Goal: Task Accomplishment & Management: Complete application form

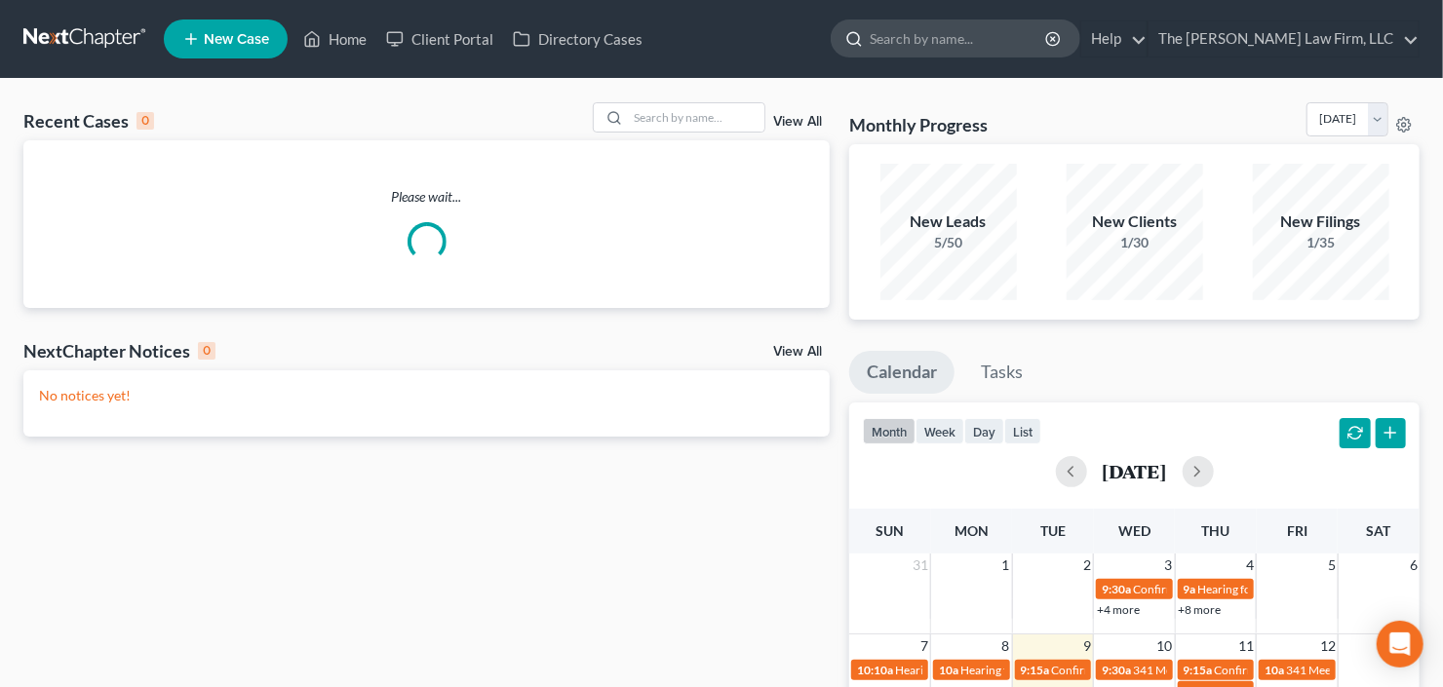
click at [966, 51] on input "search" at bounding box center [959, 38] width 178 height 36
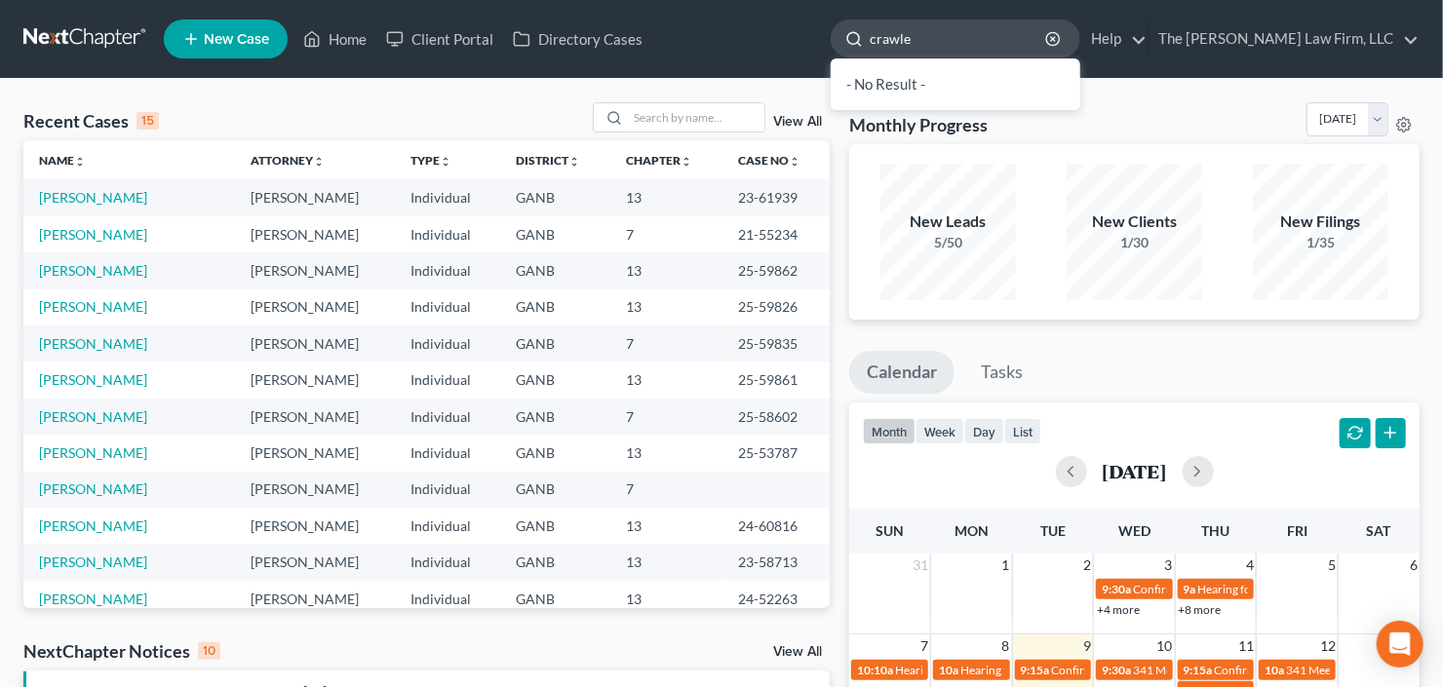
type input "[PERSON_NAME]"
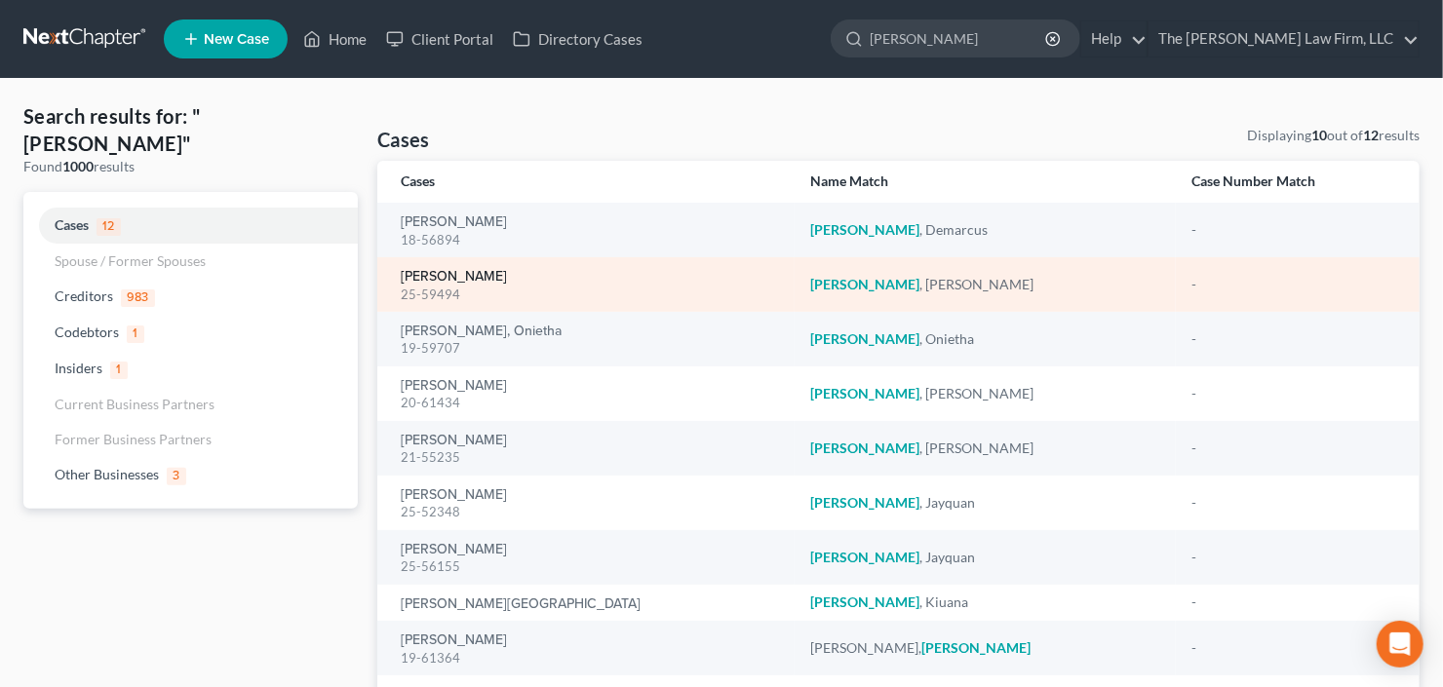
click at [430, 280] on link "[PERSON_NAME]" at bounding box center [454, 277] width 106 height 14
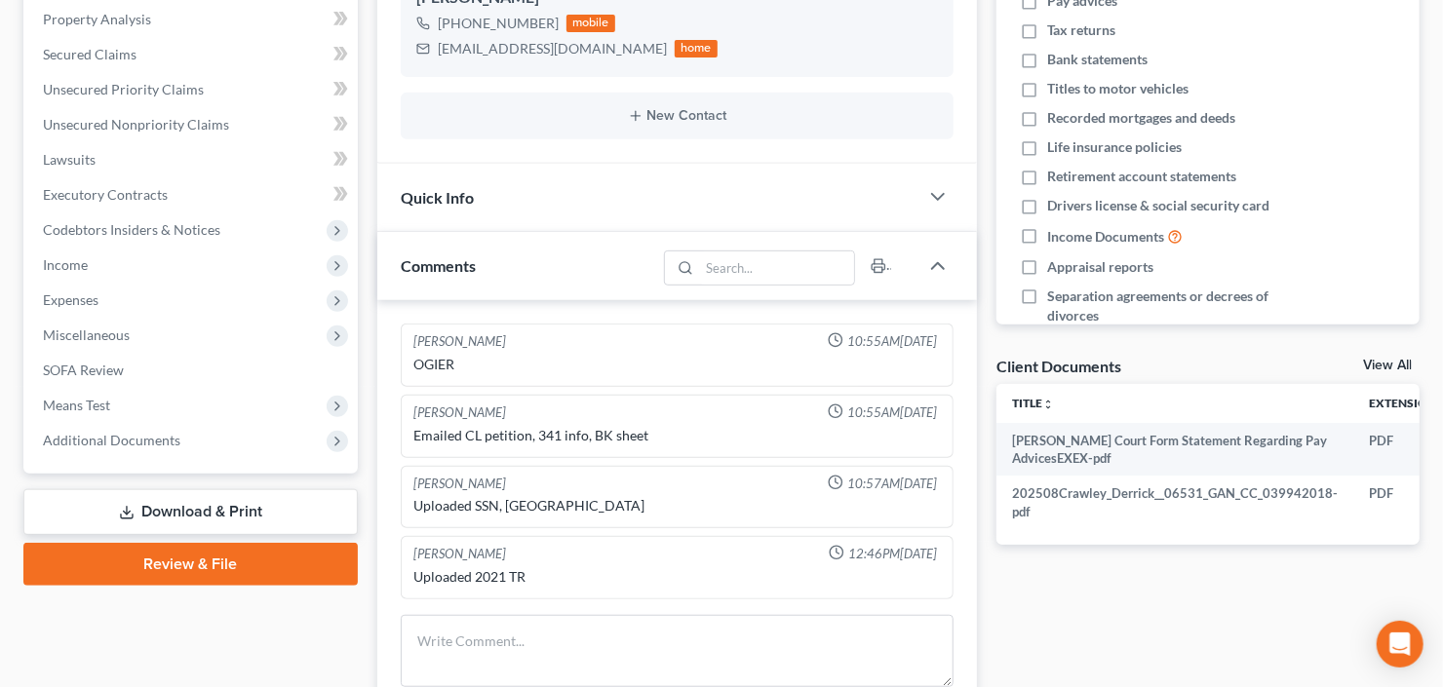
scroll to position [468, 0]
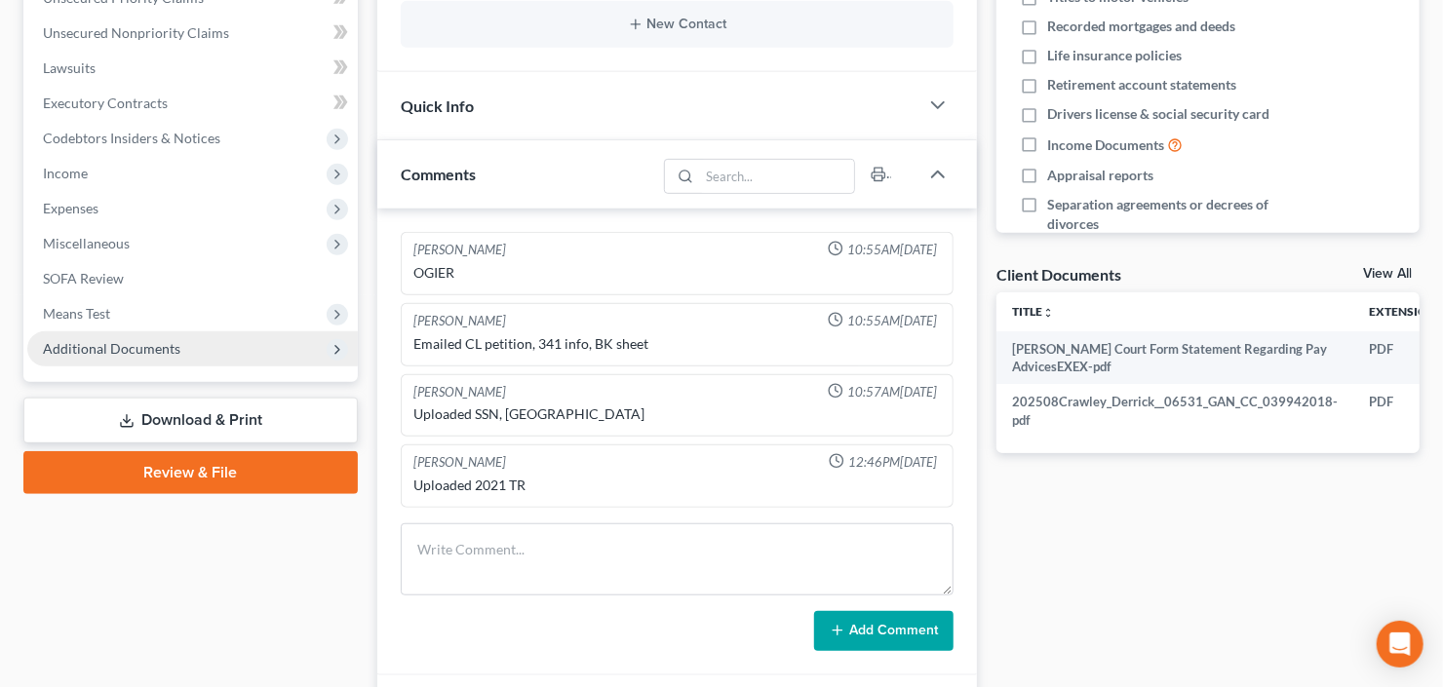
click at [108, 350] on span "Additional Documents" at bounding box center [111, 348] width 137 height 17
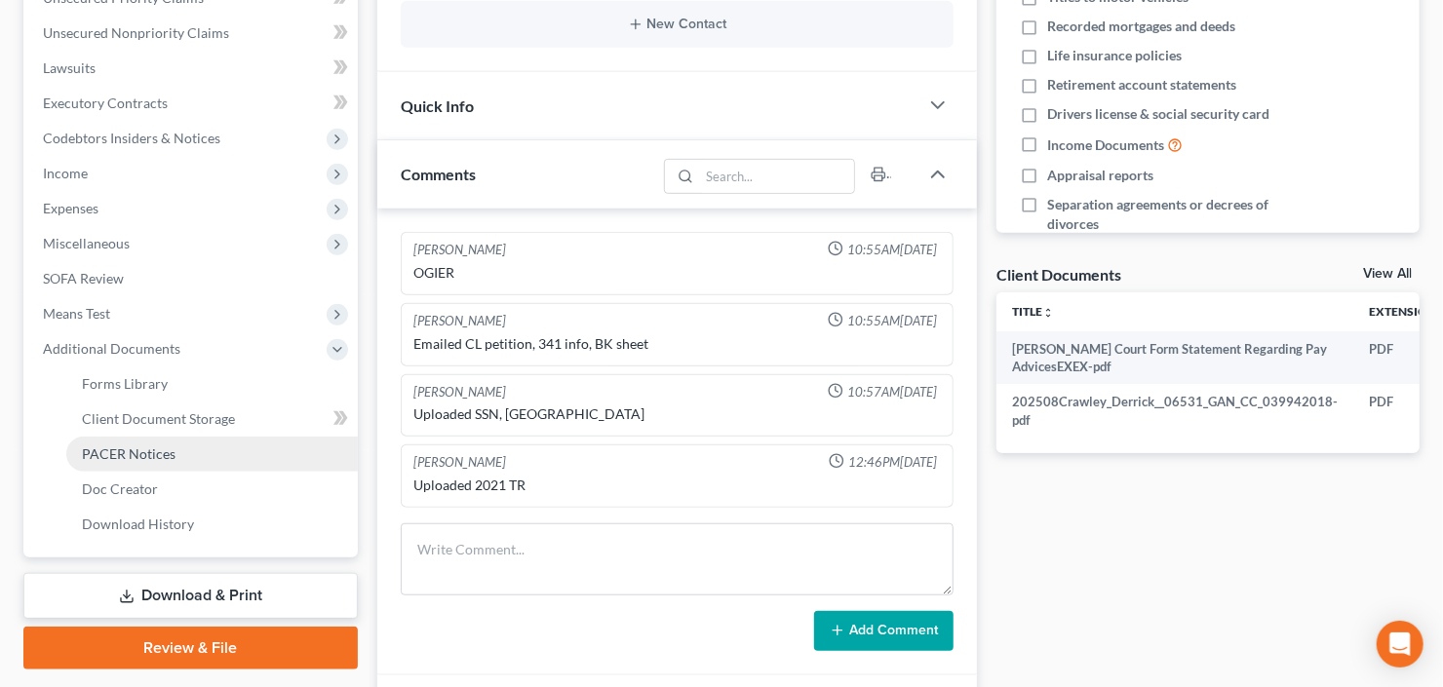
click at [137, 460] on link "PACER Notices" at bounding box center [212, 454] width 292 height 35
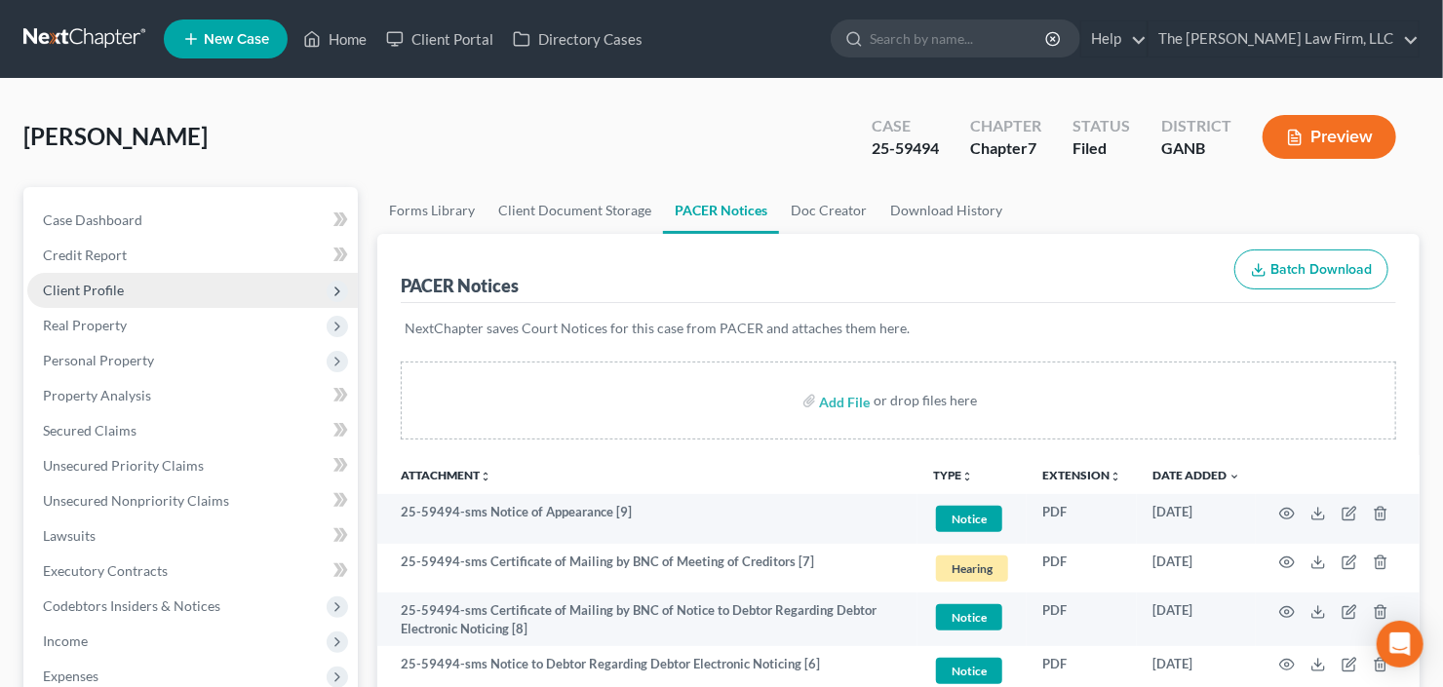
click at [103, 291] on span "Client Profile" at bounding box center [83, 290] width 81 height 17
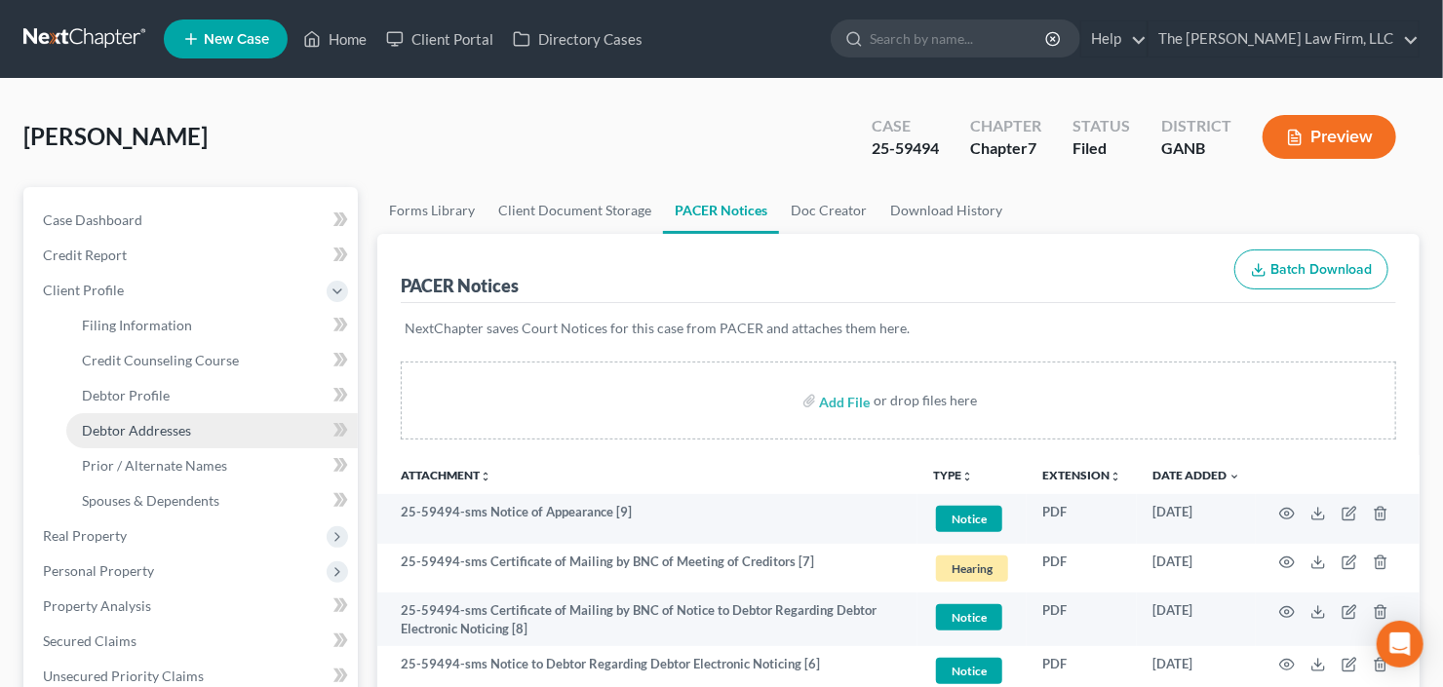
click at [123, 413] on link "Debtor Addresses" at bounding box center [212, 430] width 292 height 35
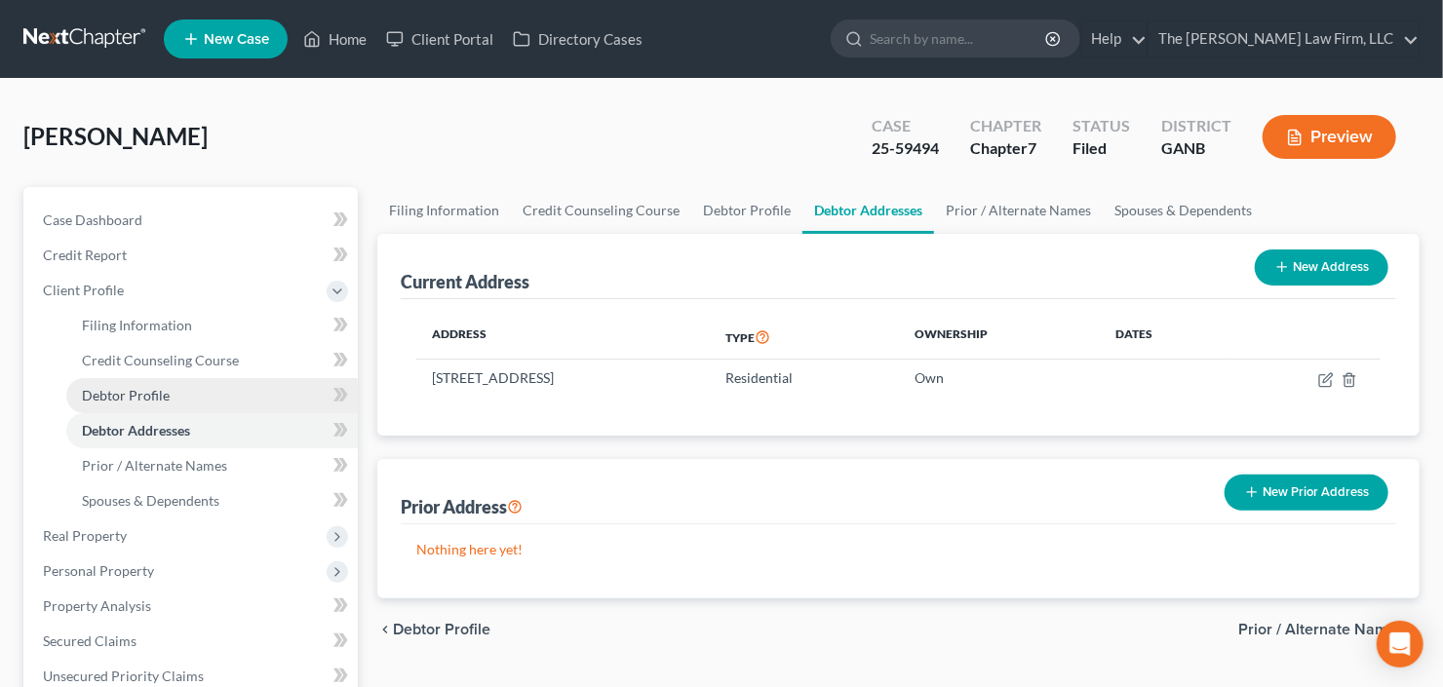
click at [165, 391] on span "Debtor Profile" at bounding box center [126, 395] width 88 height 17
select select "1"
select select "0"
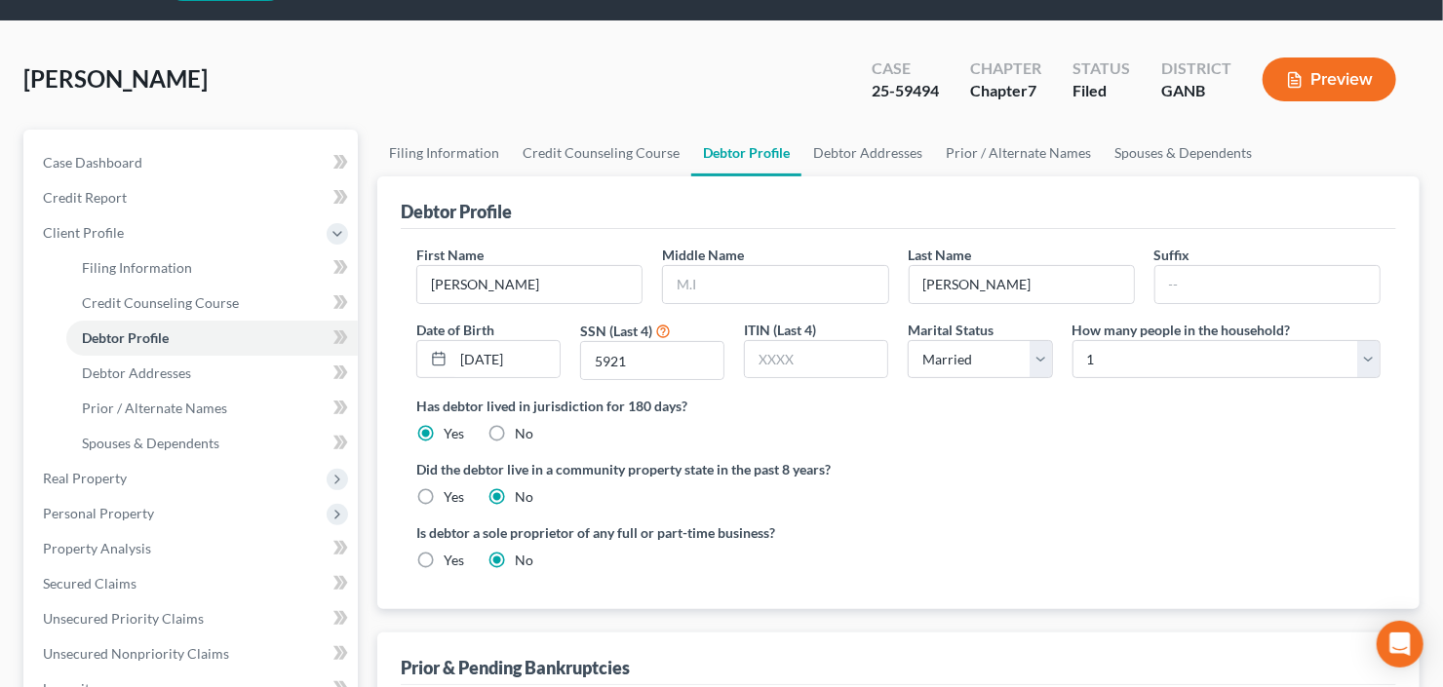
scroll to position [156, 0]
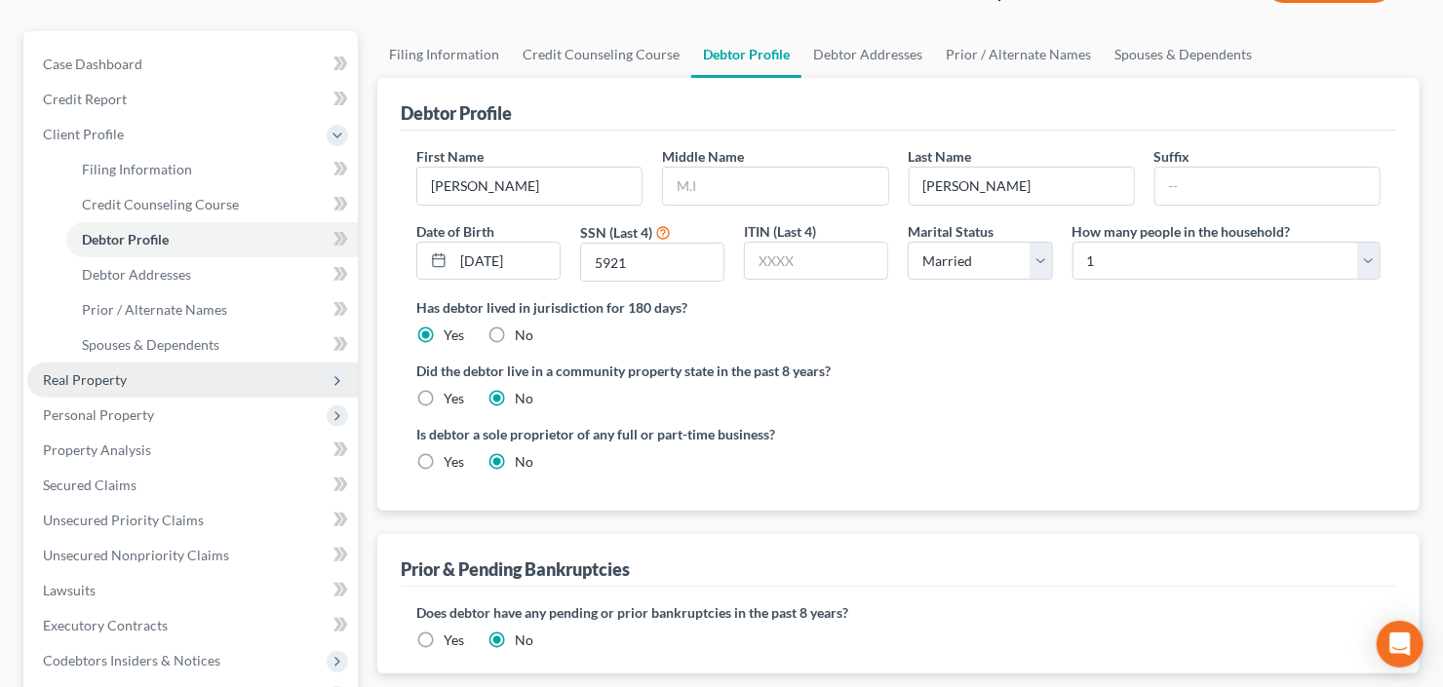
click at [104, 372] on span "Real Property" at bounding box center [85, 379] width 84 height 17
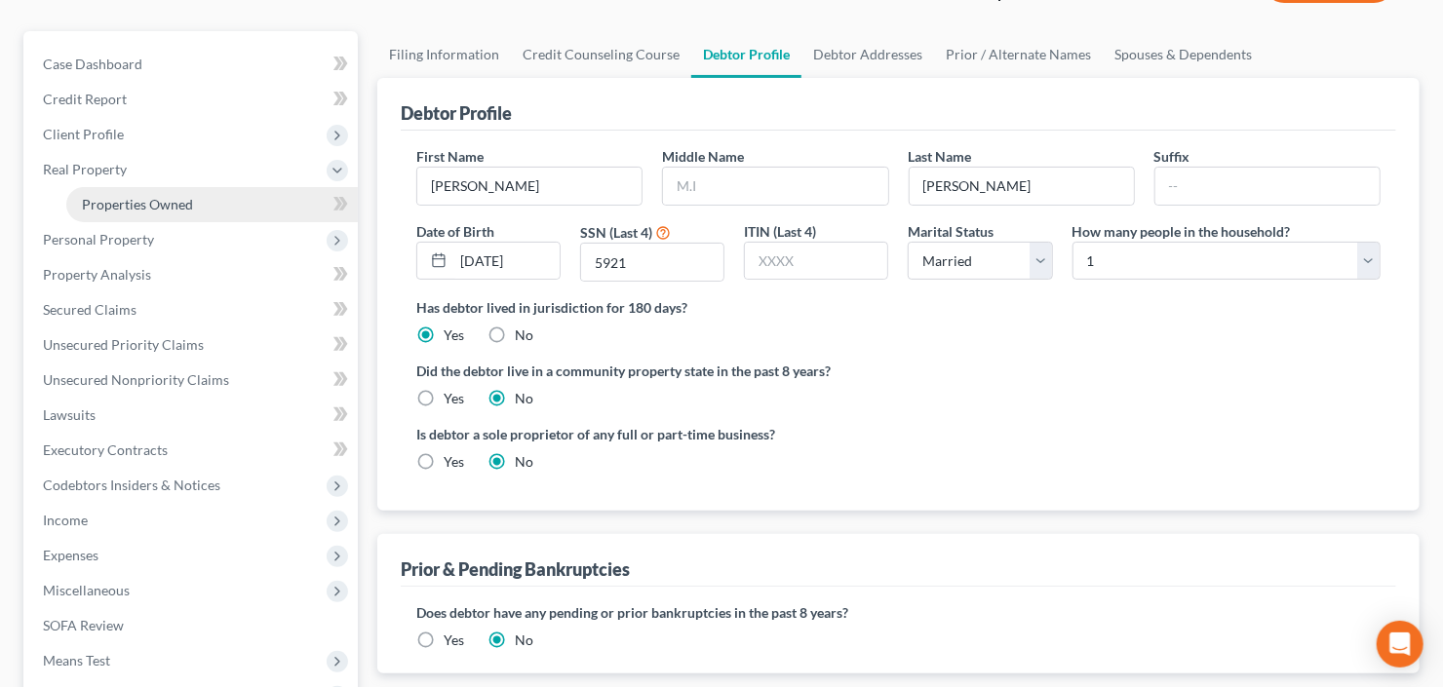
click at [170, 200] on span "Properties Owned" at bounding box center [137, 204] width 111 height 17
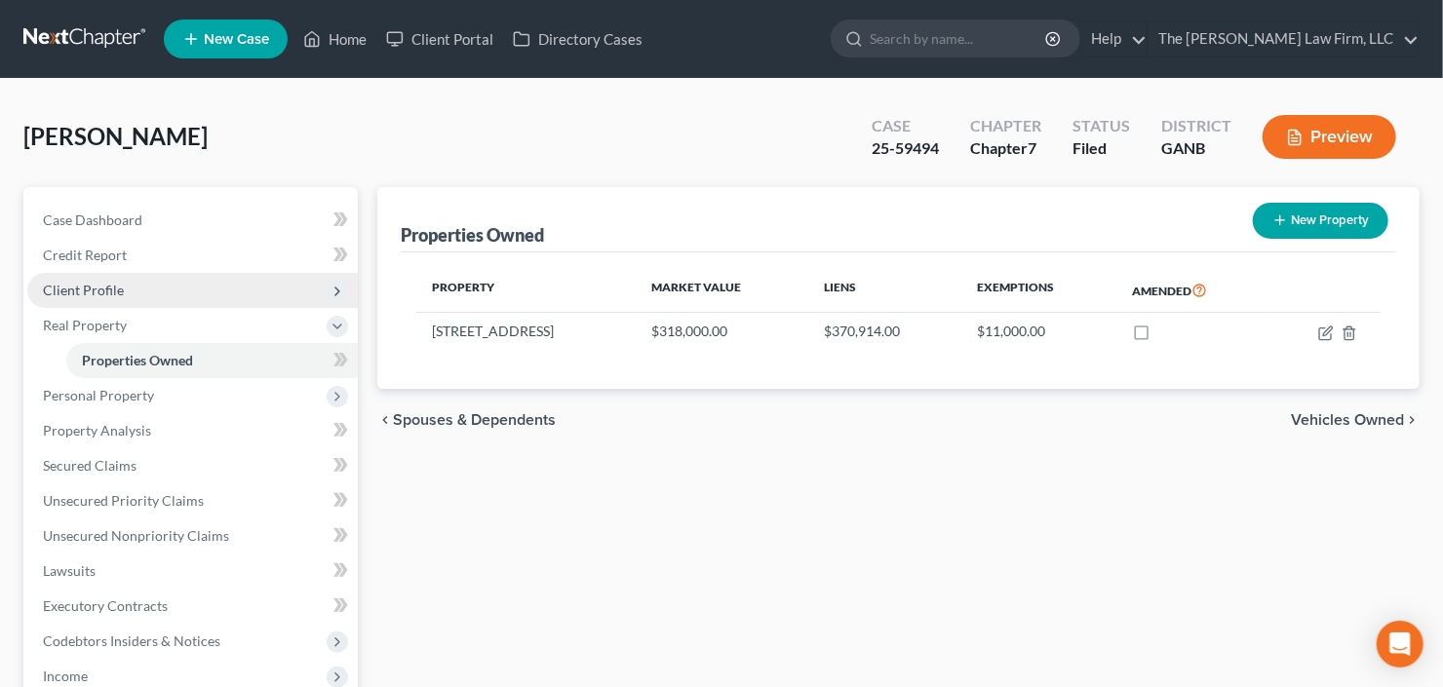
click at [144, 288] on span "Client Profile" at bounding box center [192, 290] width 331 height 35
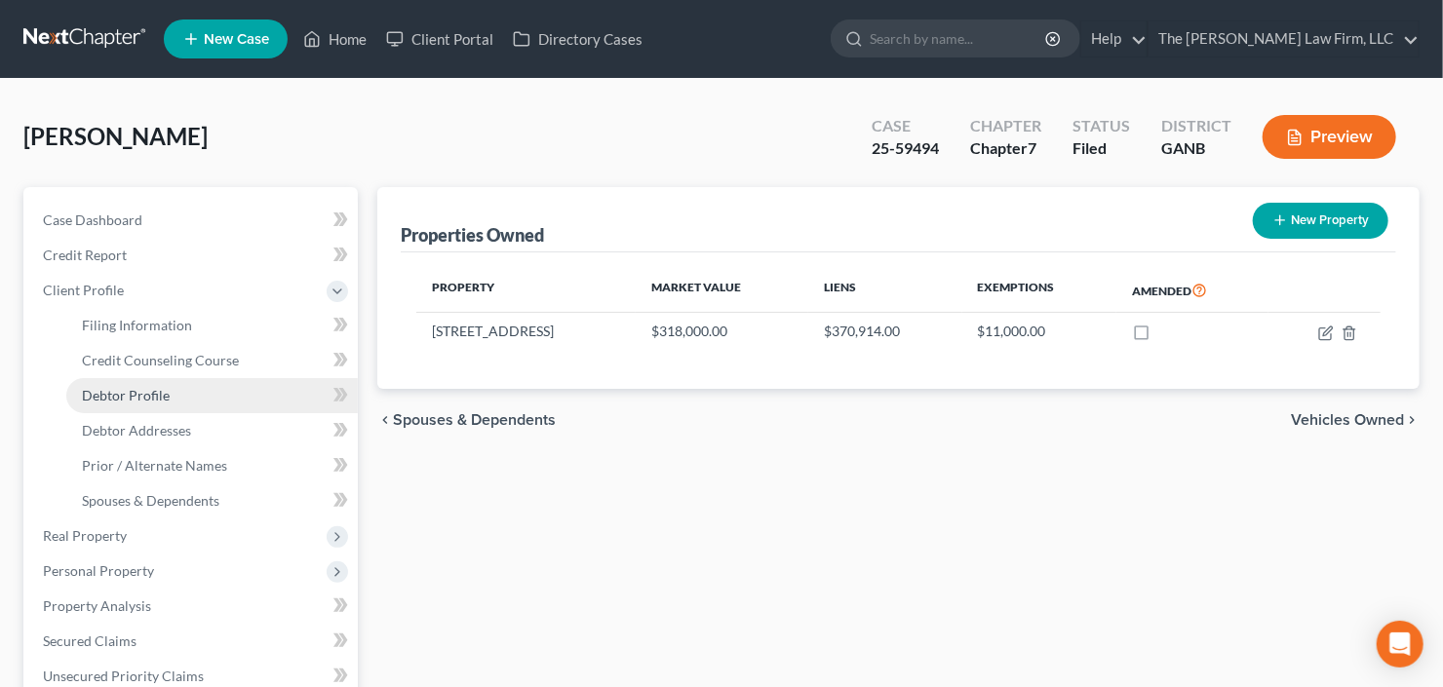
click at [148, 391] on span "Debtor Profile" at bounding box center [126, 395] width 88 height 17
select select "1"
select select "0"
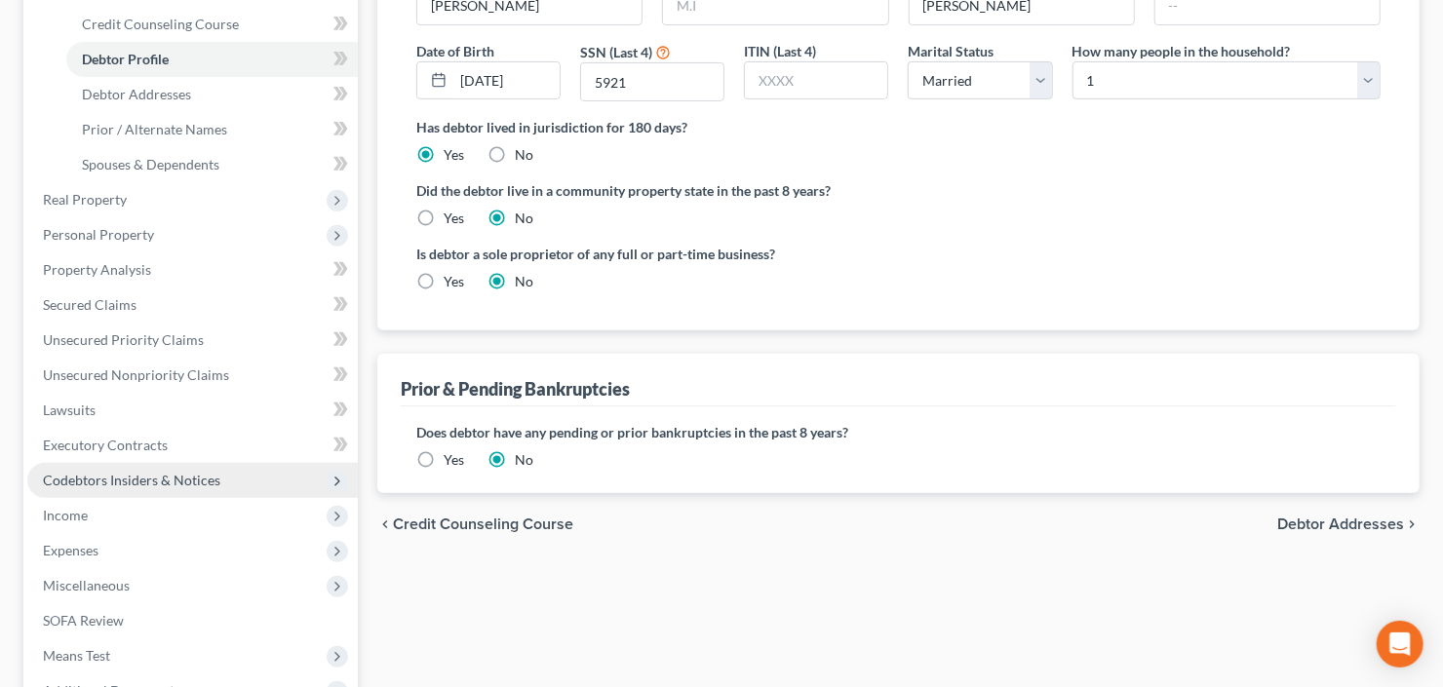
scroll to position [390, 0]
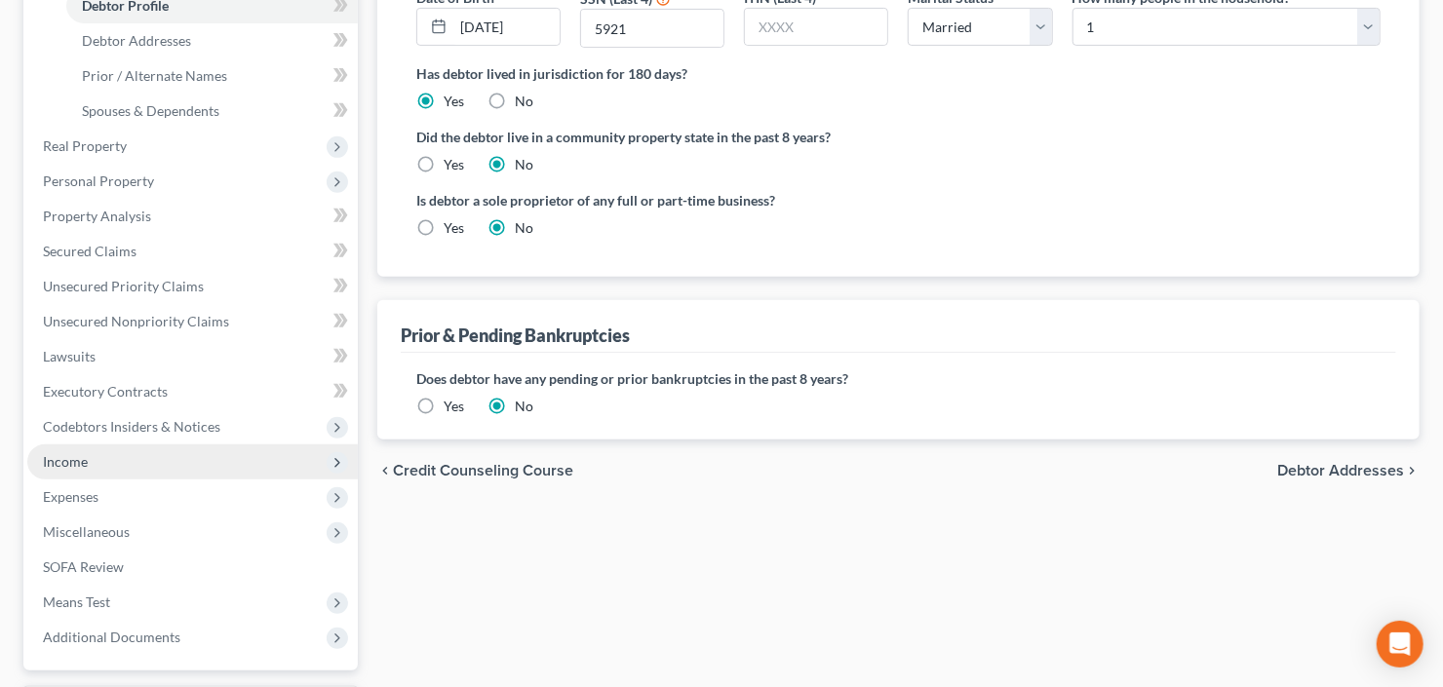
click at [136, 462] on span "Income" at bounding box center [192, 462] width 331 height 35
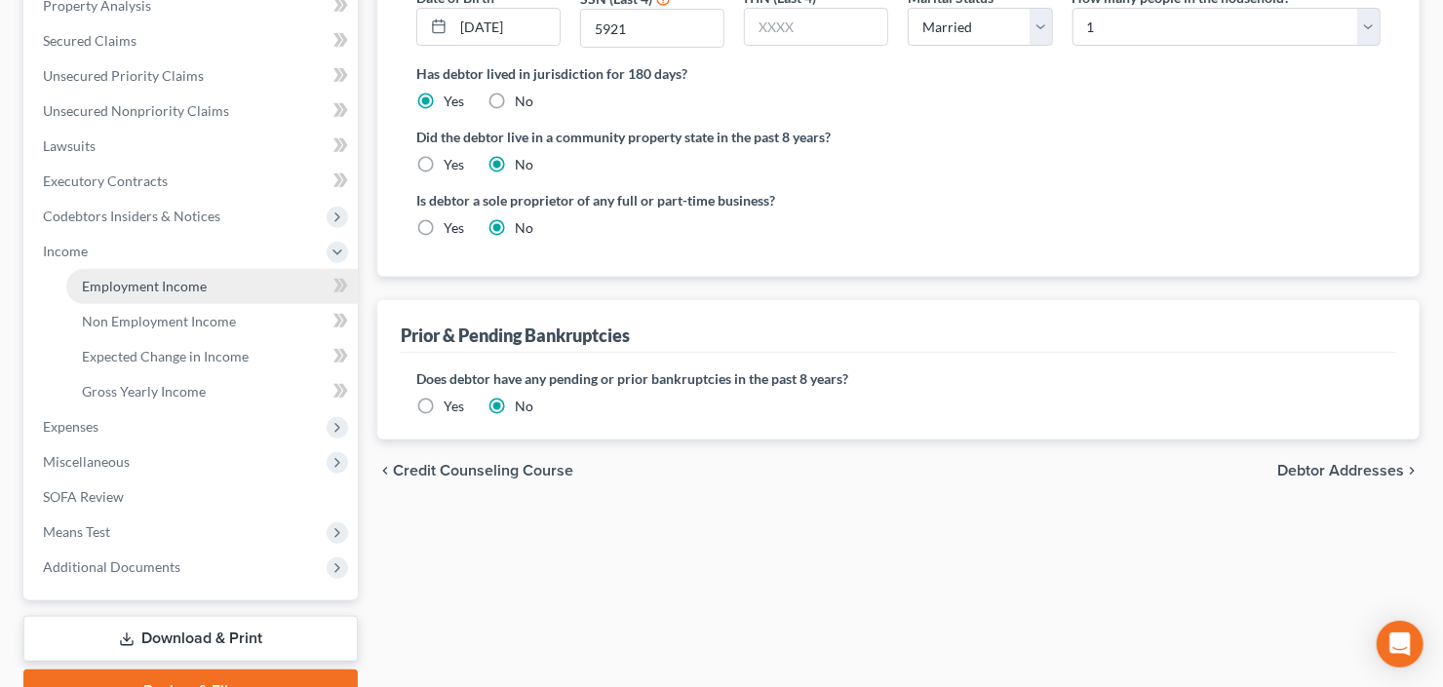
click at [173, 287] on span "Employment Income" at bounding box center [144, 286] width 125 height 17
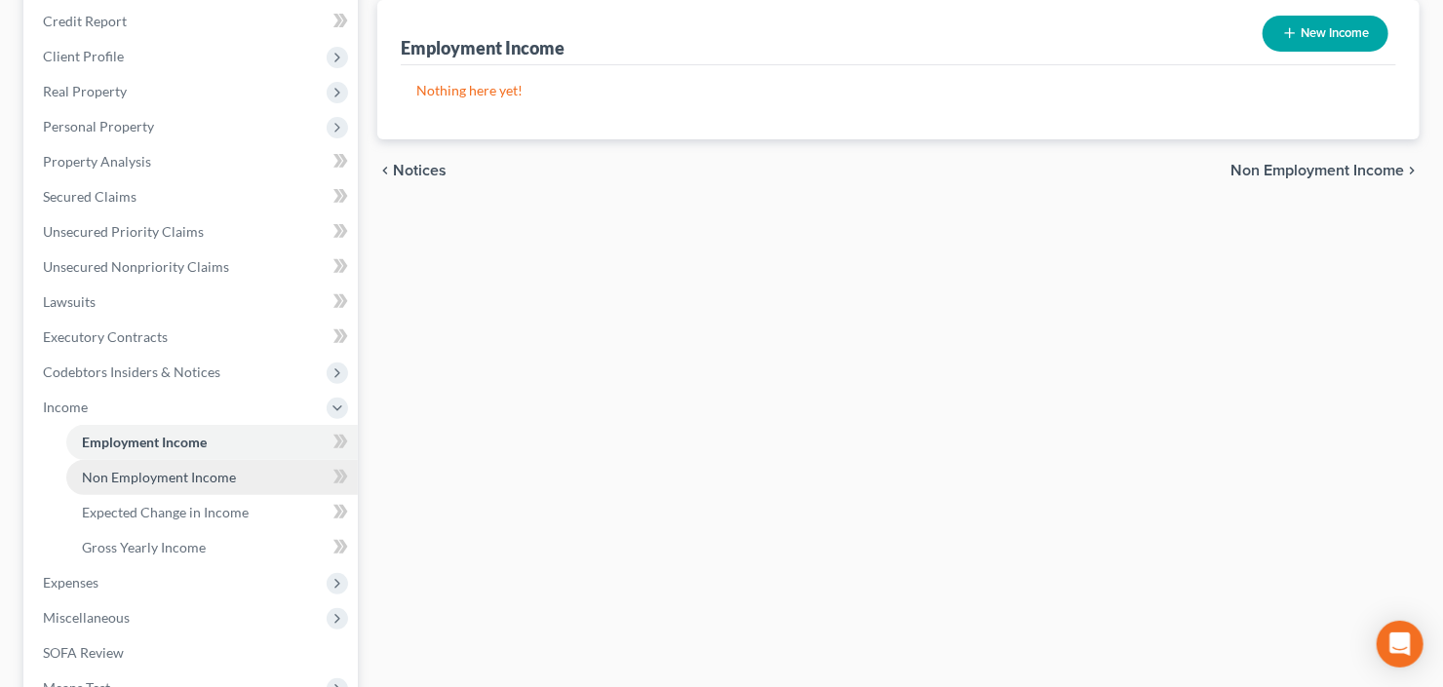
click at [141, 476] on span "Non Employment Income" at bounding box center [159, 477] width 154 height 17
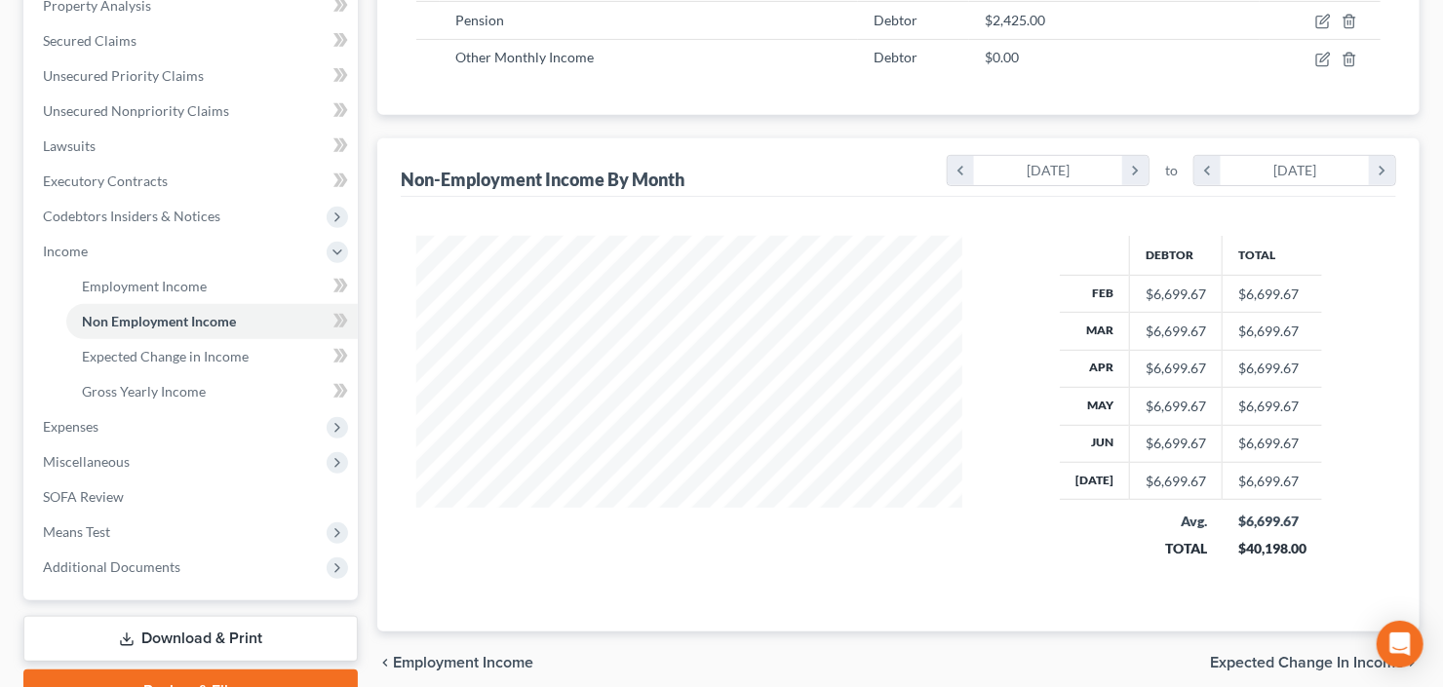
scroll to position [234, 0]
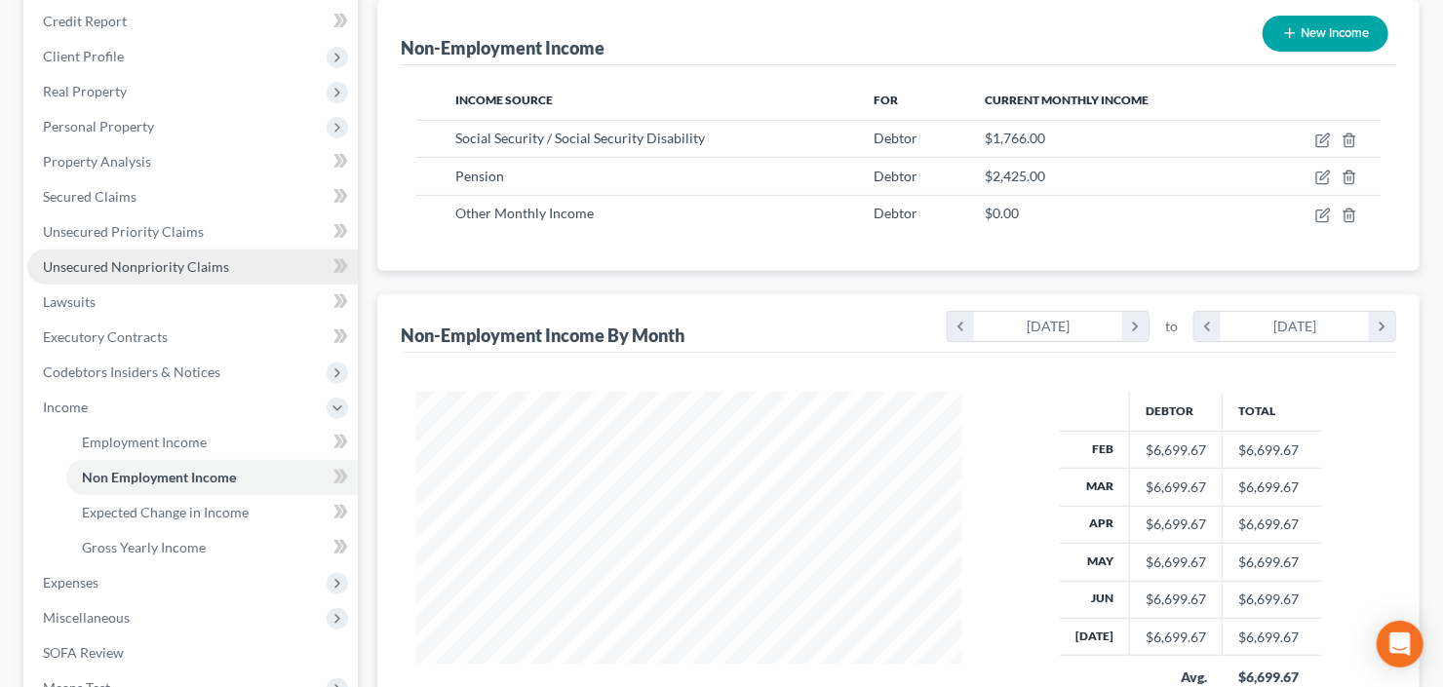
click at [129, 265] on span "Unsecured Nonpriority Claims" at bounding box center [136, 266] width 186 height 17
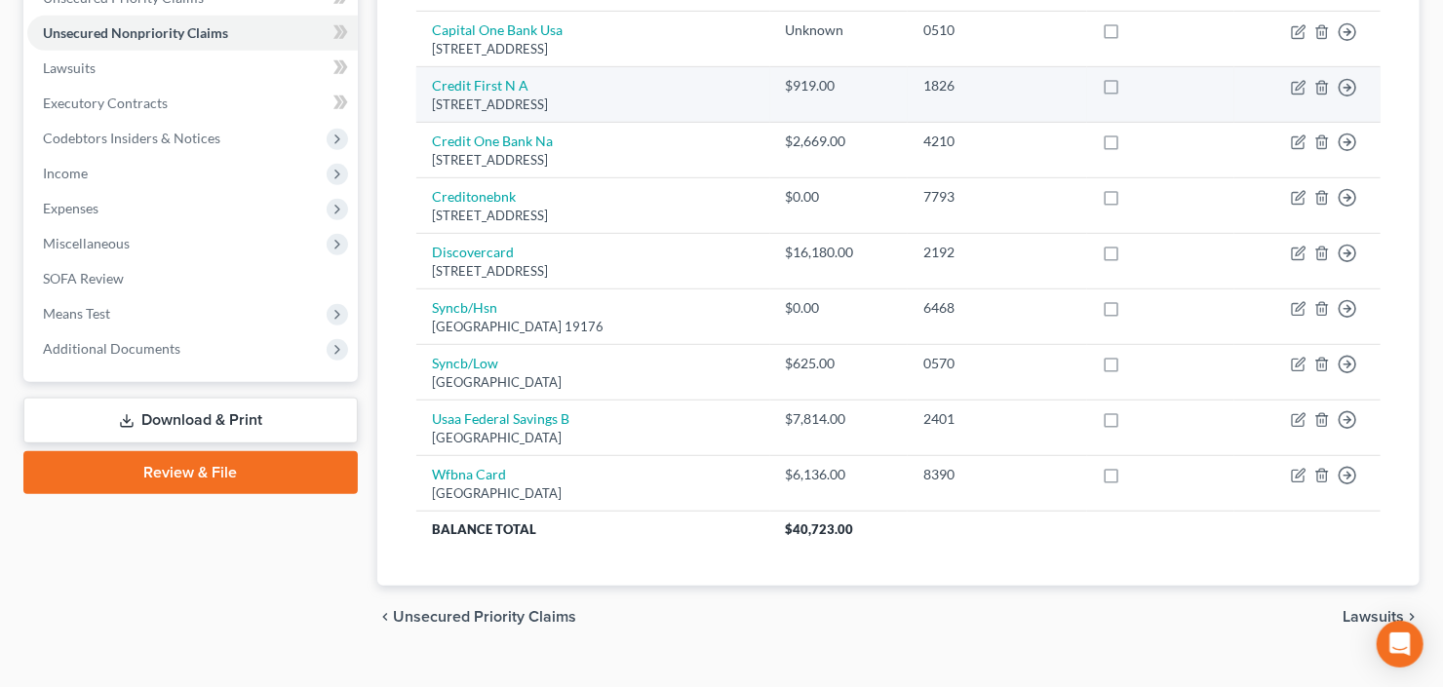
scroll to position [156, 0]
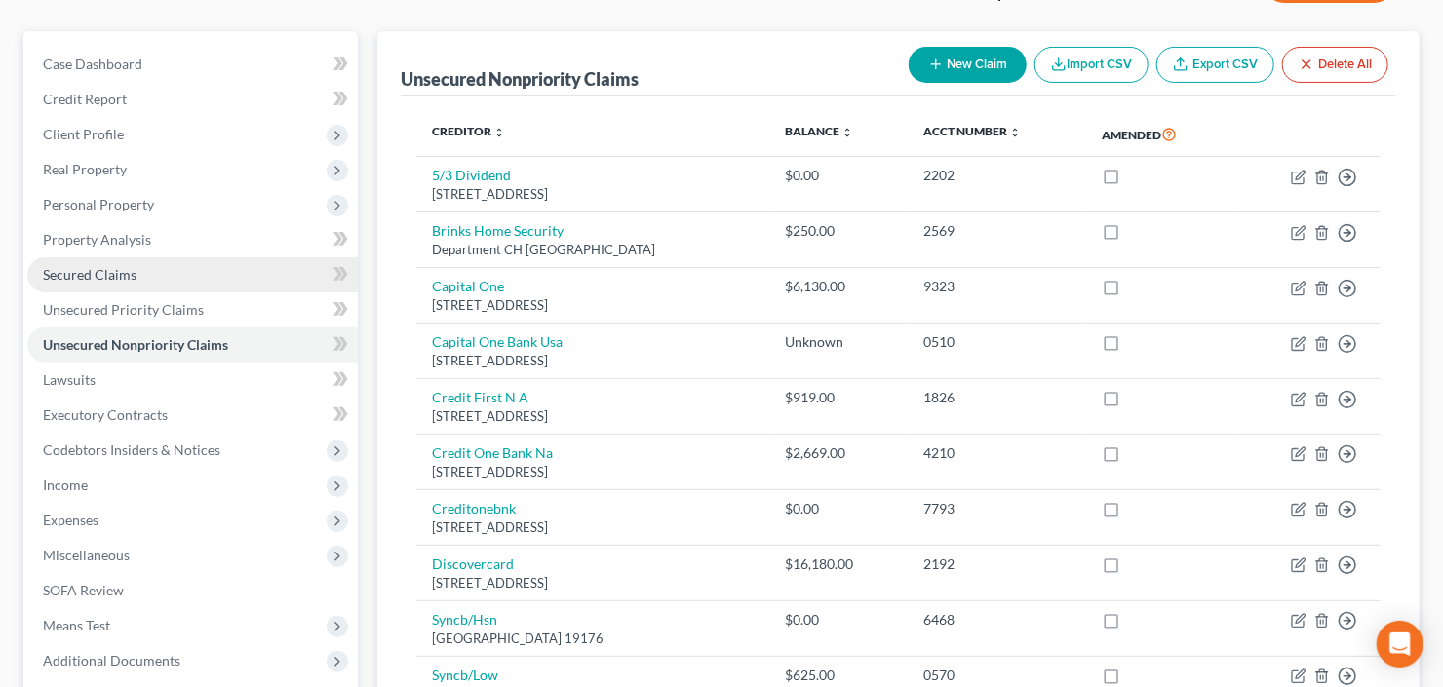
click at [101, 279] on span "Secured Claims" at bounding box center [90, 274] width 94 height 17
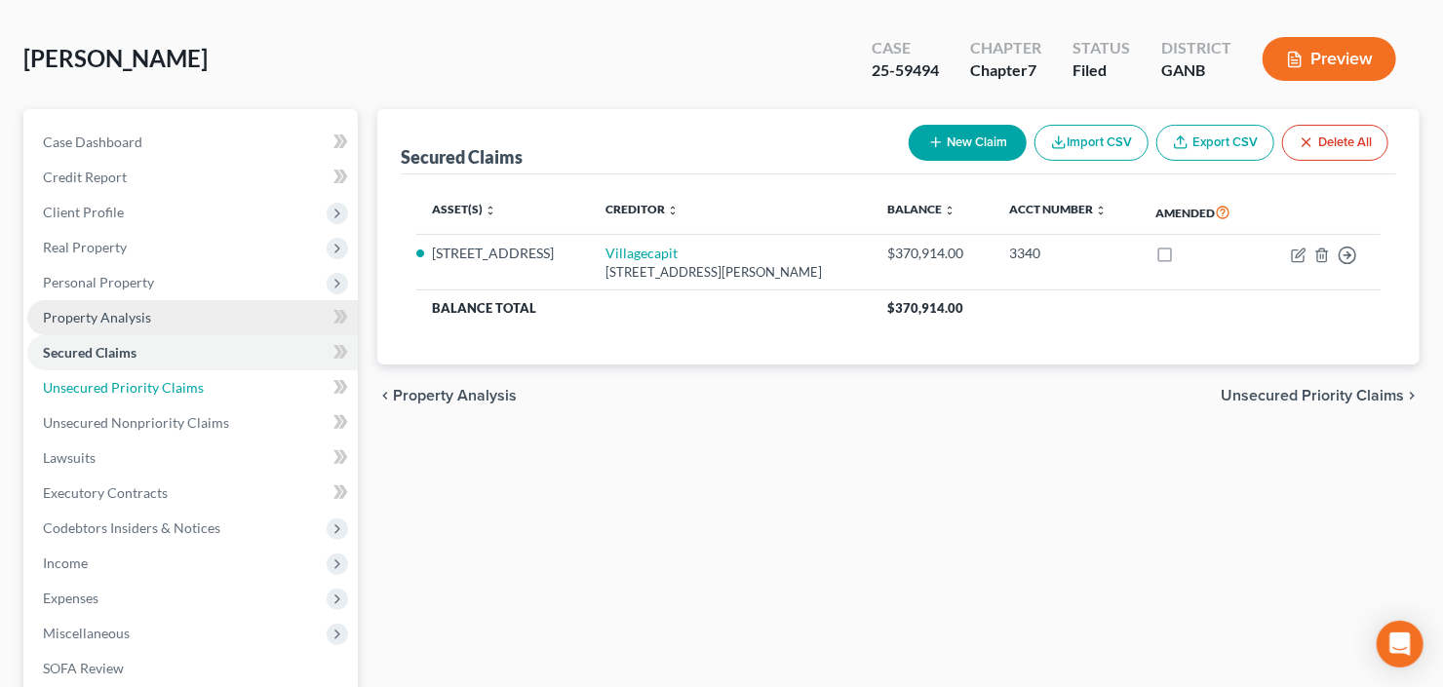
drag, startPoint x: 115, startPoint y: 380, endPoint x: 214, endPoint y: 357, distance: 101.2
click at [115, 380] on span "Unsecured Priority Claims" at bounding box center [123, 387] width 161 height 17
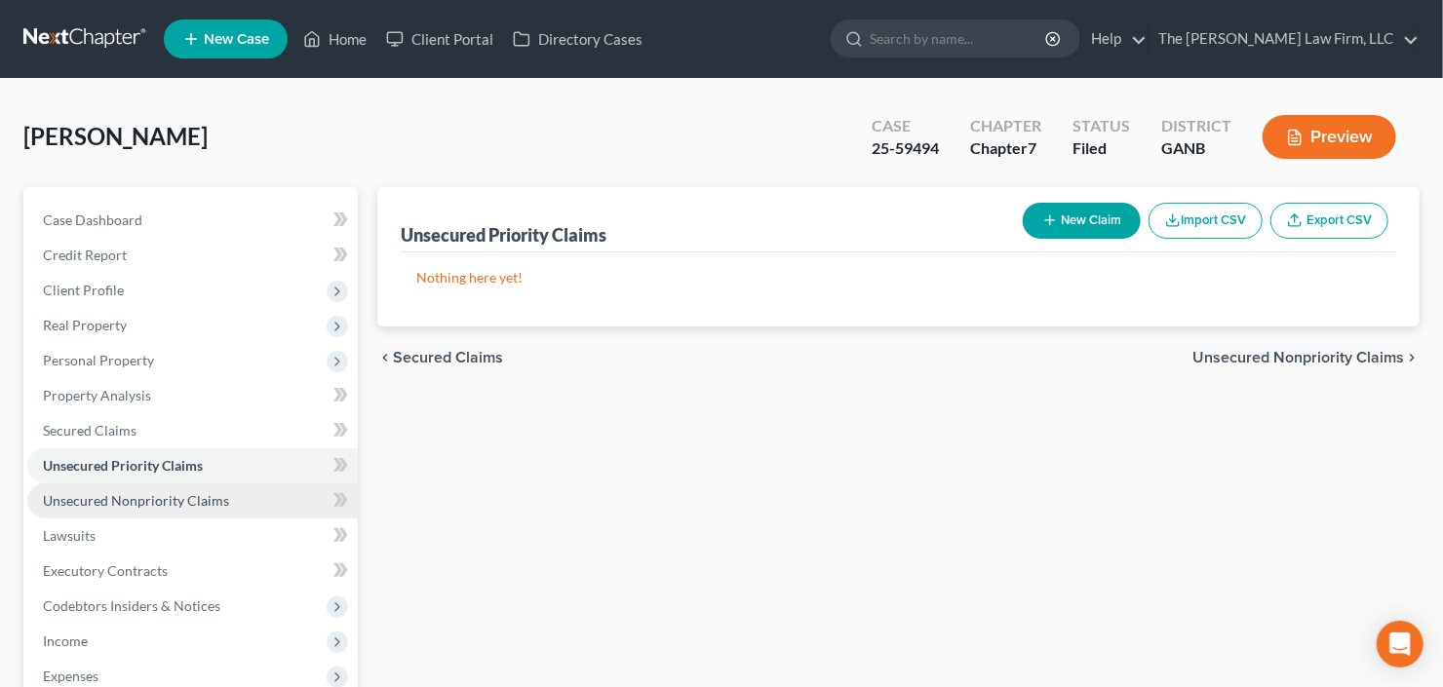
click at [113, 495] on span "Unsecured Nonpriority Claims" at bounding box center [136, 500] width 186 height 17
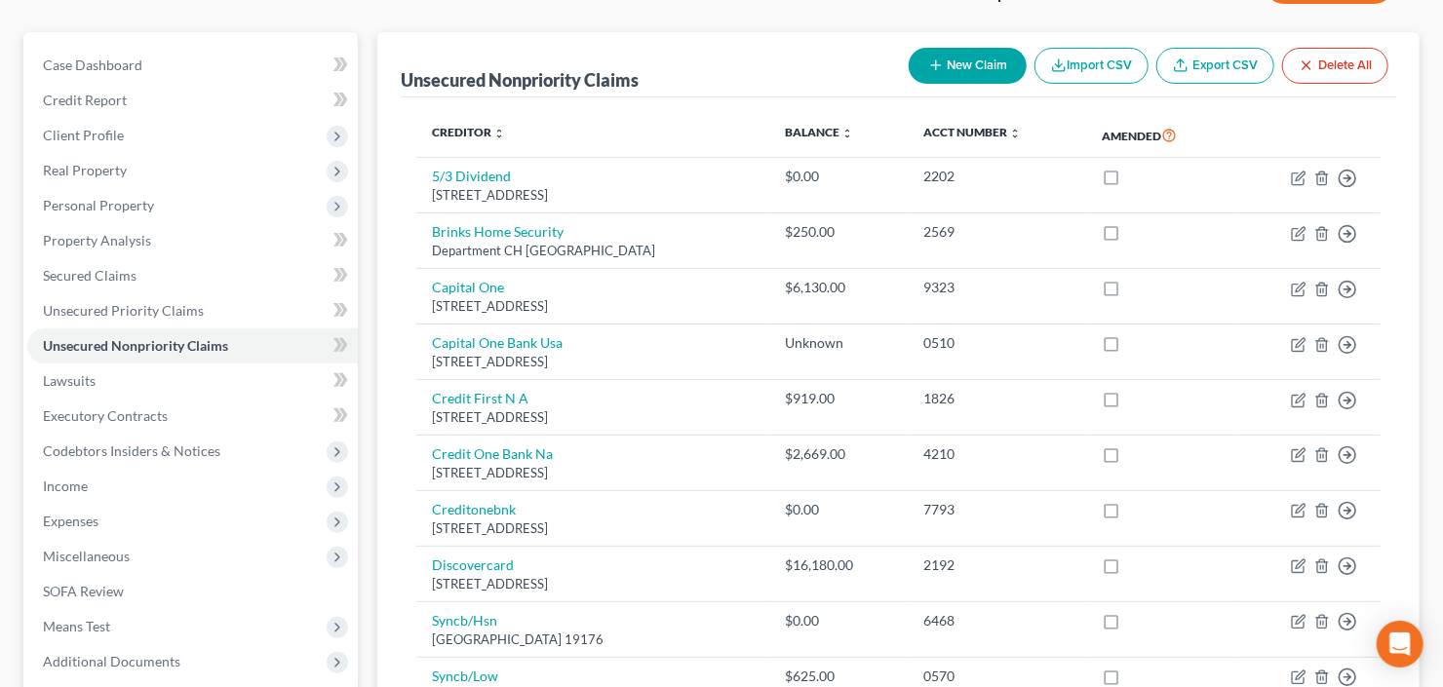
scroll to position [156, 0]
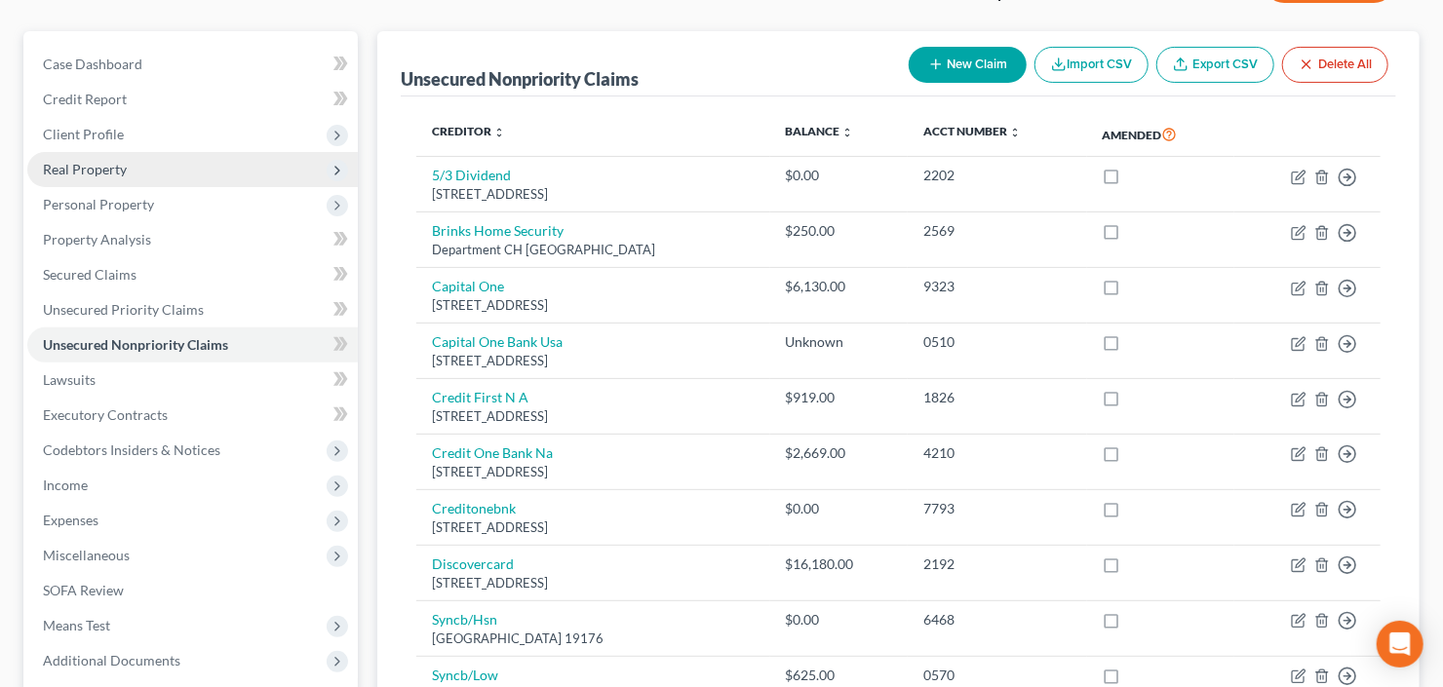
click at [156, 164] on span "Real Property" at bounding box center [192, 169] width 331 height 35
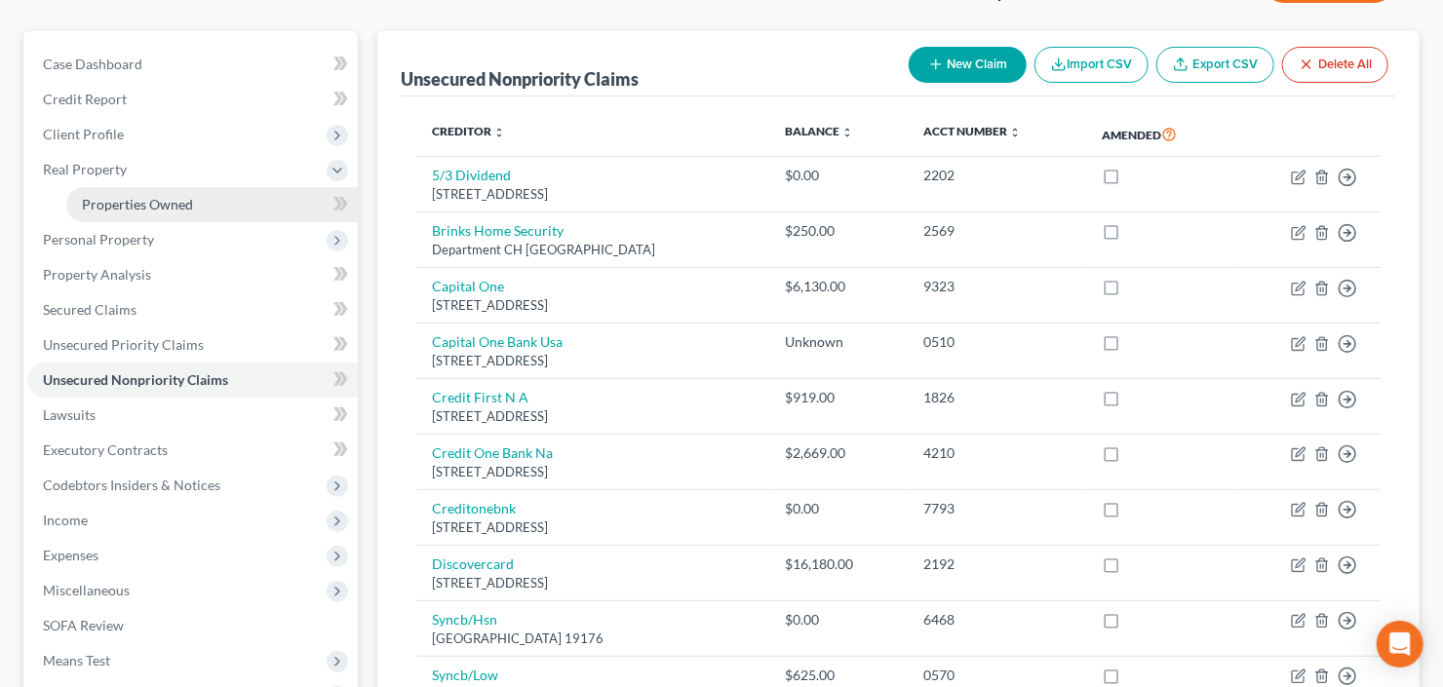
click at [151, 199] on span "Properties Owned" at bounding box center [137, 204] width 111 height 17
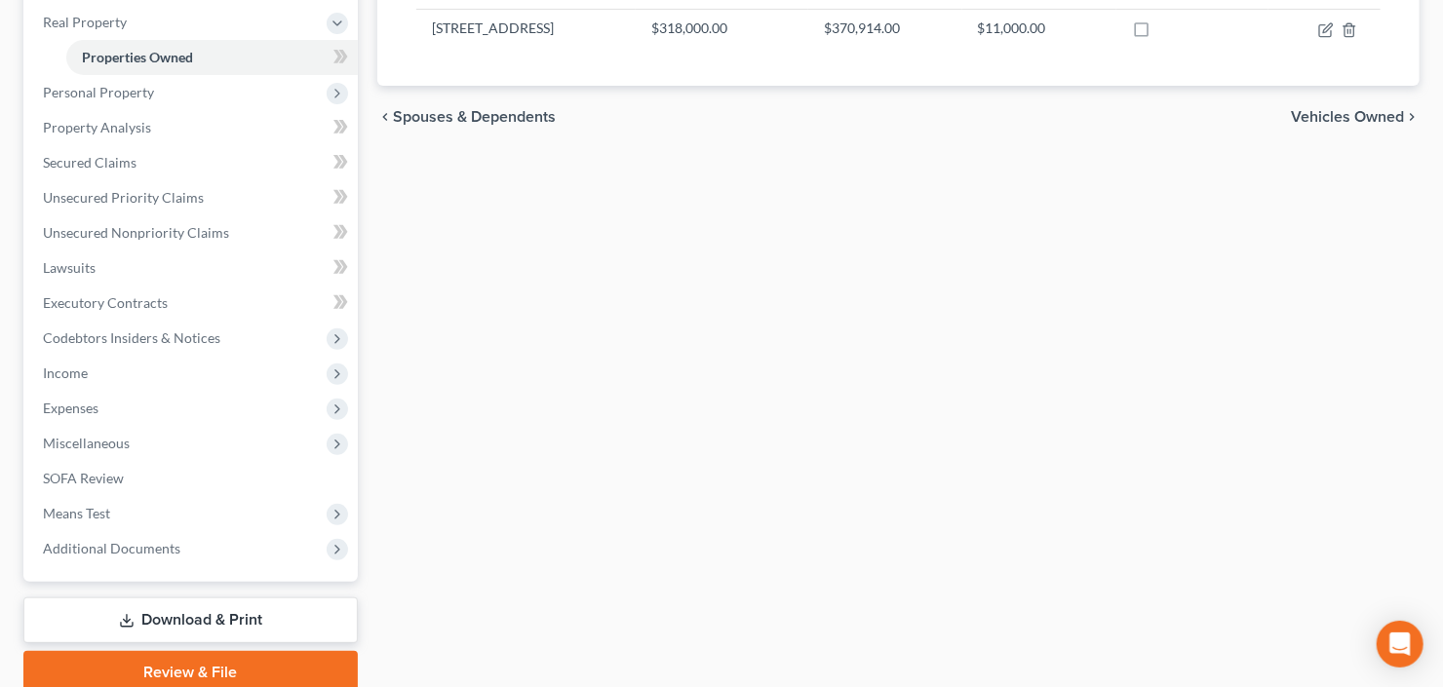
scroll to position [312, 0]
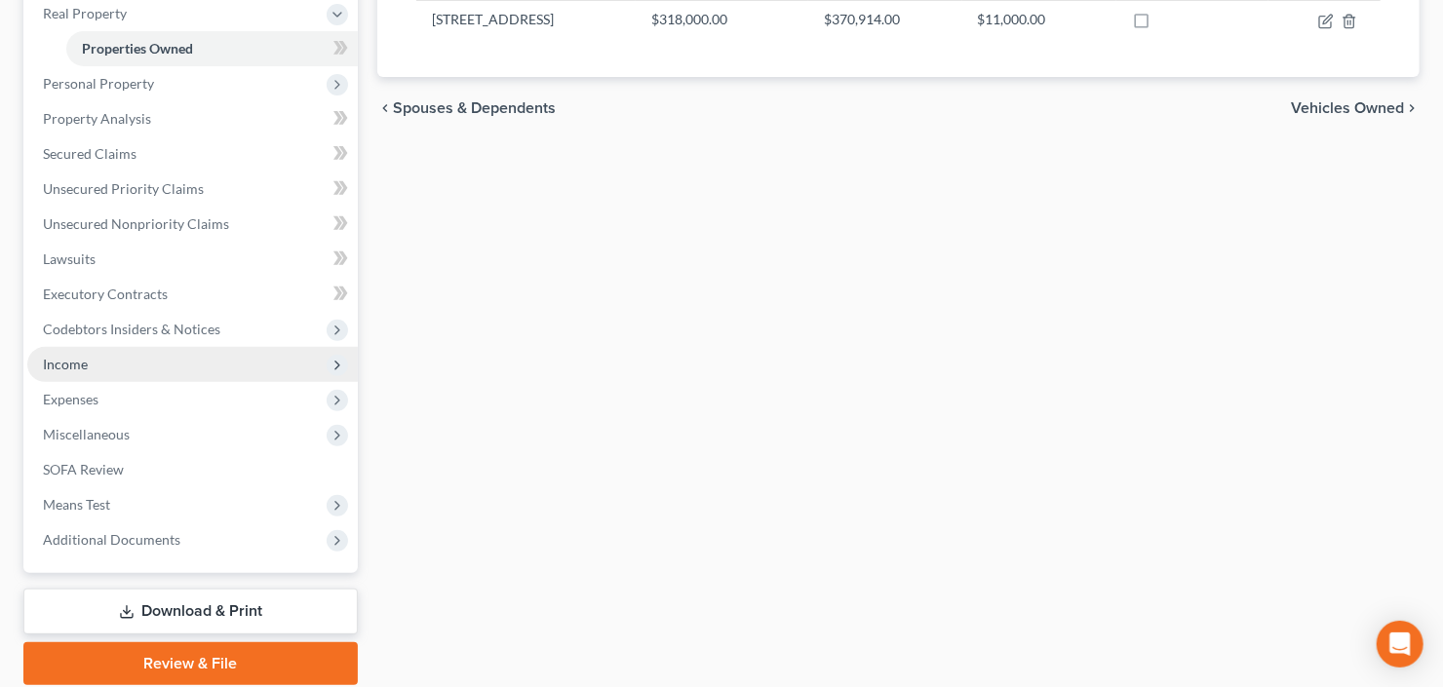
click at [118, 371] on span "Income" at bounding box center [192, 364] width 331 height 35
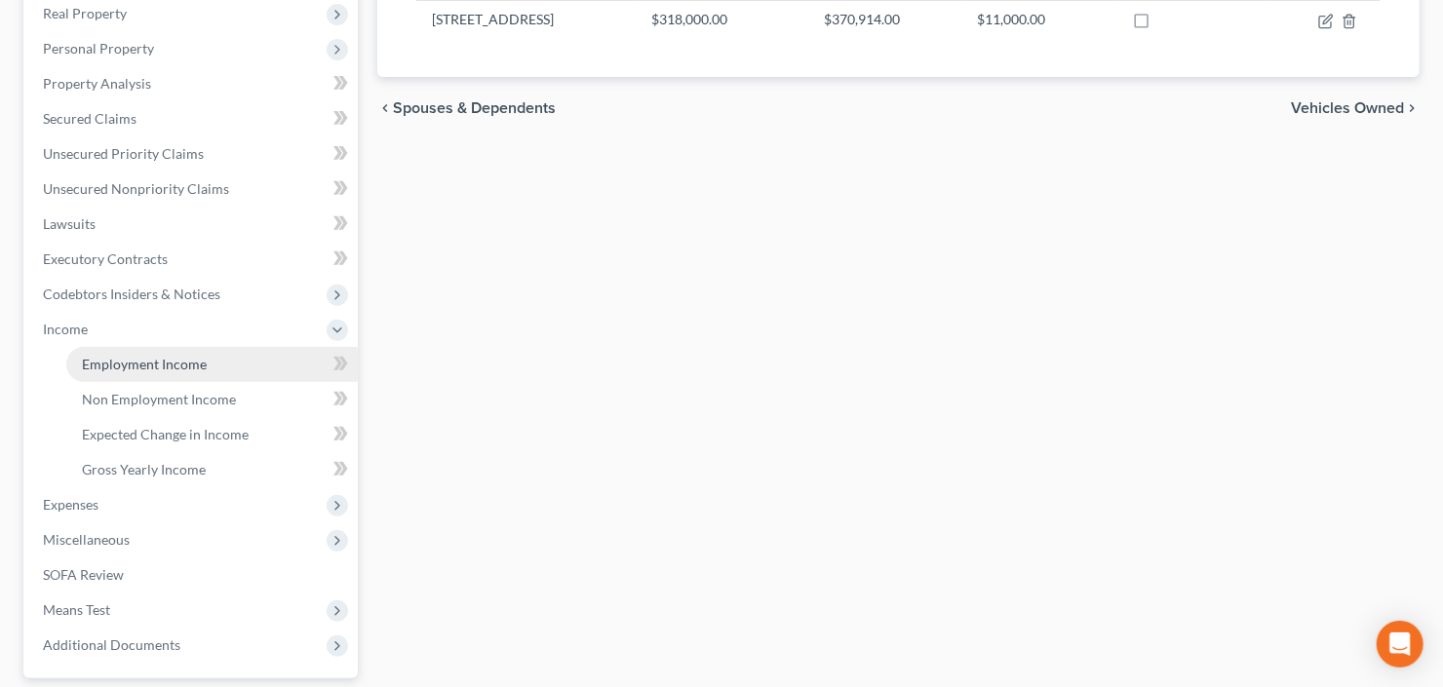
click at [132, 371] on link "Employment Income" at bounding box center [212, 364] width 292 height 35
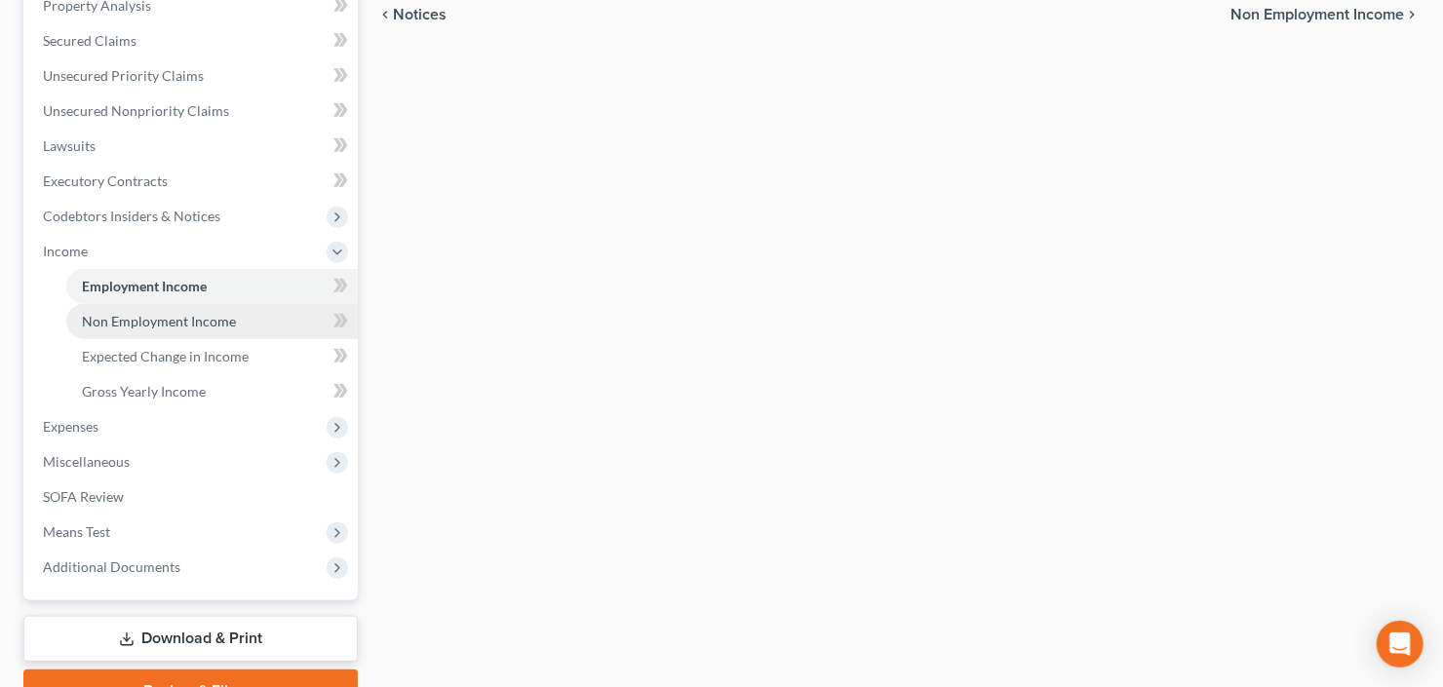
click at [147, 322] on span "Non Employment Income" at bounding box center [159, 321] width 154 height 17
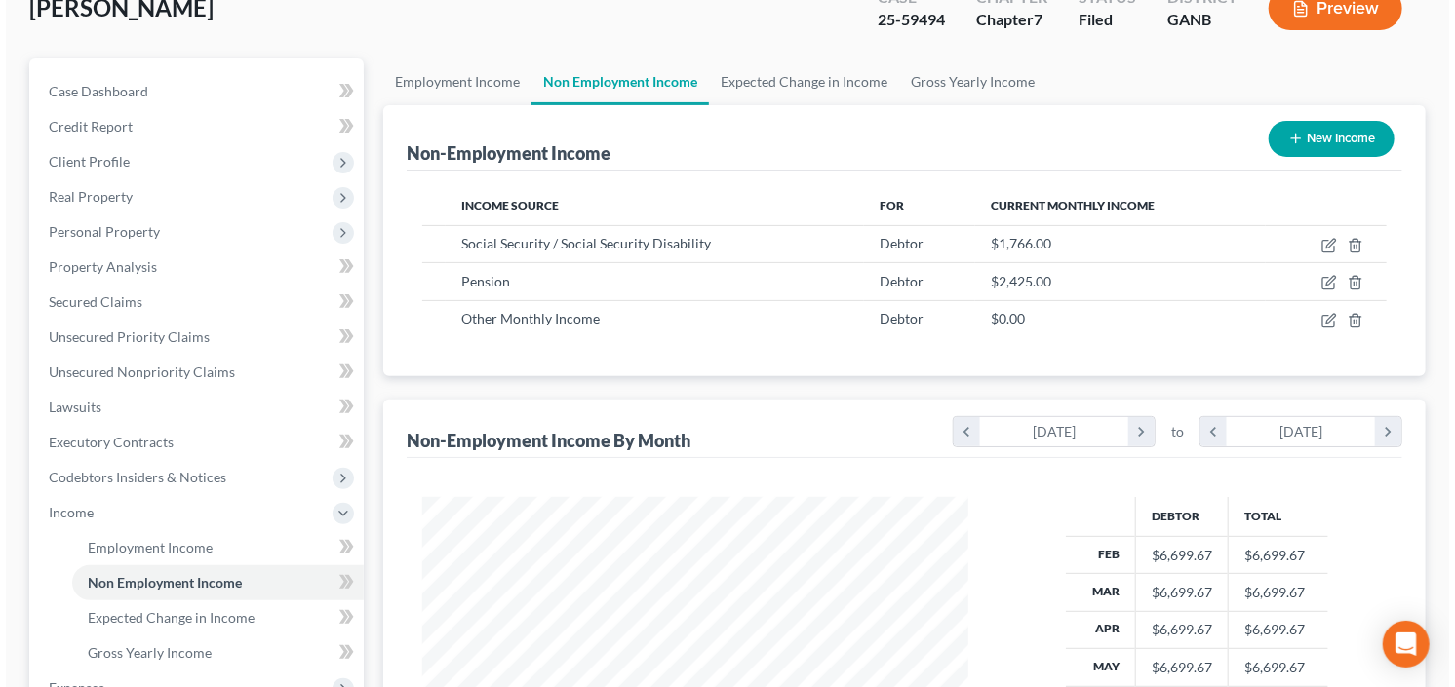
scroll to position [156, 0]
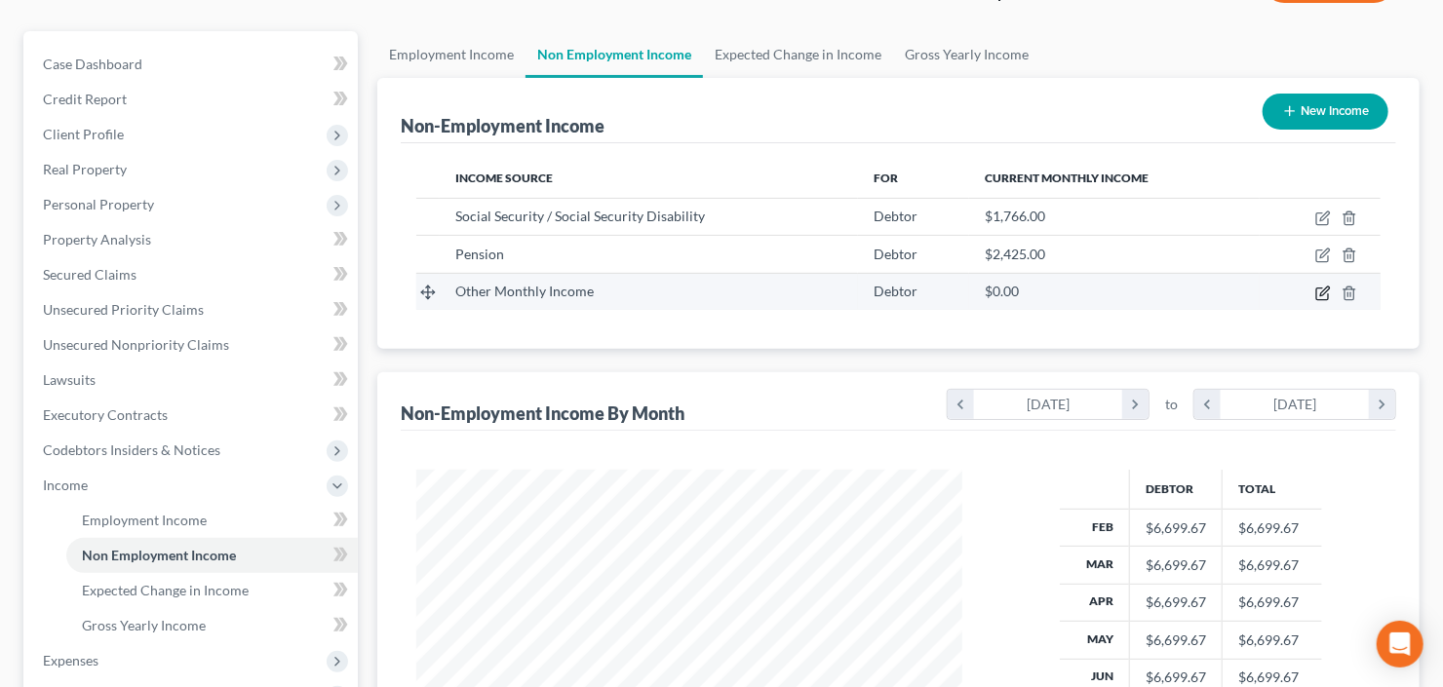
click at [1322, 286] on icon "button" at bounding box center [1323, 294] width 16 height 16
select select "13"
select select "0"
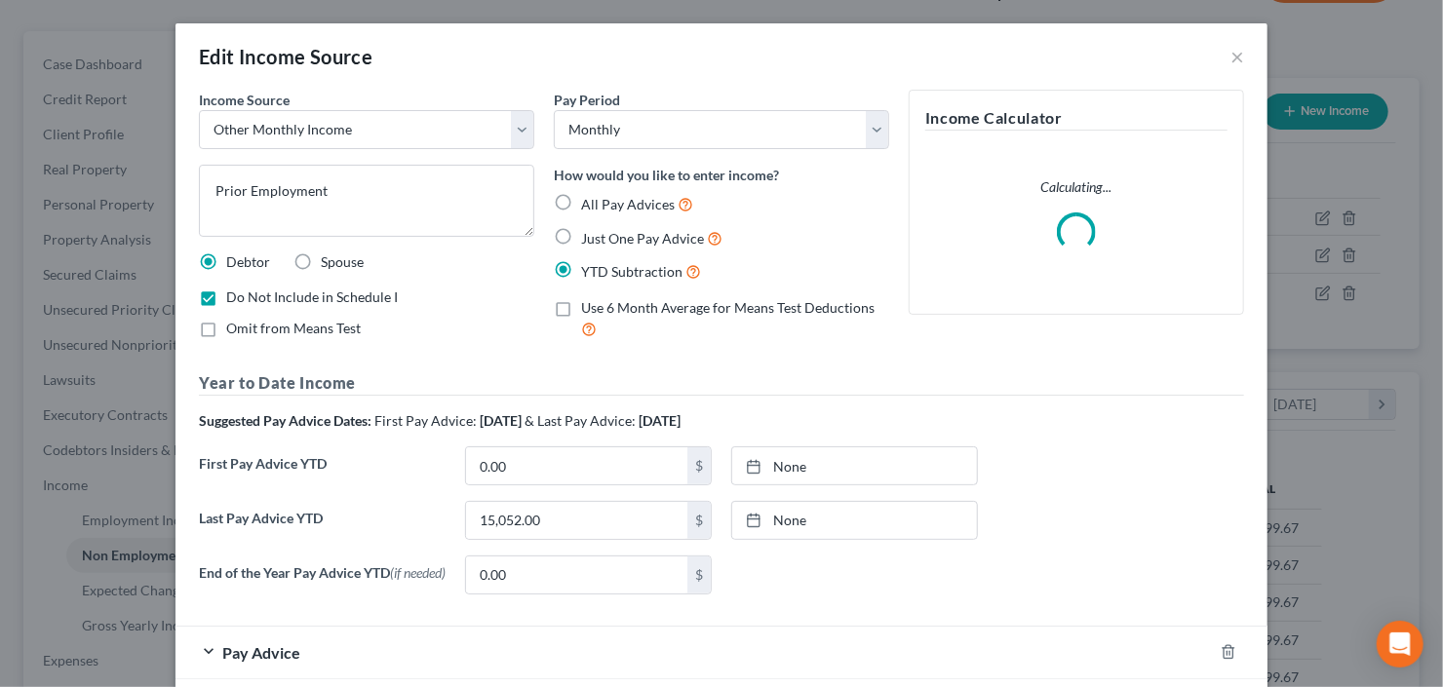
scroll to position [348, 590]
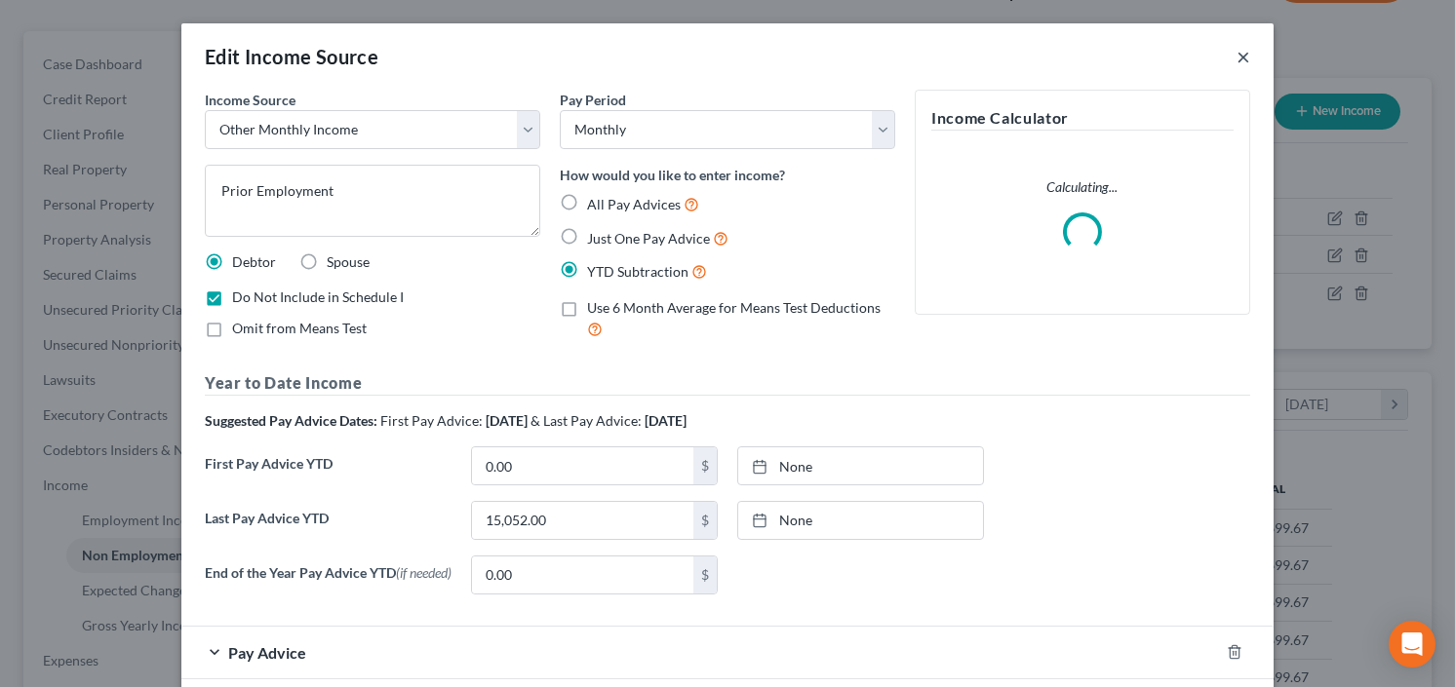
click at [1236, 58] on button "×" at bounding box center [1243, 56] width 14 height 23
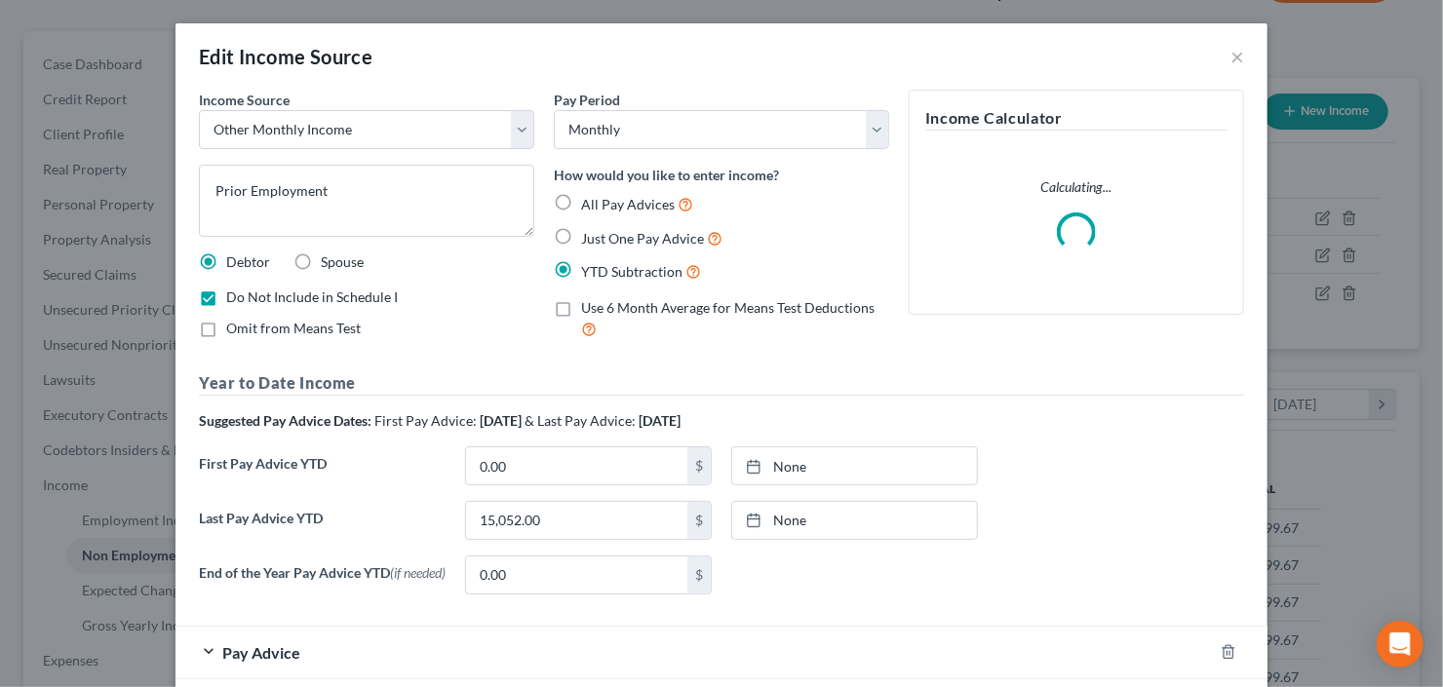
scroll to position [974662, 974424]
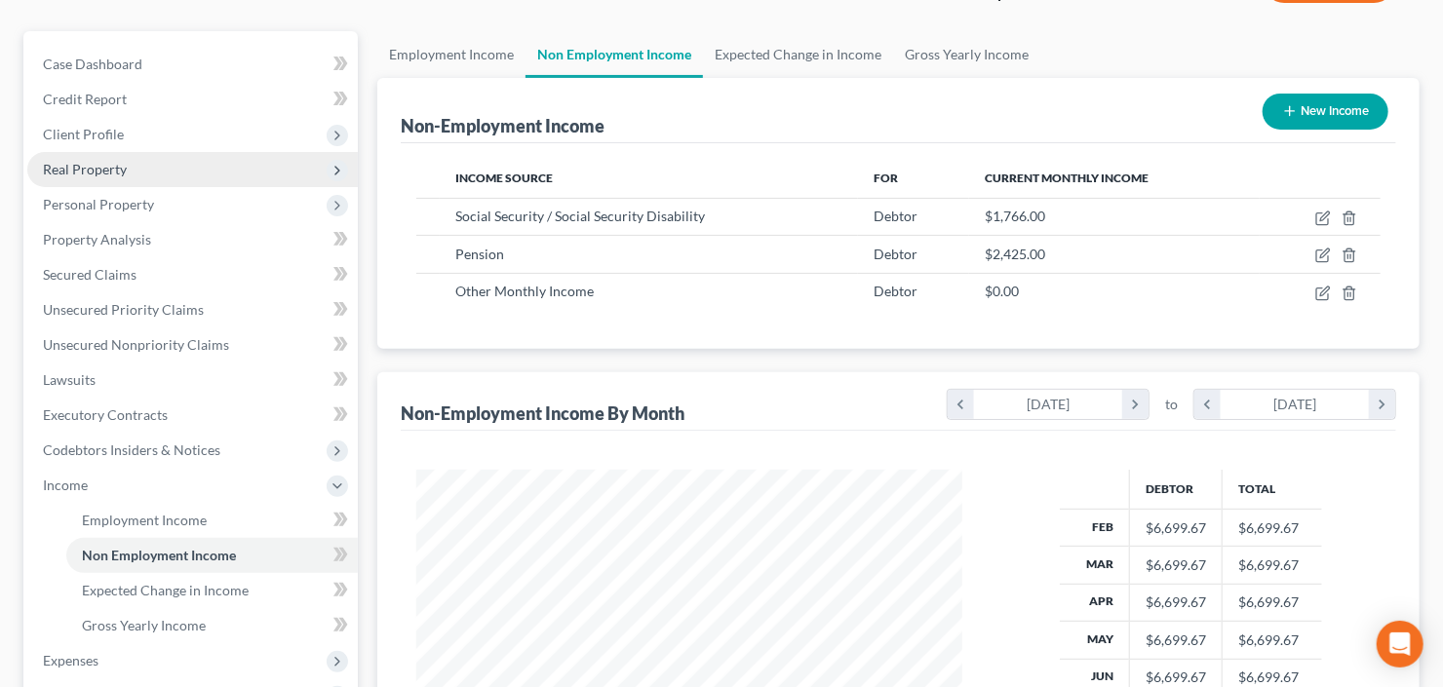
click at [137, 166] on span "Real Property" at bounding box center [192, 169] width 331 height 35
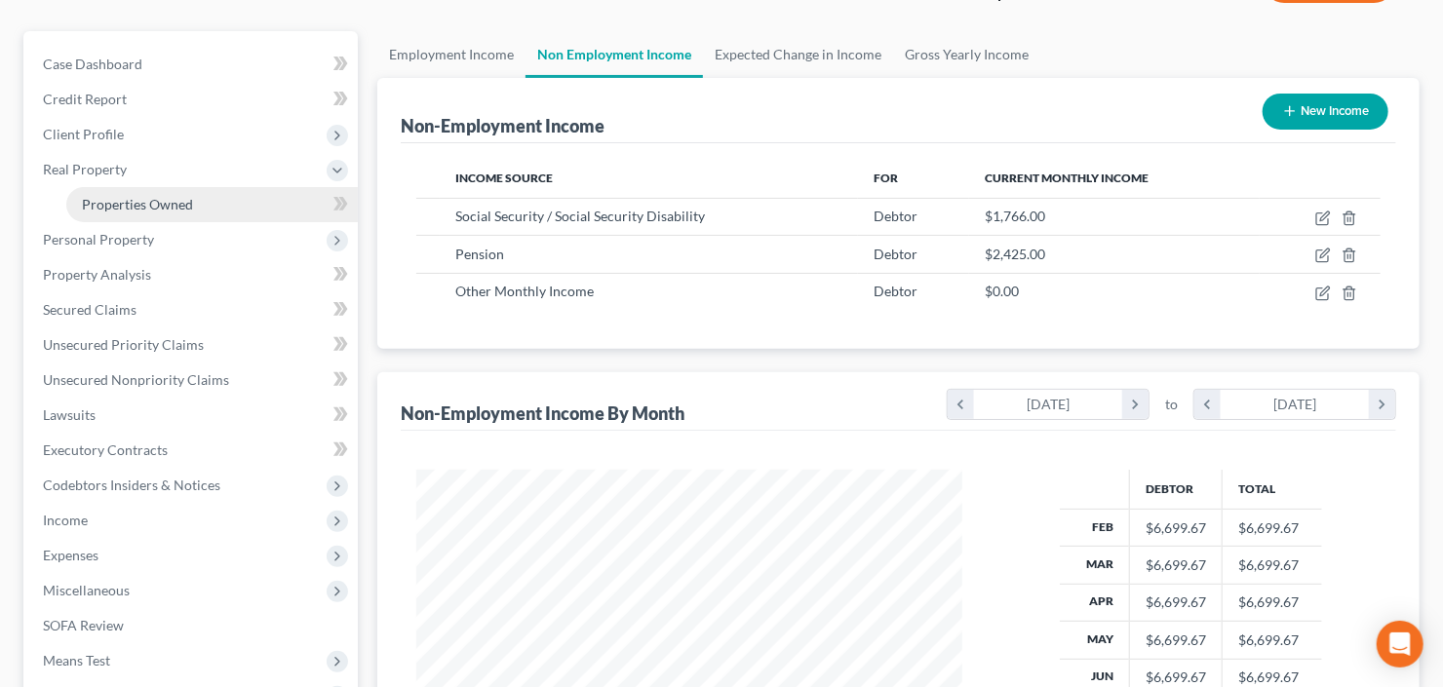
click at [139, 196] on span "Properties Owned" at bounding box center [137, 204] width 111 height 17
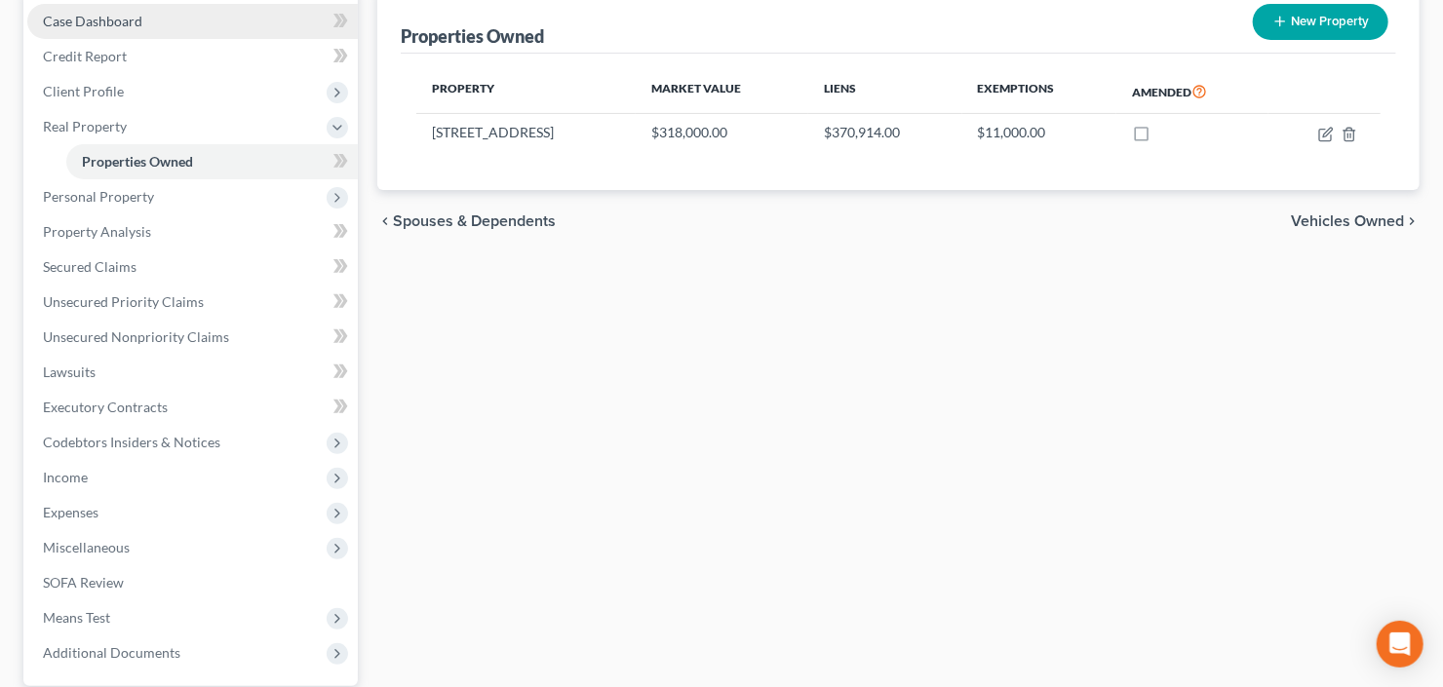
scroll to position [234, 0]
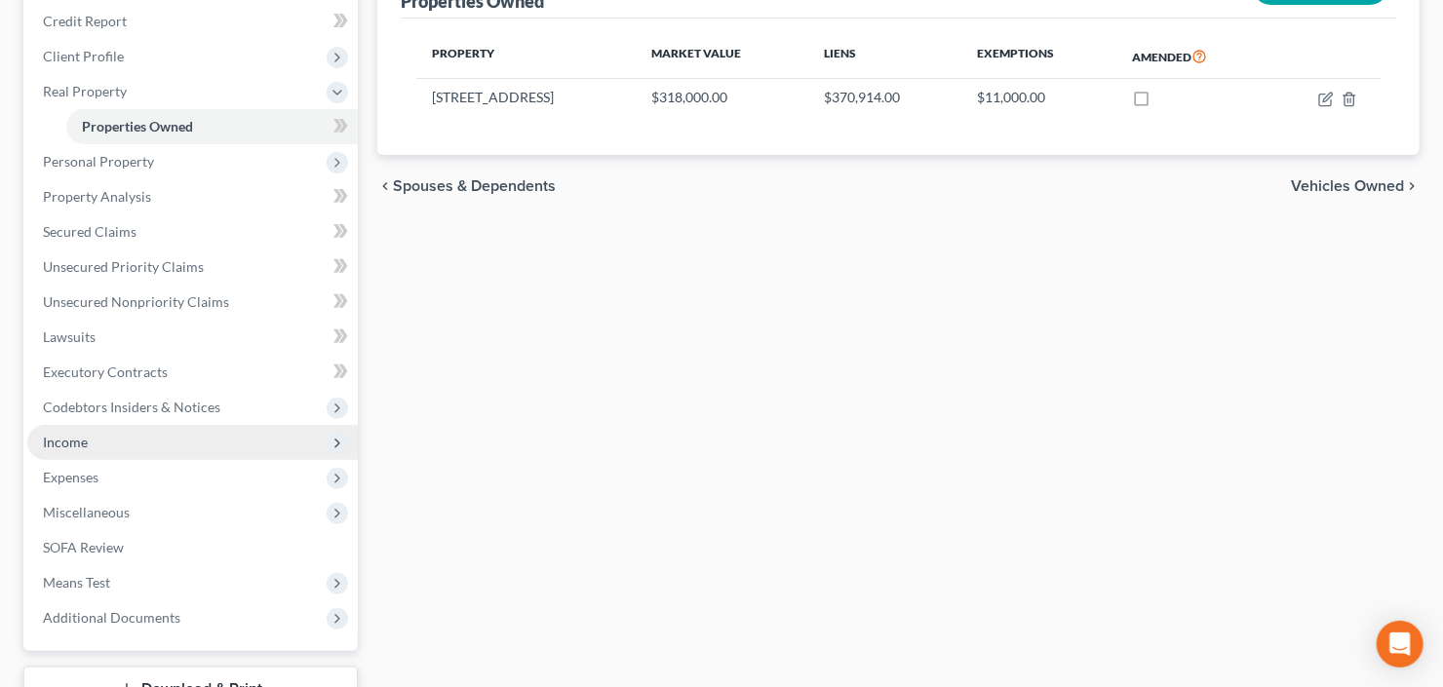
click at [130, 442] on span "Income" at bounding box center [192, 442] width 331 height 35
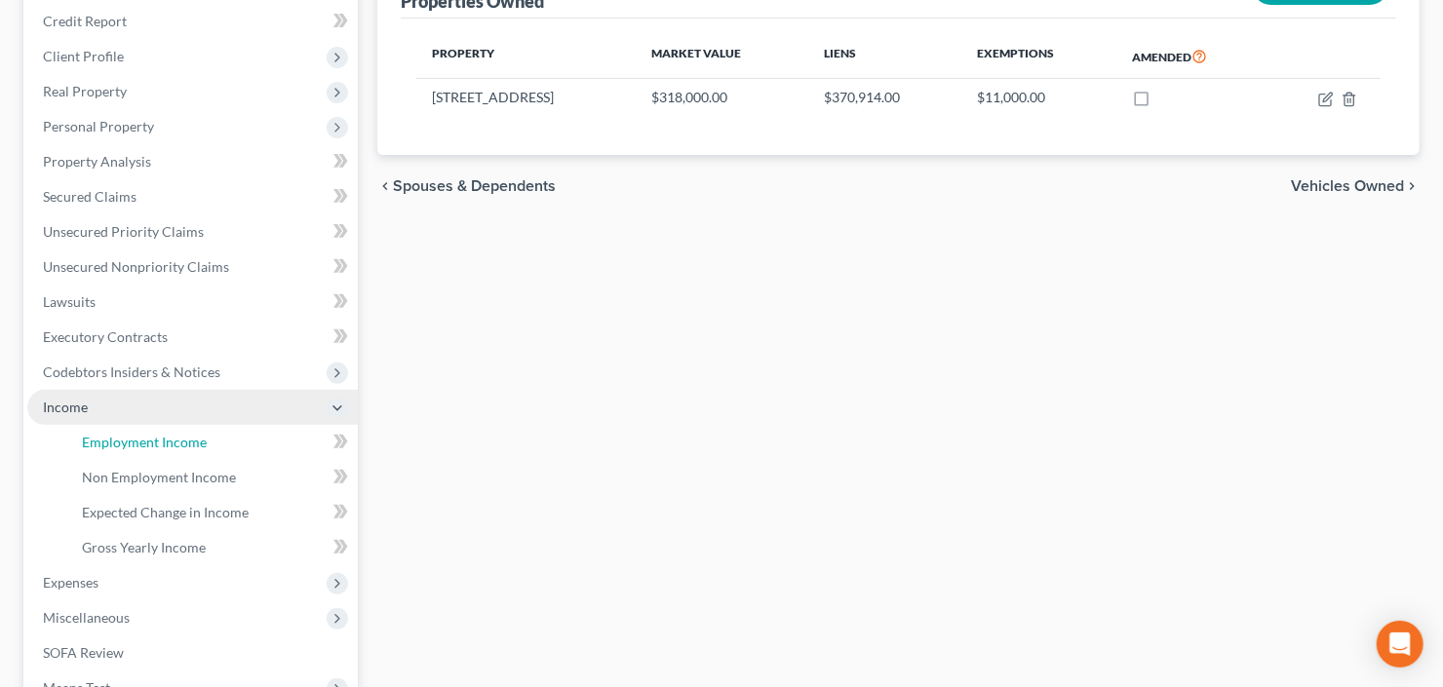
drag, startPoint x: 149, startPoint y: 437, endPoint x: 201, endPoint y: 433, distance: 51.8
click at [149, 436] on span "Employment Income" at bounding box center [144, 442] width 125 height 17
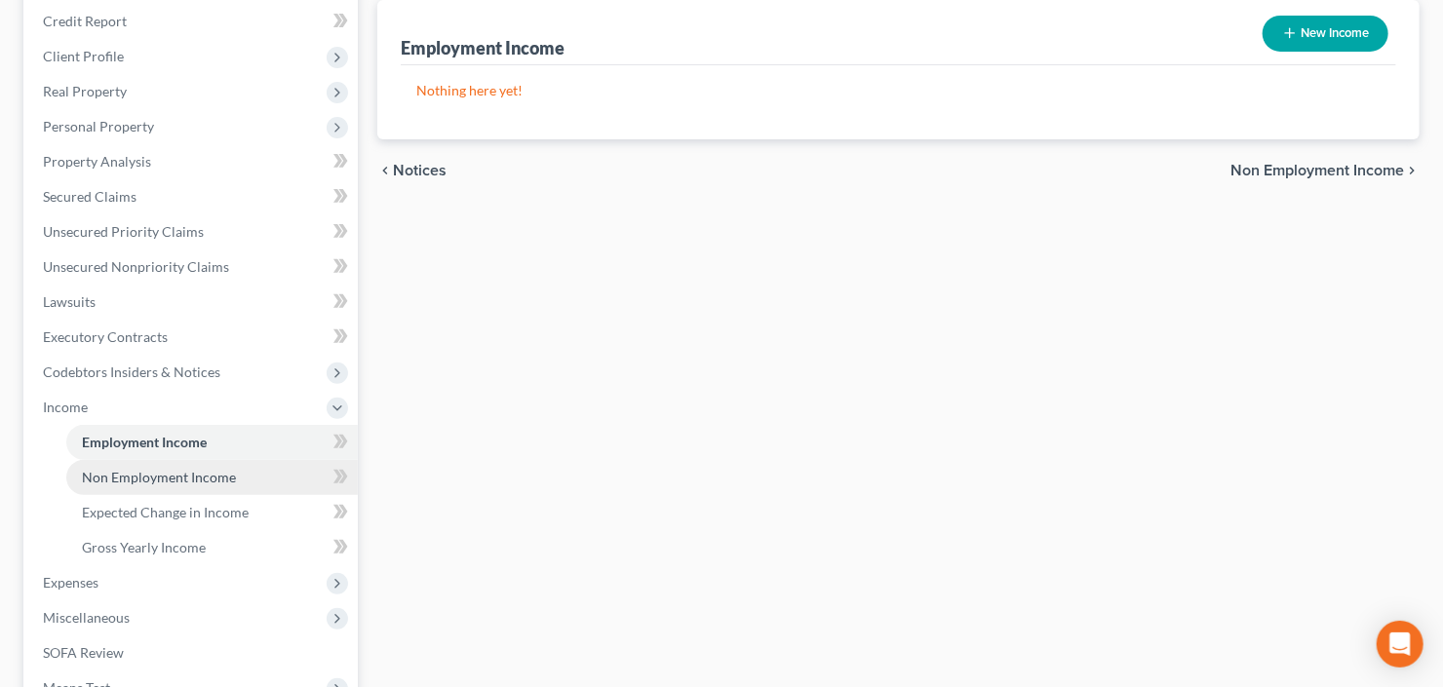
click at [149, 469] on span "Non Employment Income" at bounding box center [159, 477] width 154 height 17
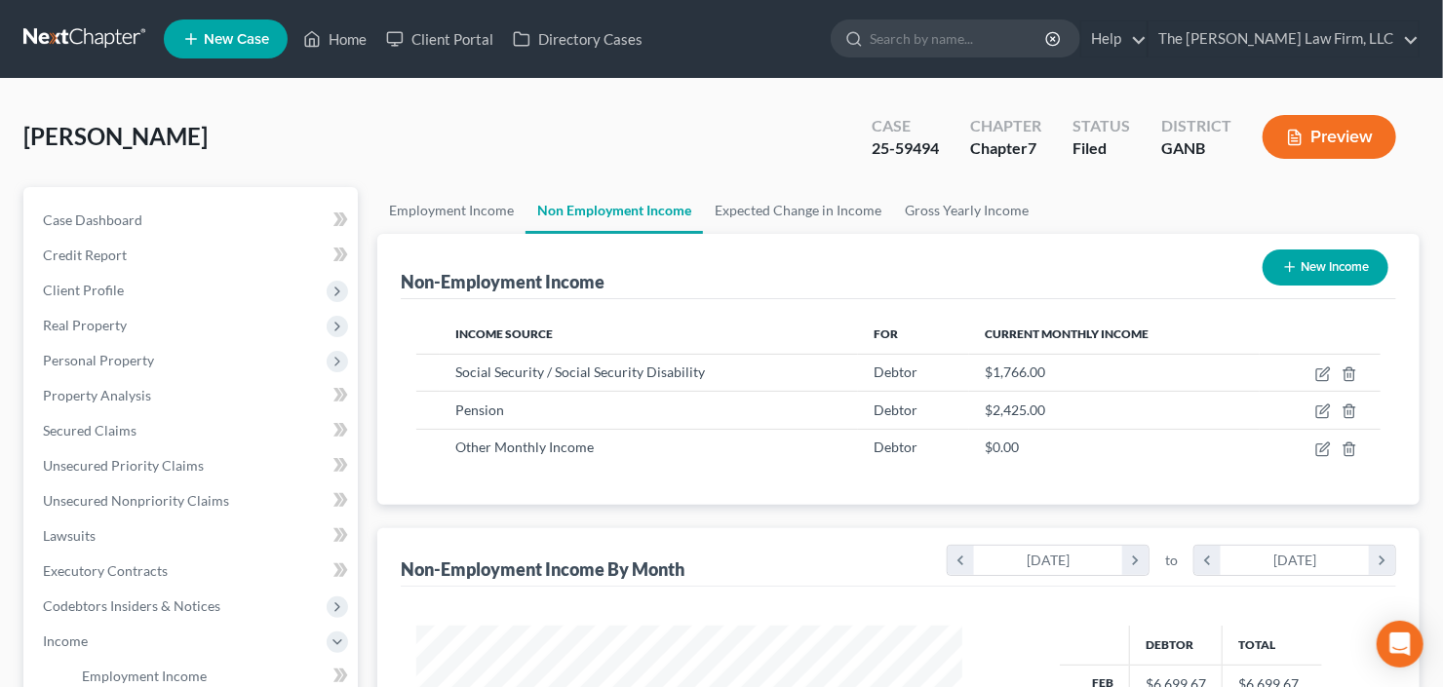
scroll to position [348, 585]
click at [143, 296] on span "Client Profile" at bounding box center [192, 290] width 331 height 35
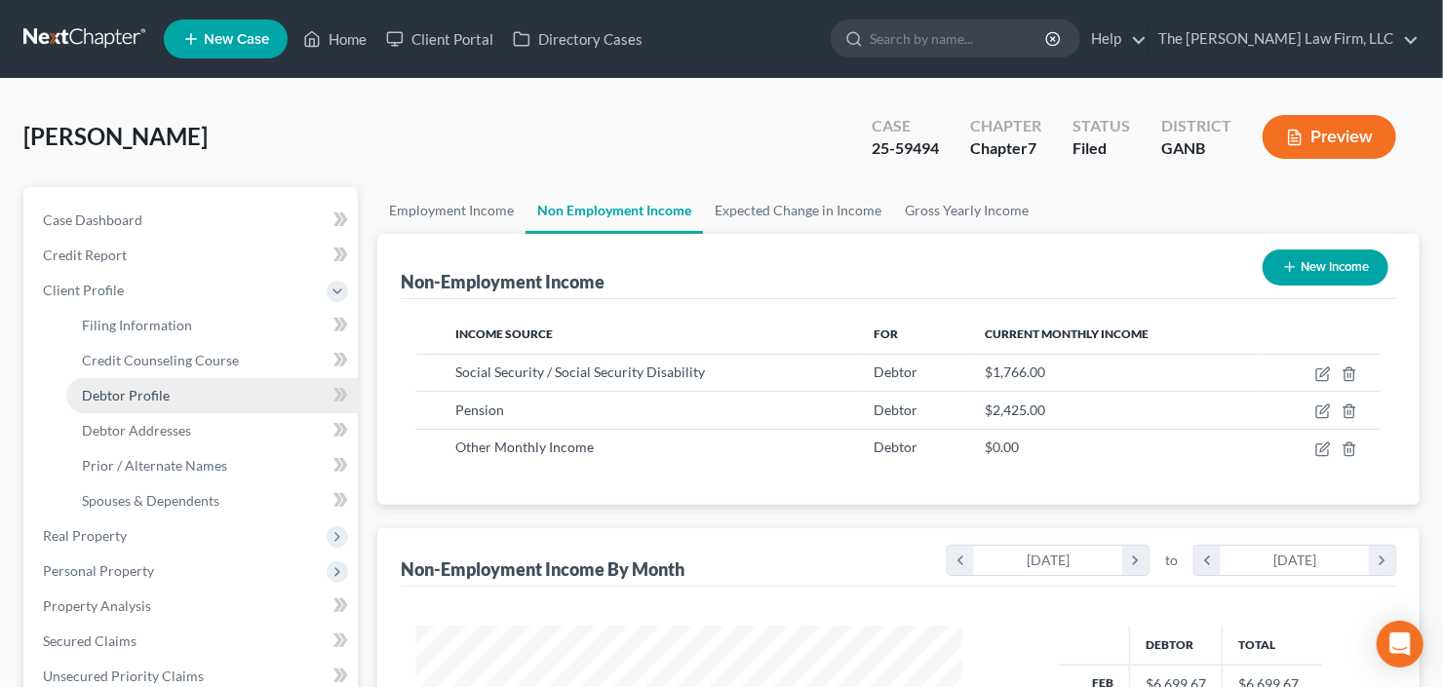
click at [136, 395] on span "Debtor Profile" at bounding box center [126, 395] width 88 height 17
select select "1"
select select "0"
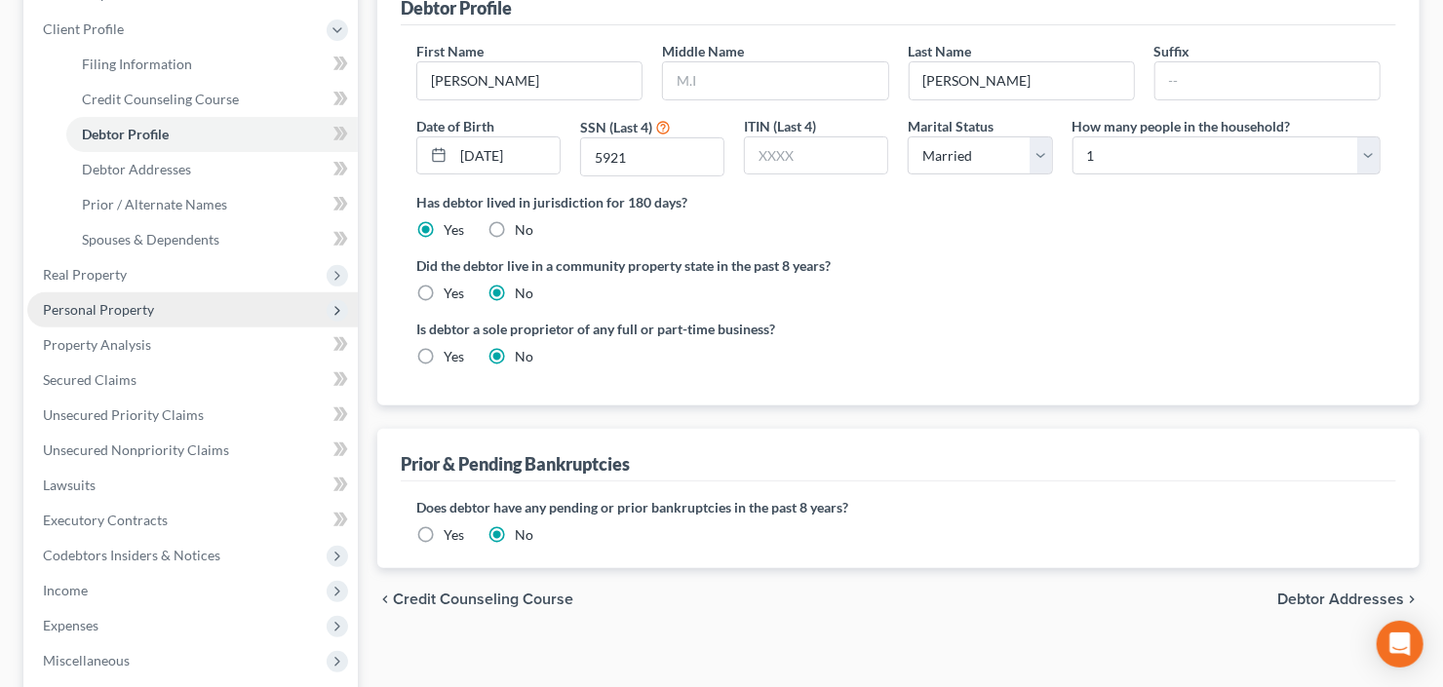
scroll to position [234, 0]
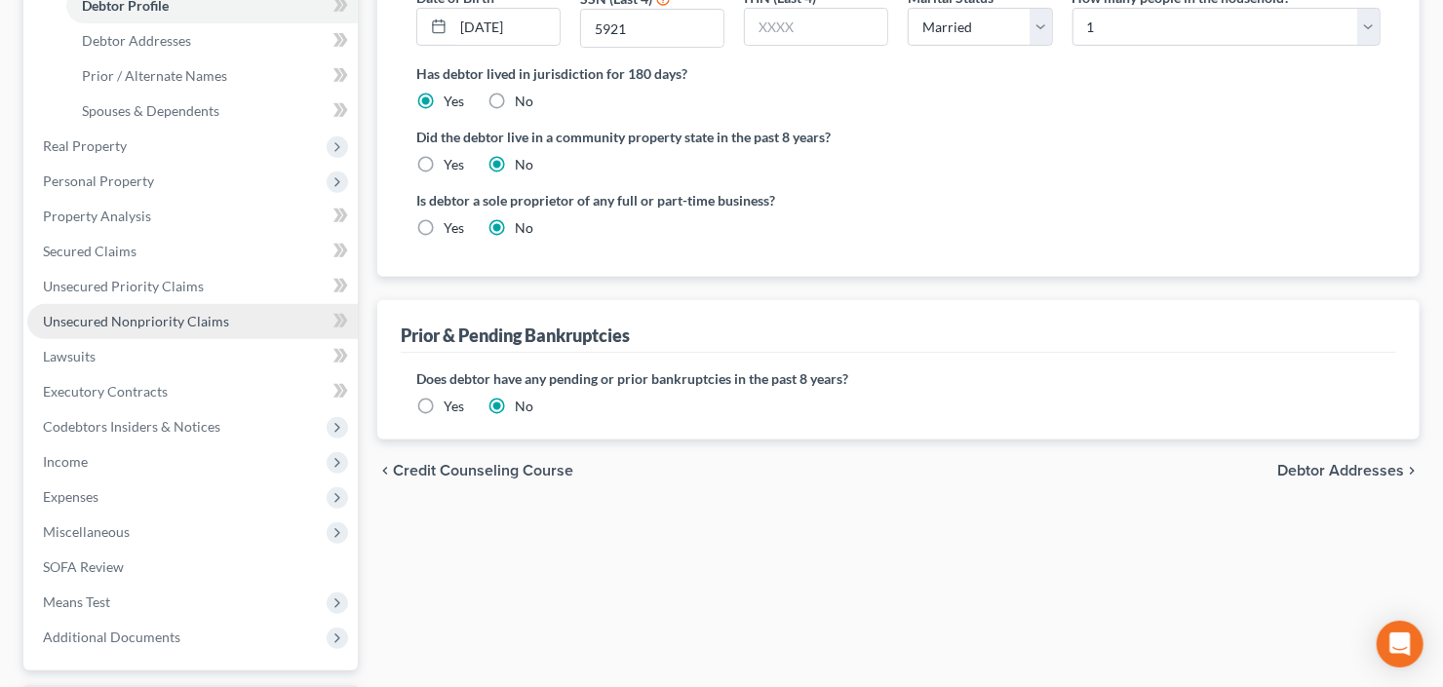
click at [152, 326] on span "Unsecured Nonpriority Claims" at bounding box center [136, 321] width 186 height 17
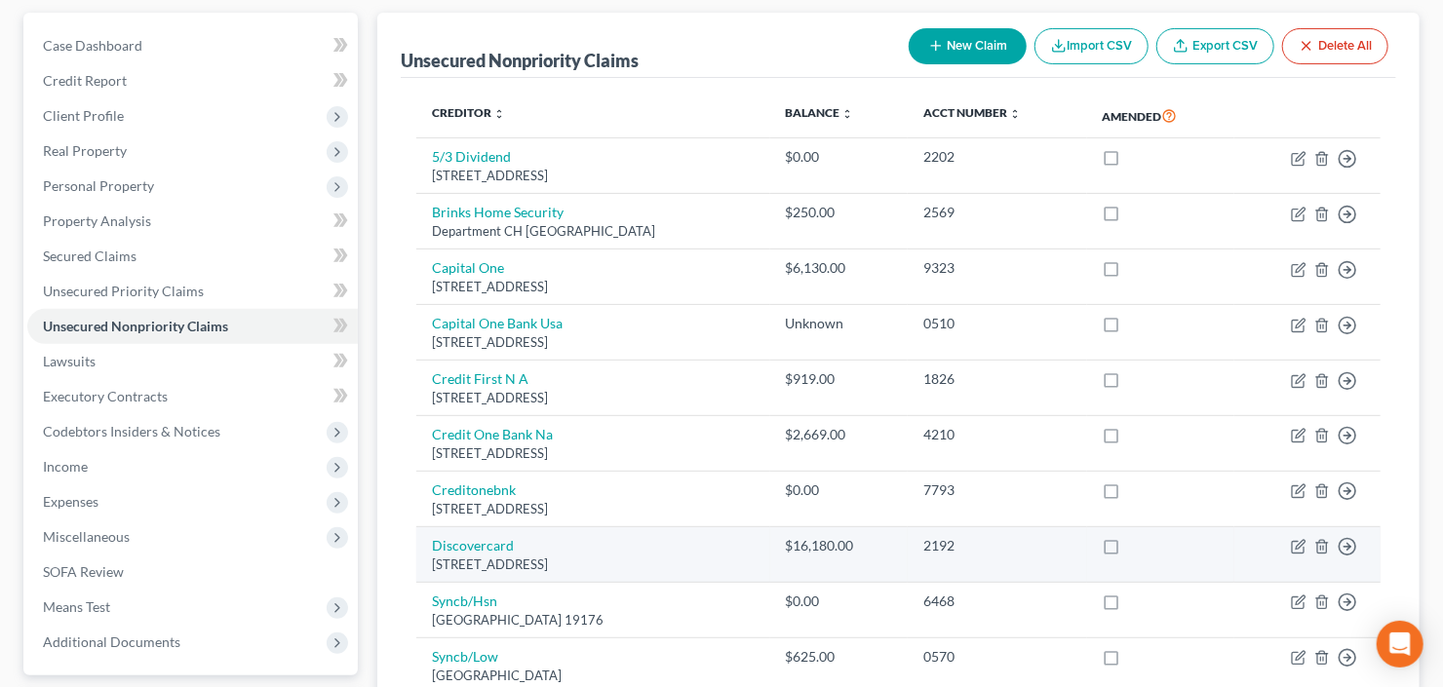
scroll to position [78, 0]
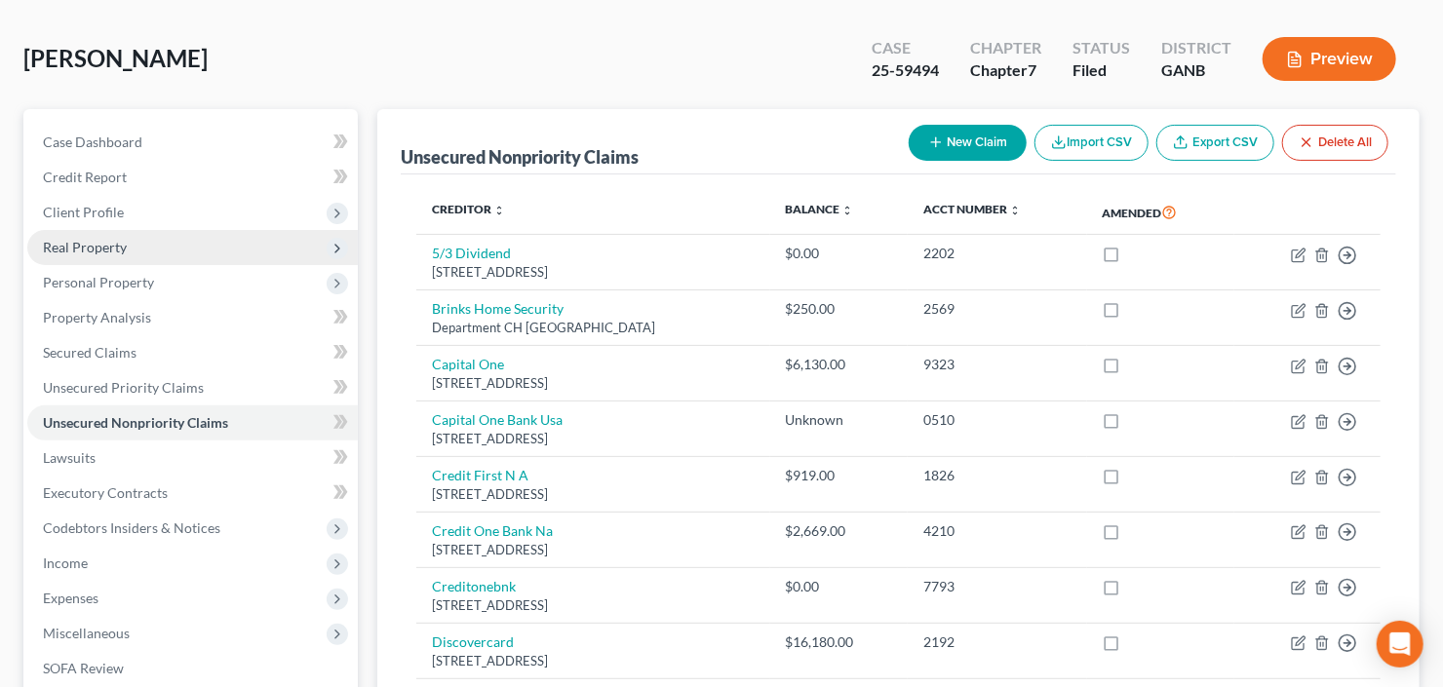
click at [174, 234] on span "Real Property" at bounding box center [192, 247] width 331 height 35
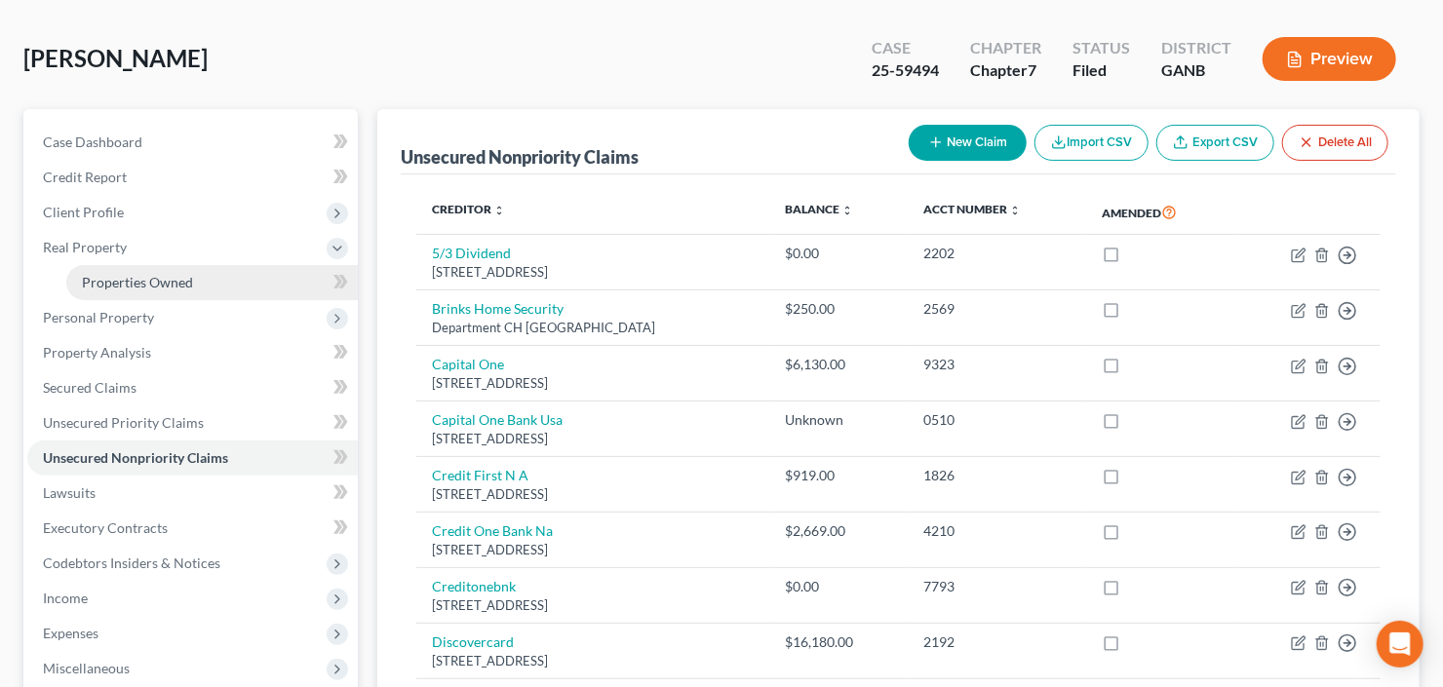
click at [196, 279] on link "Properties Owned" at bounding box center [212, 282] width 292 height 35
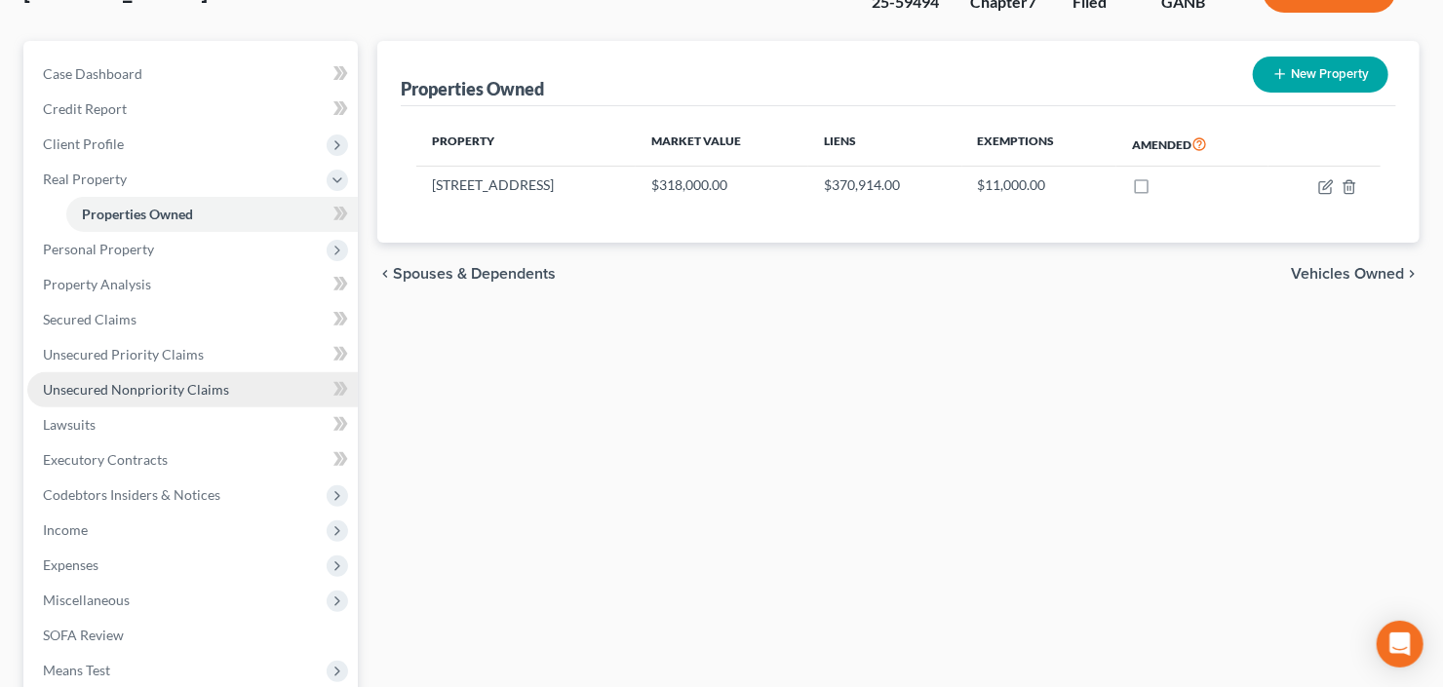
click at [150, 384] on span "Unsecured Nonpriority Claims" at bounding box center [136, 389] width 186 height 17
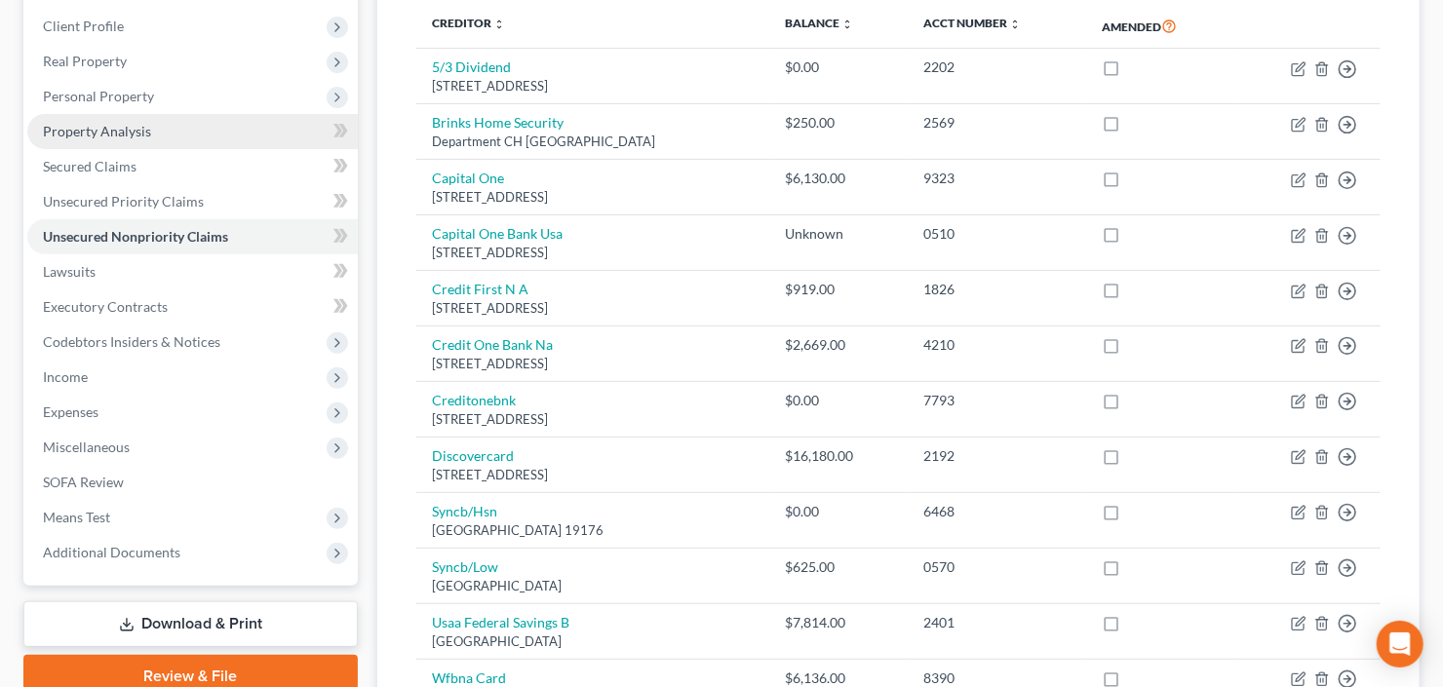
scroll to position [264, 0]
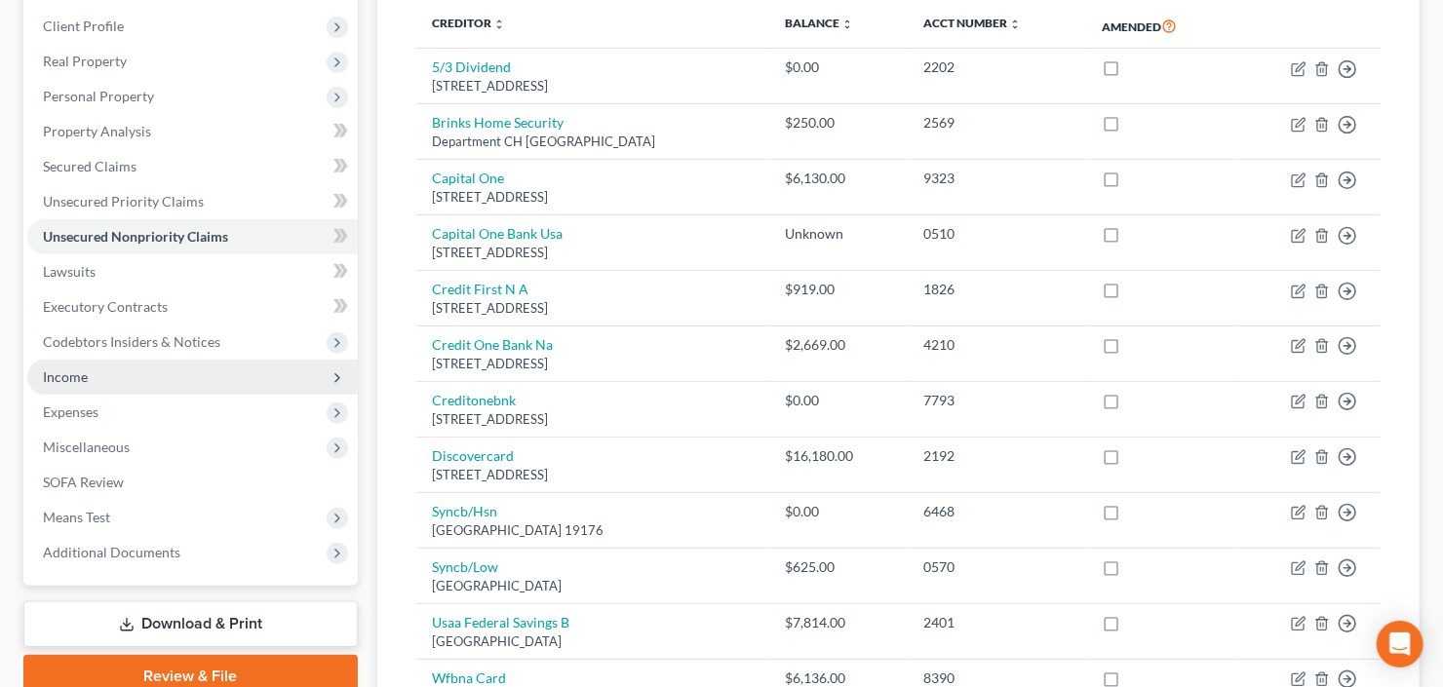
click at [78, 378] on span "Income" at bounding box center [65, 377] width 45 height 17
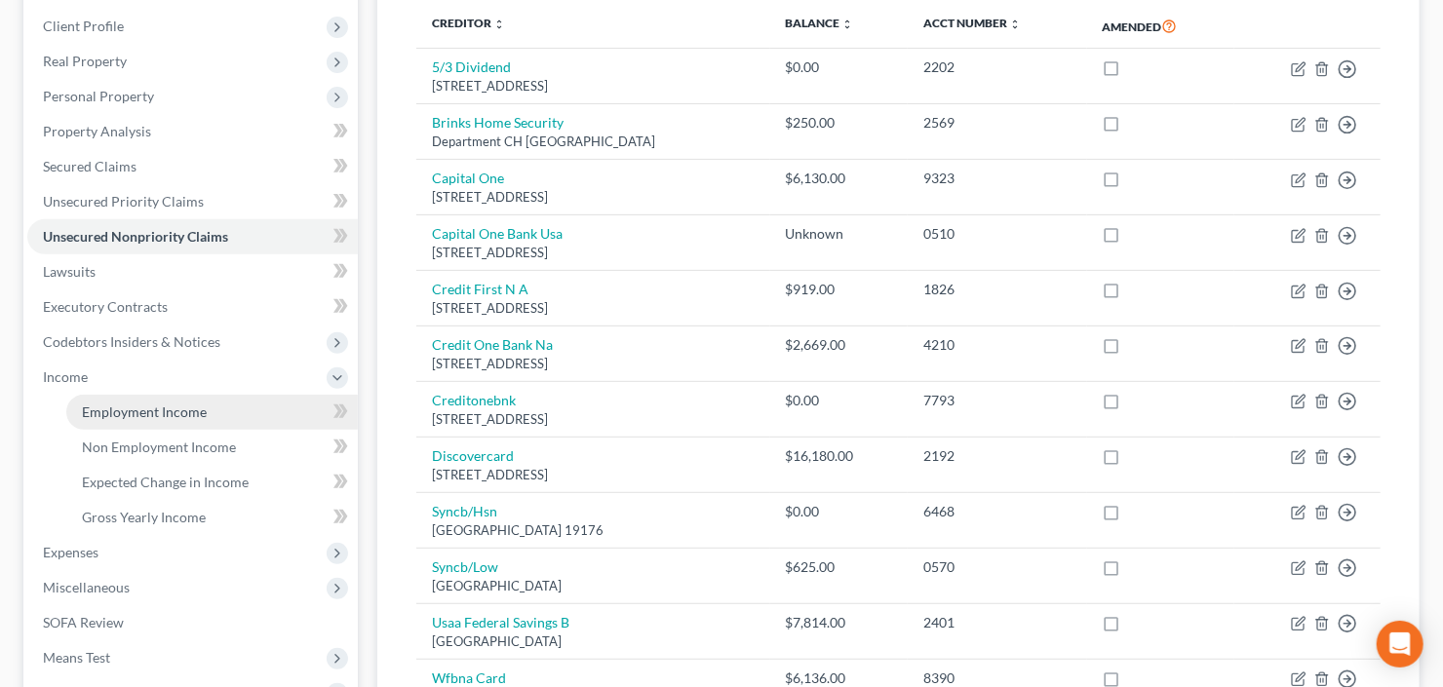
click at [118, 399] on link "Employment Income" at bounding box center [212, 412] width 292 height 35
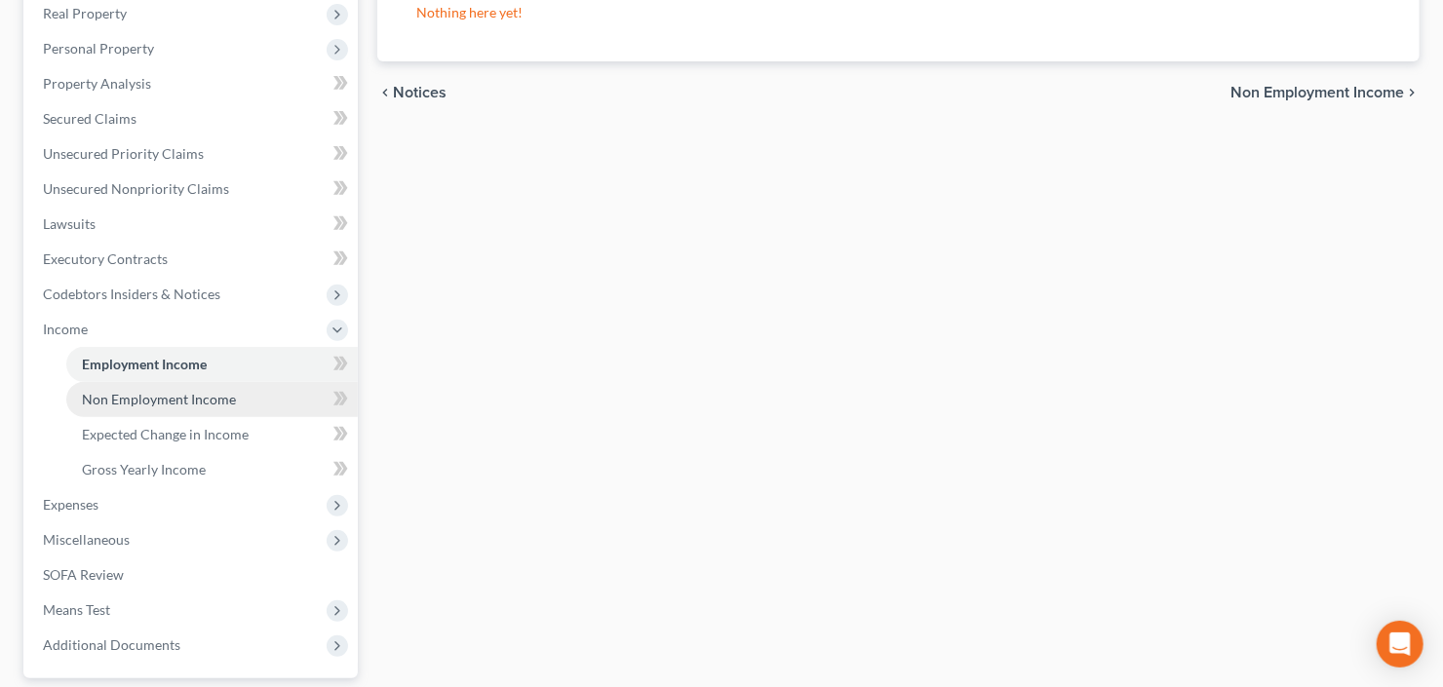
click at [95, 392] on span "Non Employment Income" at bounding box center [159, 399] width 154 height 17
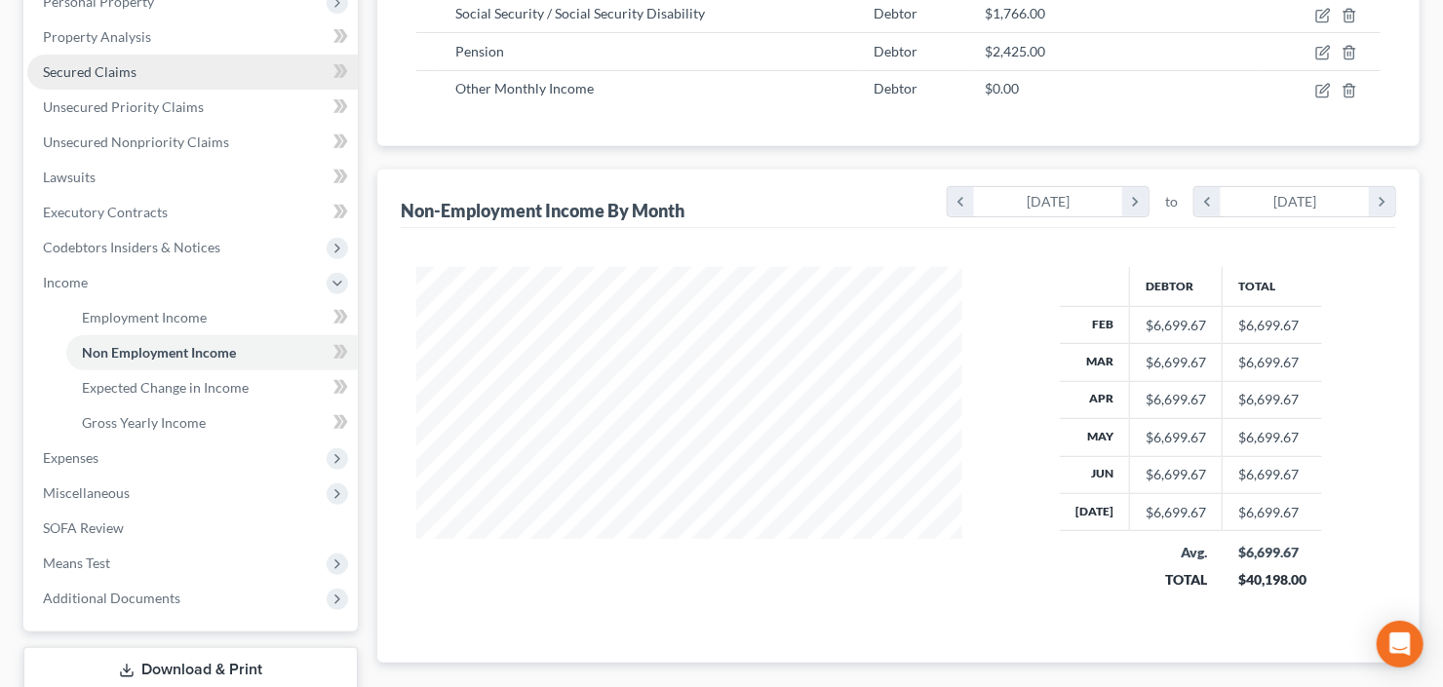
scroll to position [468, 0]
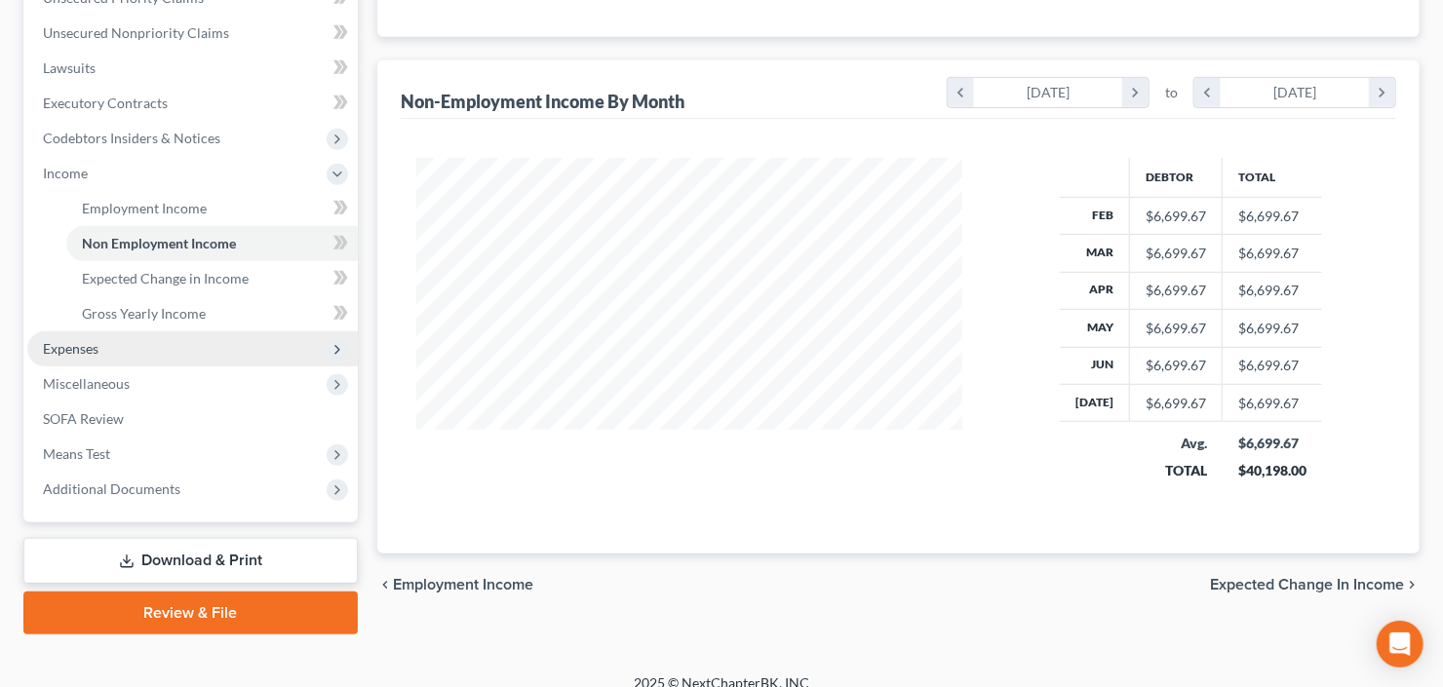
click at [169, 339] on span "Expenses" at bounding box center [192, 349] width 331 height 35
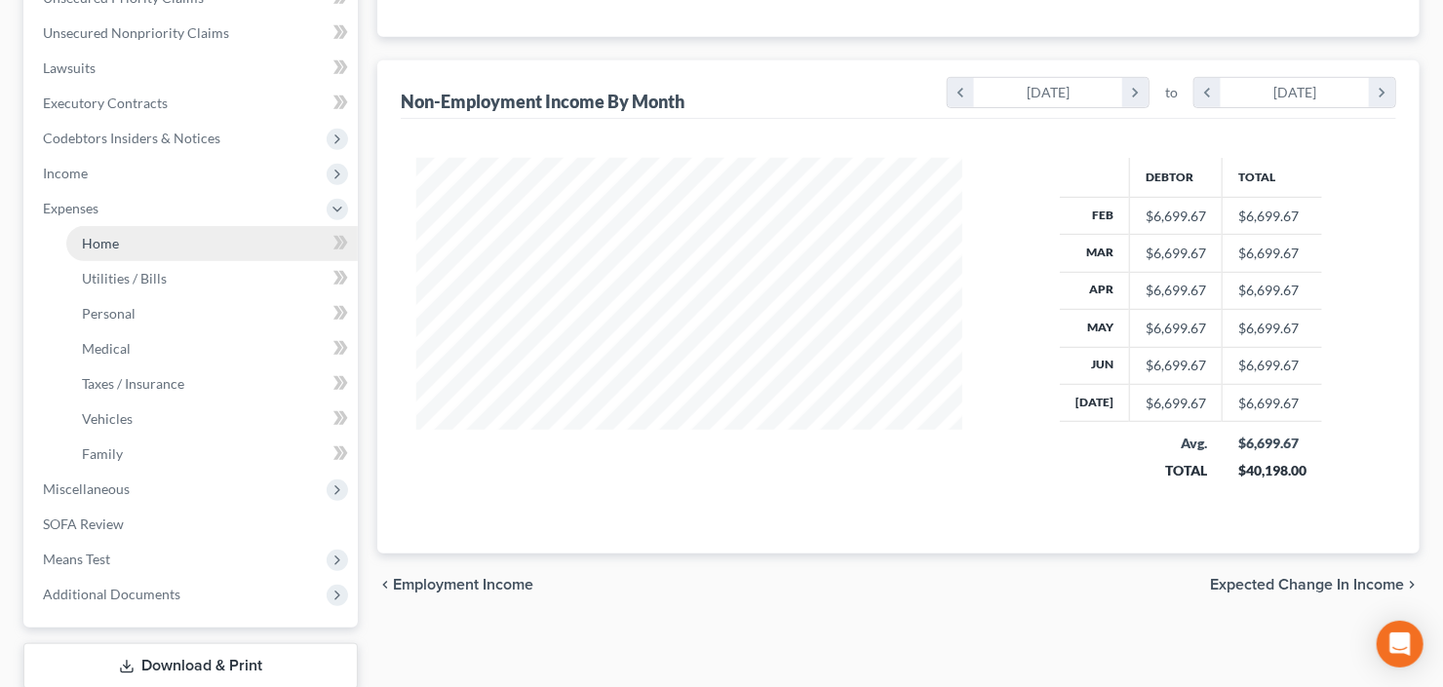
click at [151, 249] on link "Home" at bounding box center [212, 243] width 292 height 35
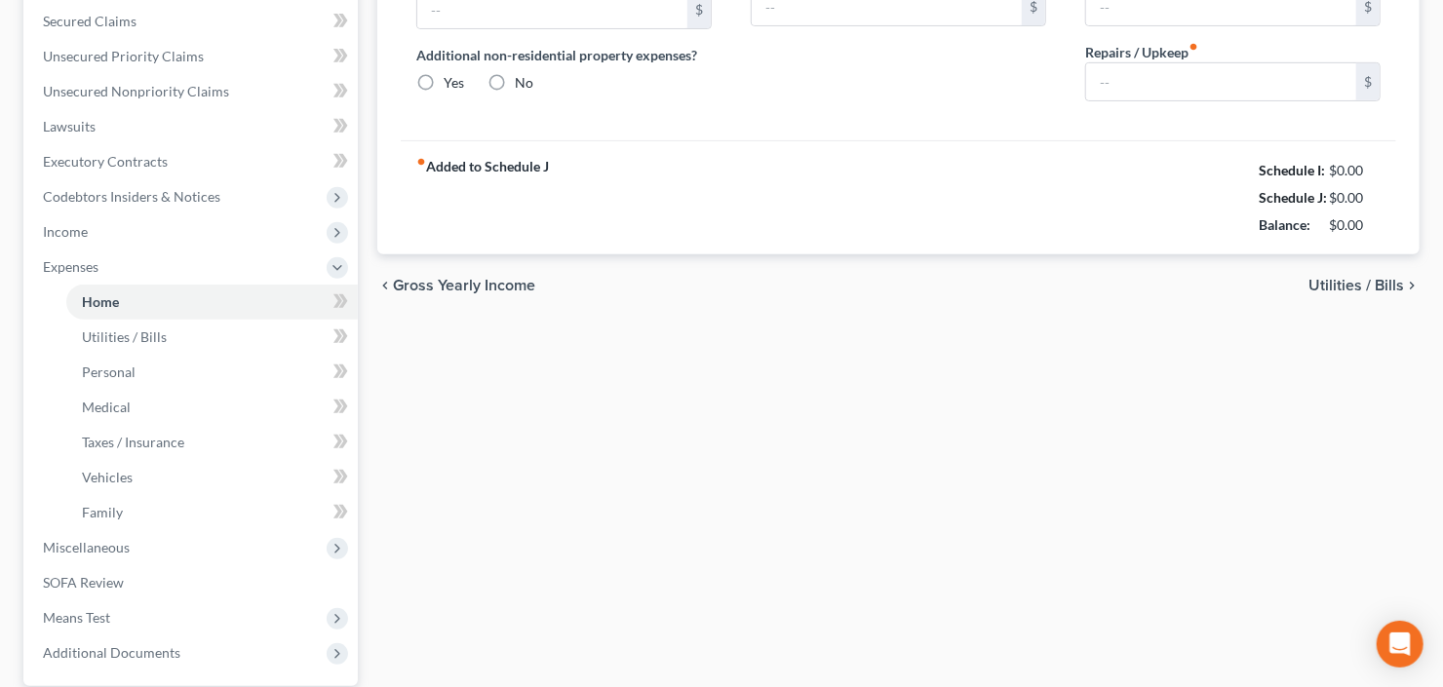
type input "2,160.00"
type input "0.00"
radio input "true"
type input "0.00"
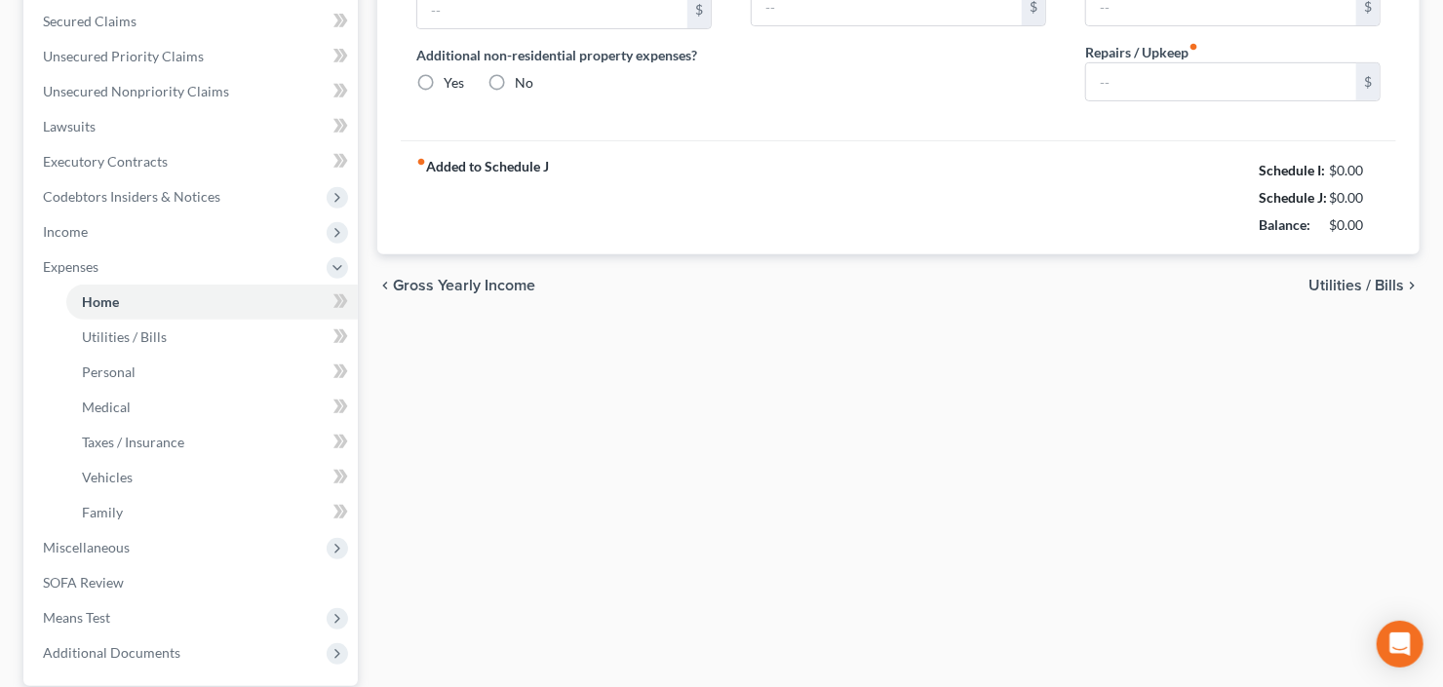
type input "0.00"
type input "75.00"
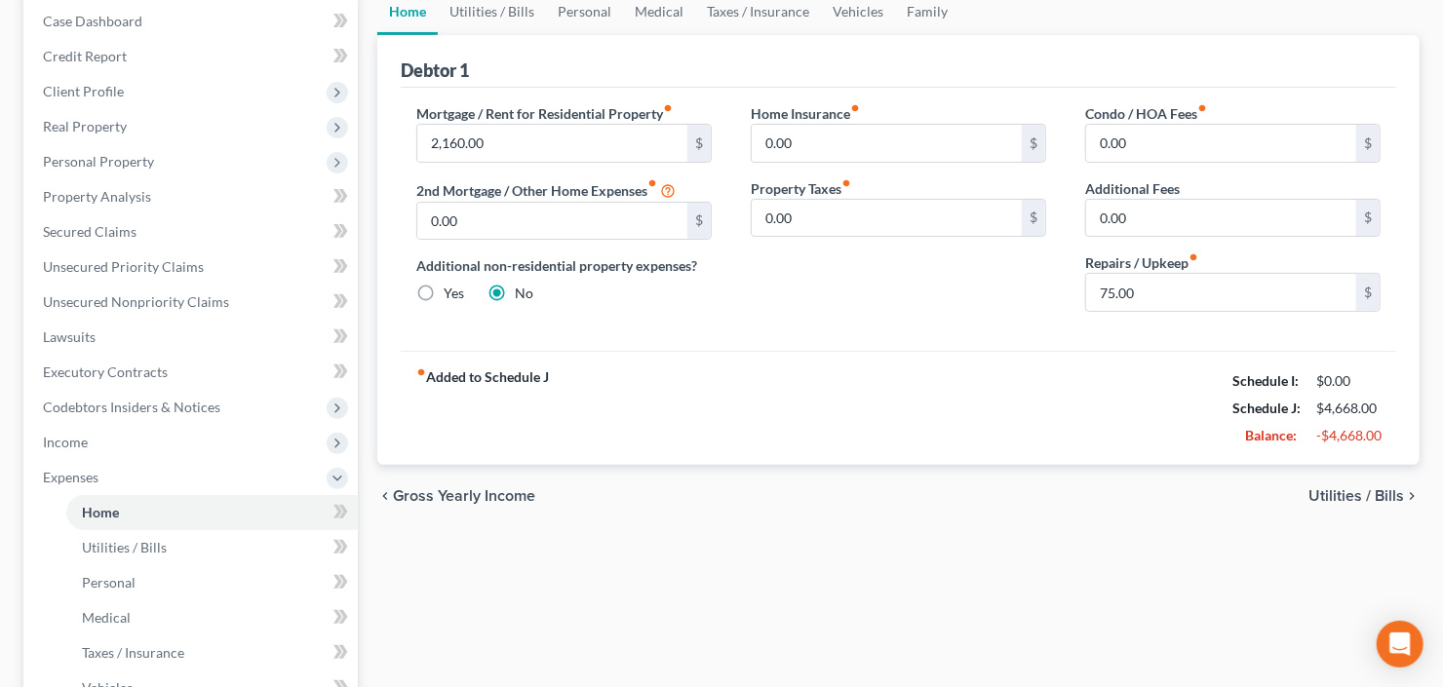
scroll to position [234, 0]
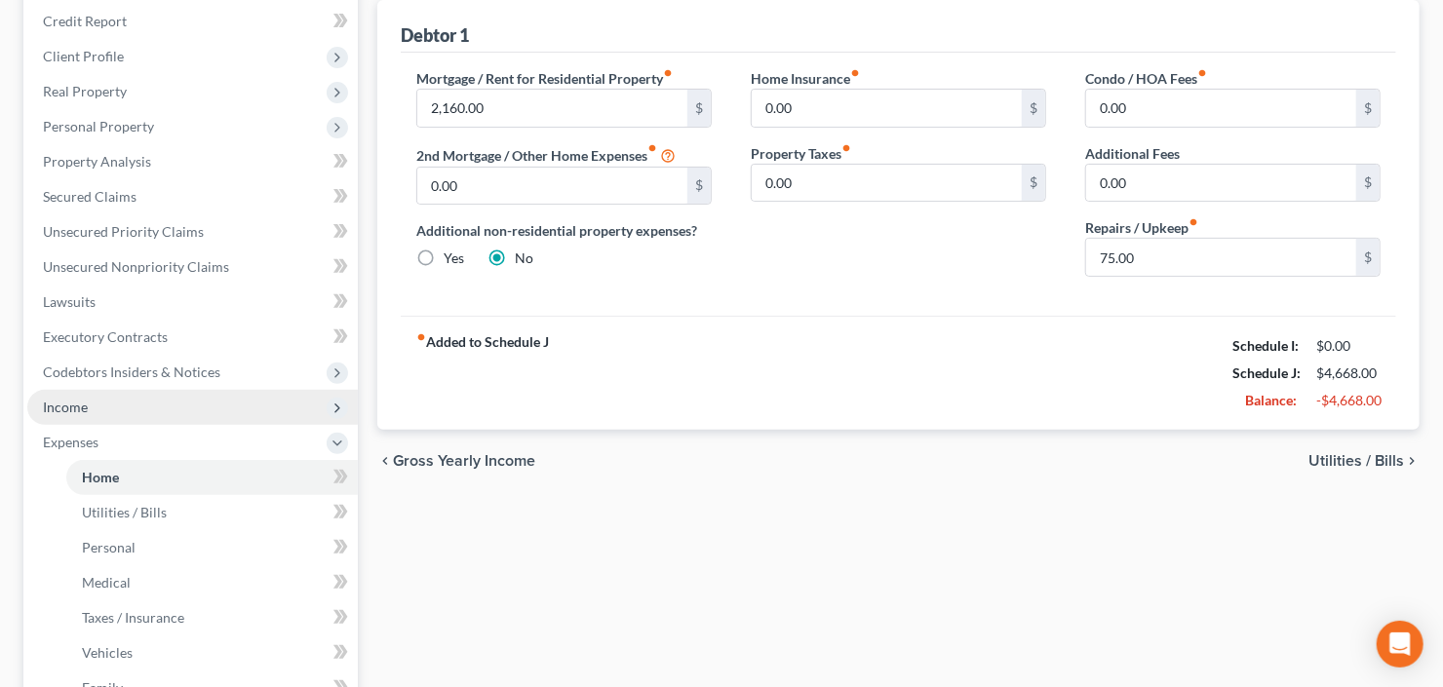
click at [81, 413] on span "Income" at bounding box center [192, 407] width 331 height 35
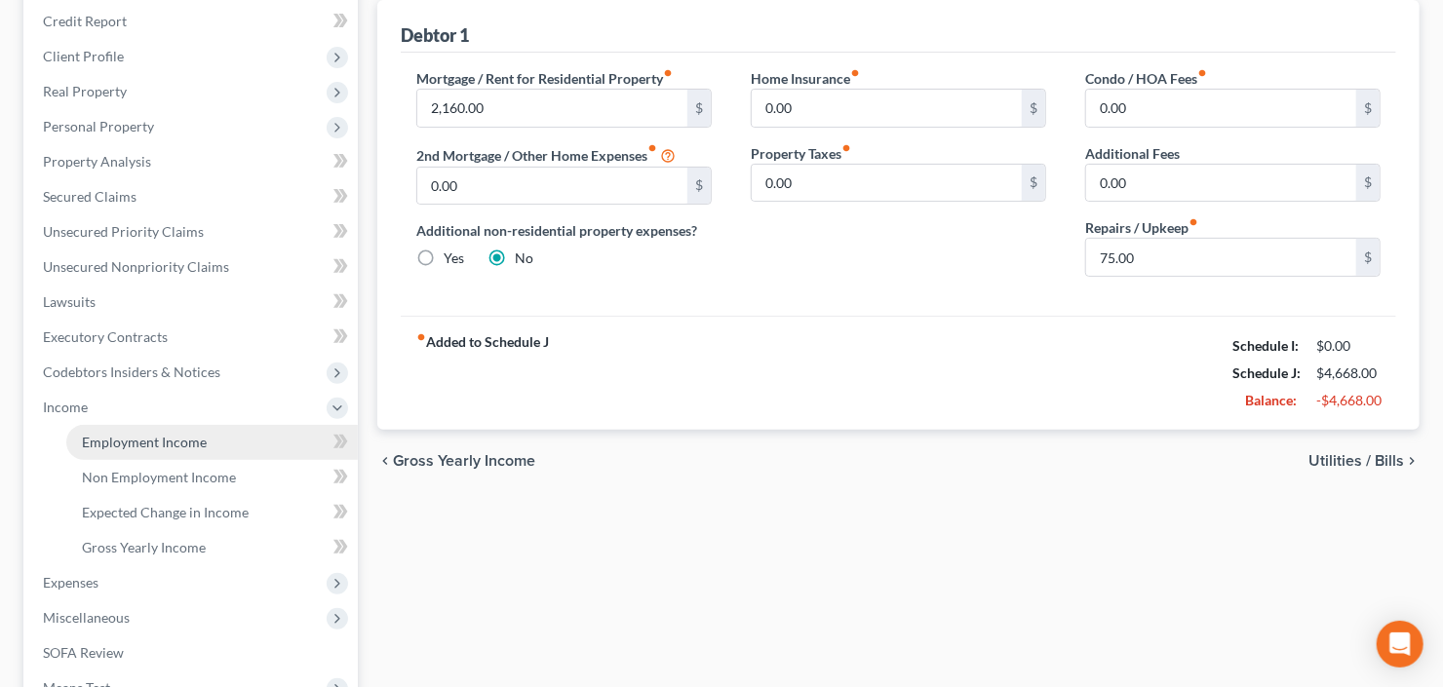
drag, startPoint x: 118, startPoint y: 432, endPoint x: 138, endPoint y: 428, distance: 20.8
click at [118, 434] on span "Employment Income" at bounding box center [144, 442] width 125 height 17
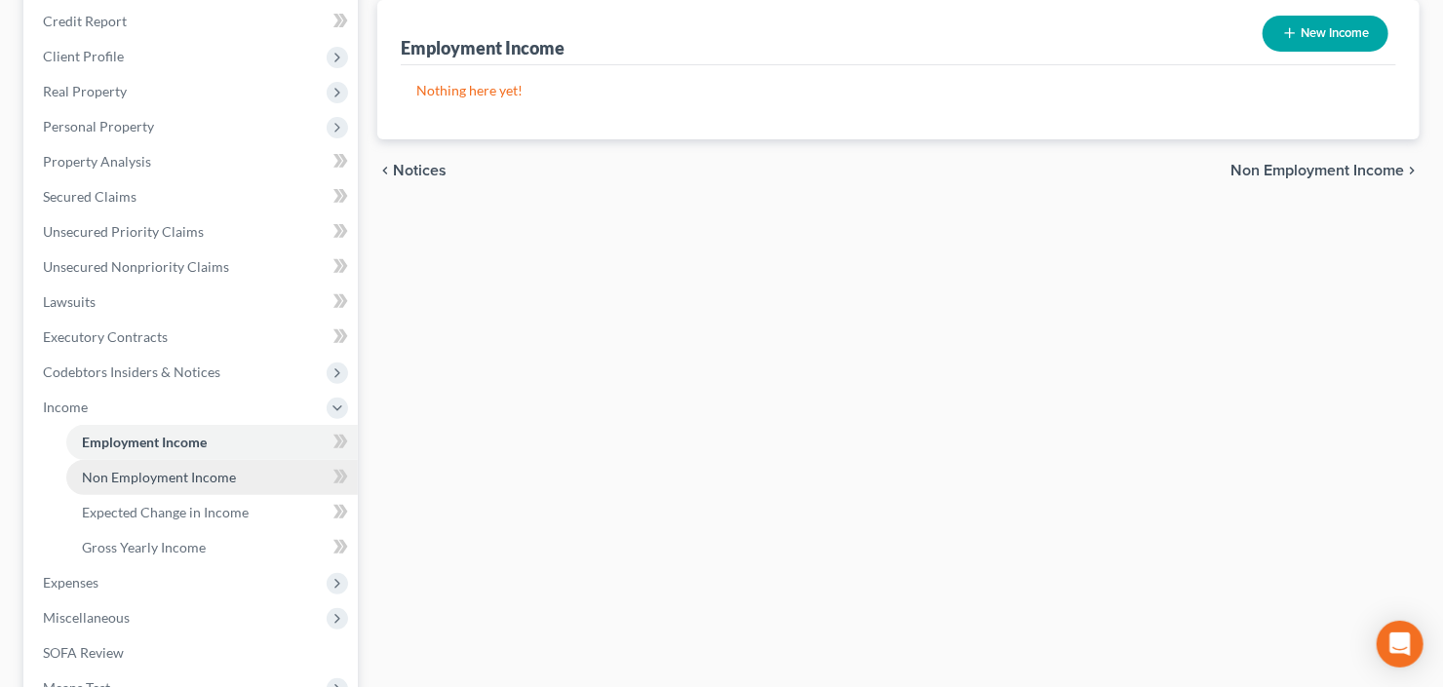
click at [74, 482] on link "Non Employment Income" at bounding box center [212, 477] width 292 height 35
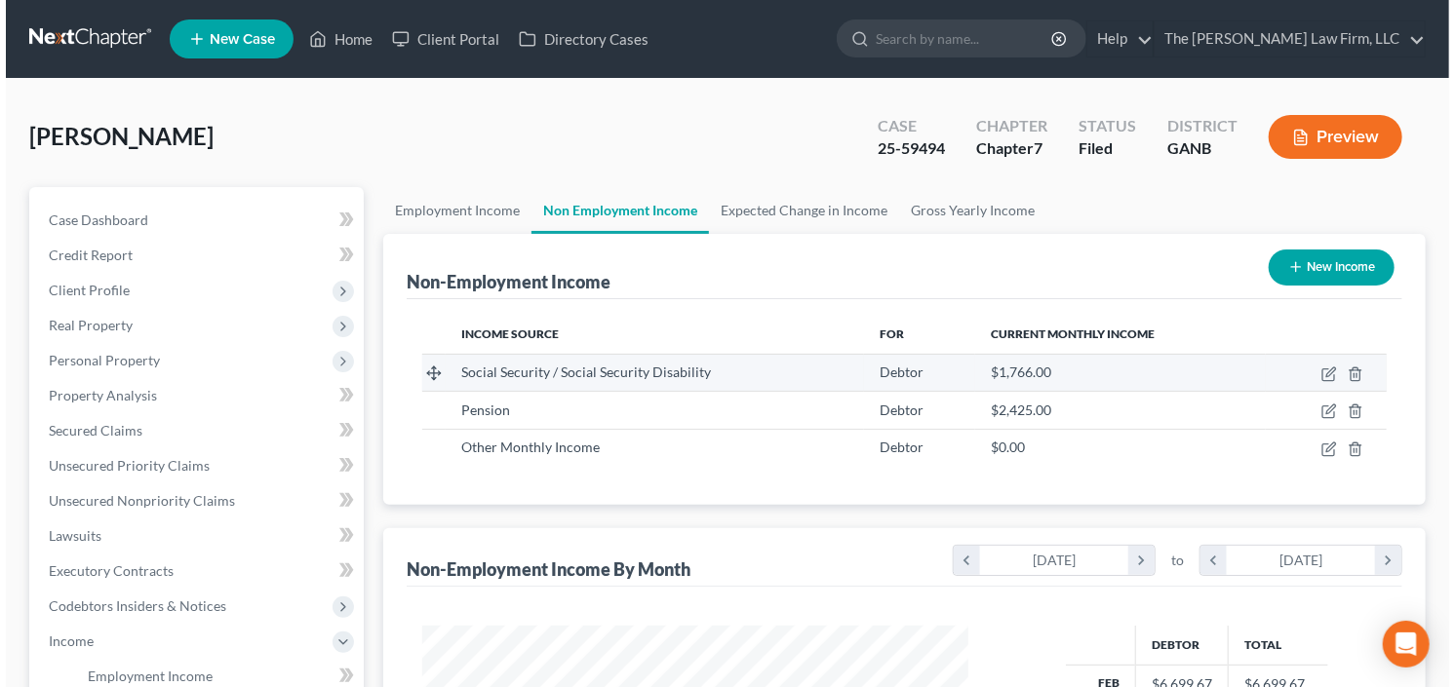
scroll to position [348, 585]
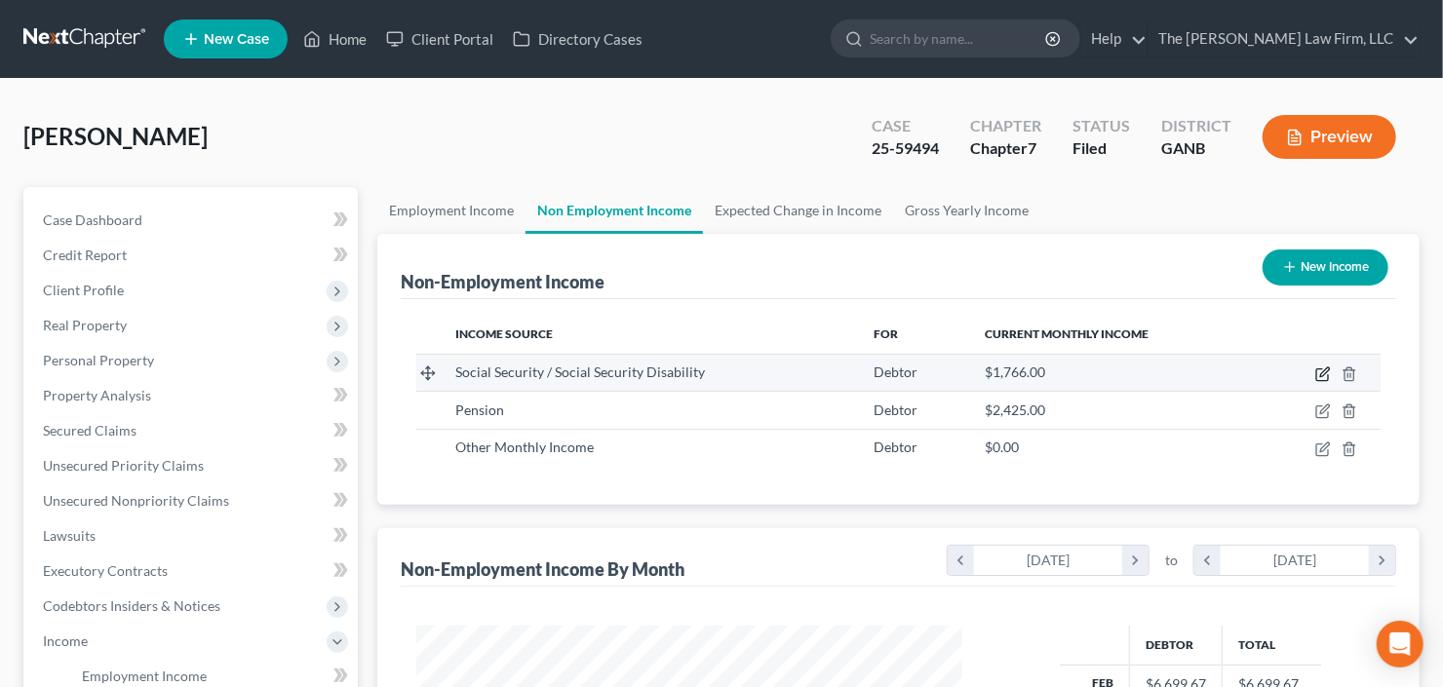
click at [1322, 371] on icon "button" at bounding box center [1324, 372] width 9 height 9
select select "4"
select select "0"
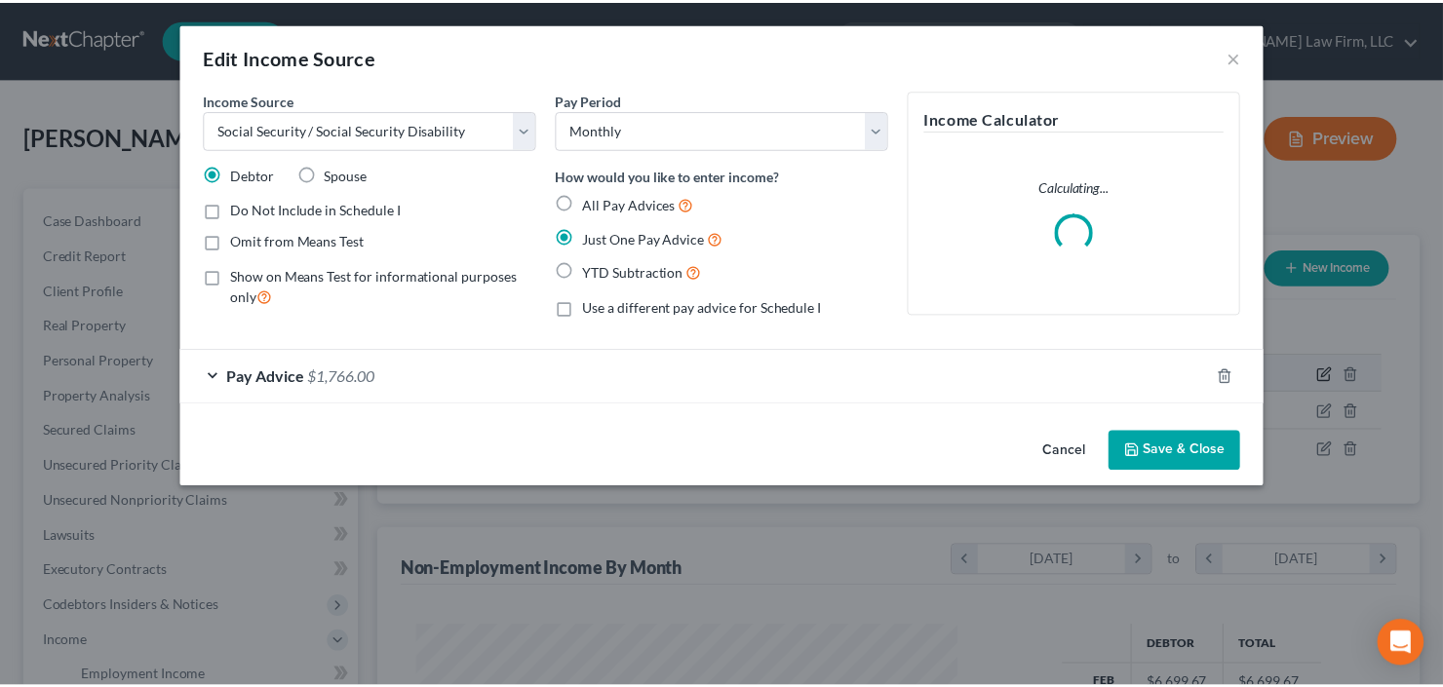
scroll to position [348, 590]
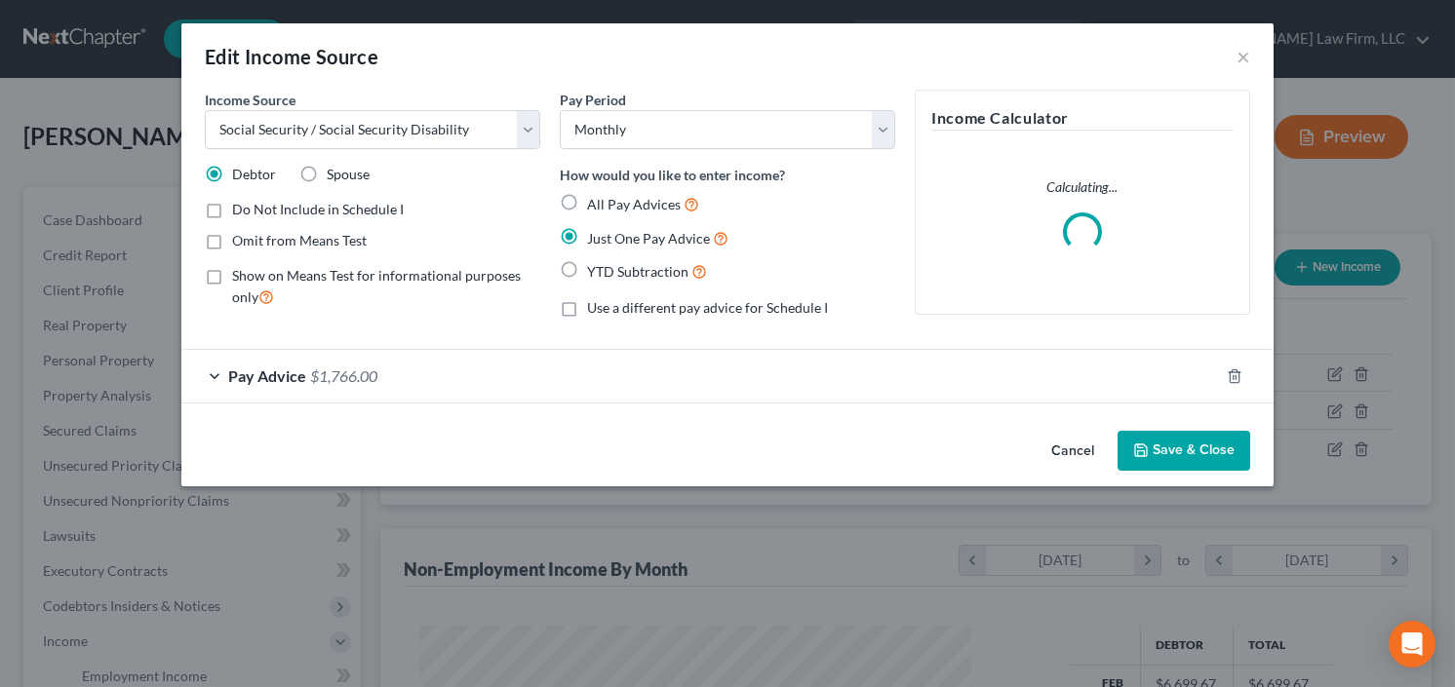
click at [1210, 438] on button "Save & Close" at bounding box center [1183, 451] width 133 height 41
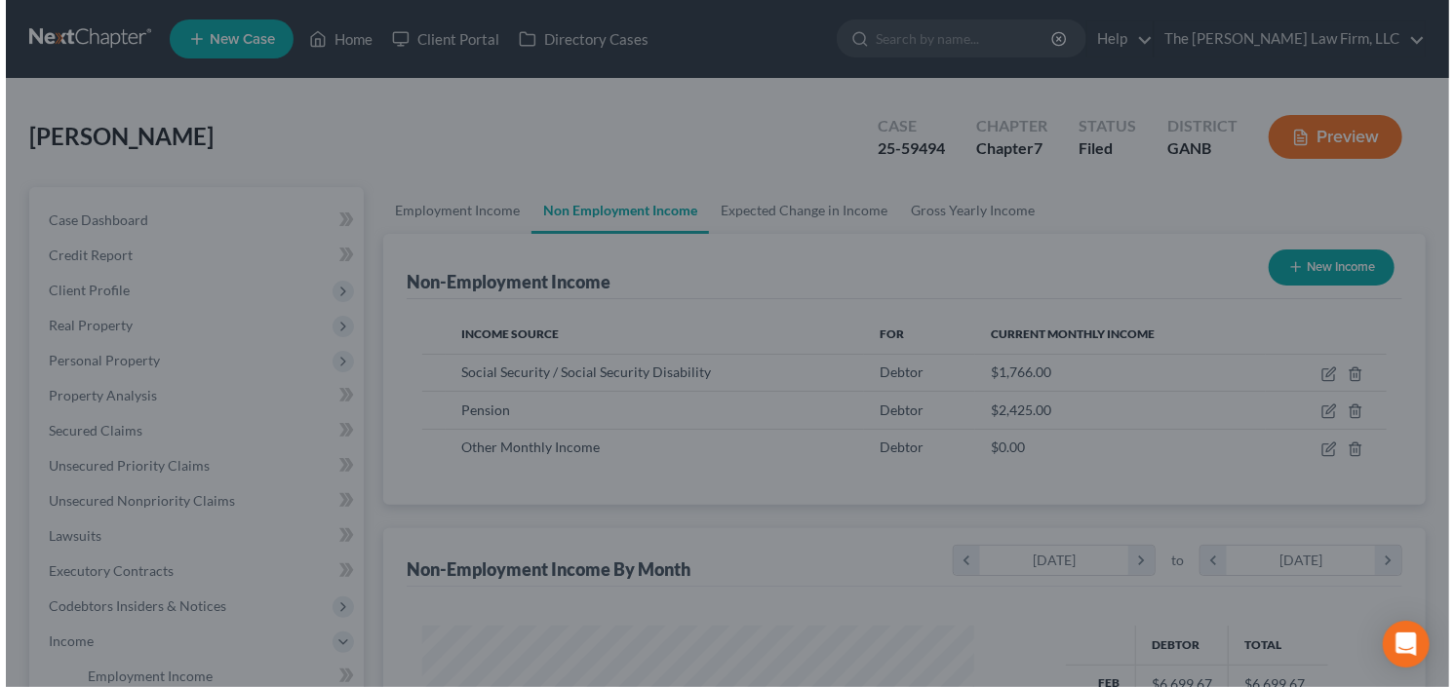
scroll to position [974662, 974424]
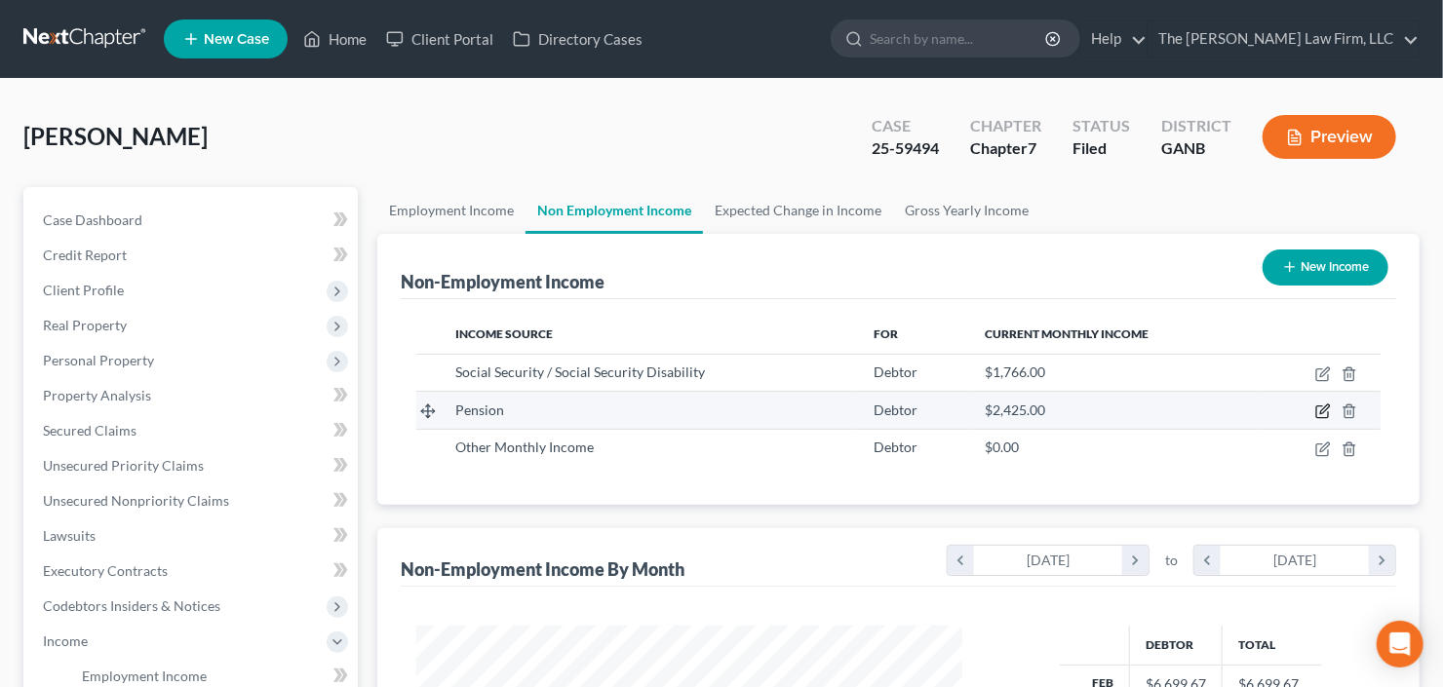
click at [1323, 409] on icon "button" at bounding box center [1323, 412] width 16 height 16
select select "2"
select select "0"
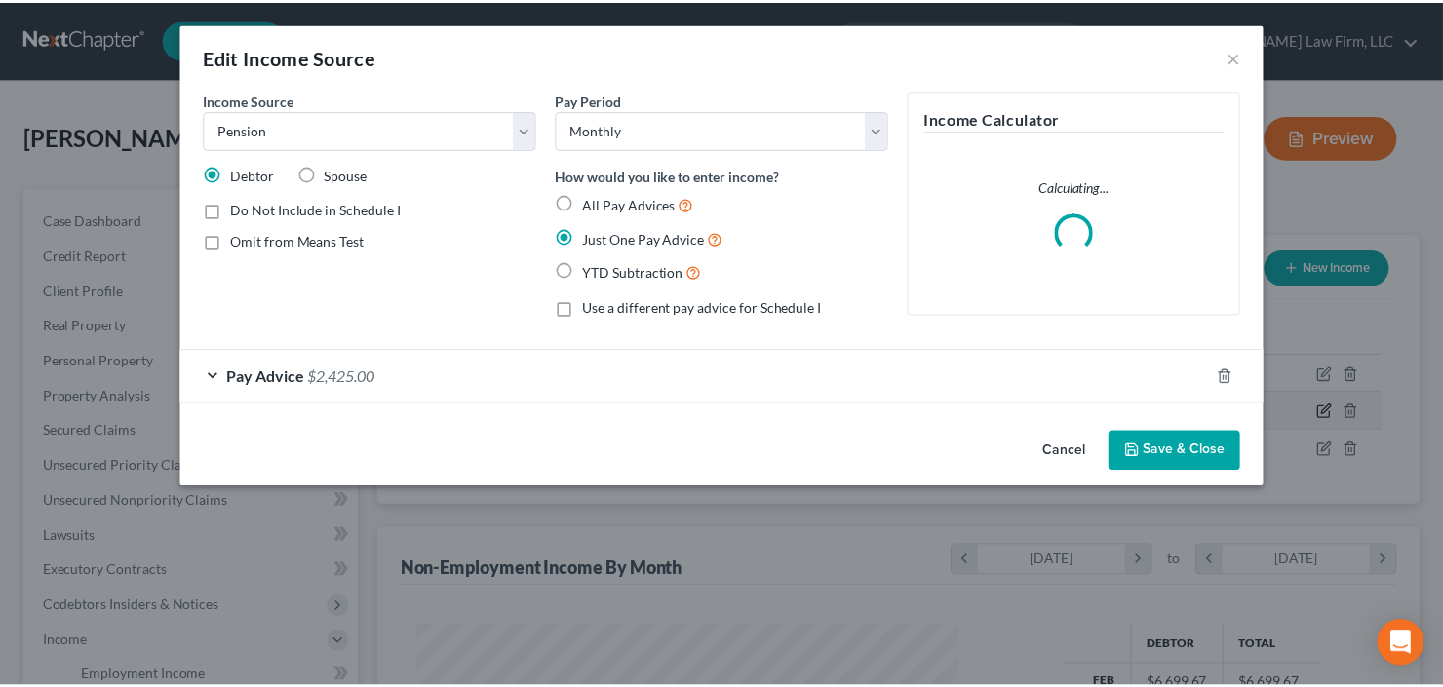
scroll to position [348, 590]
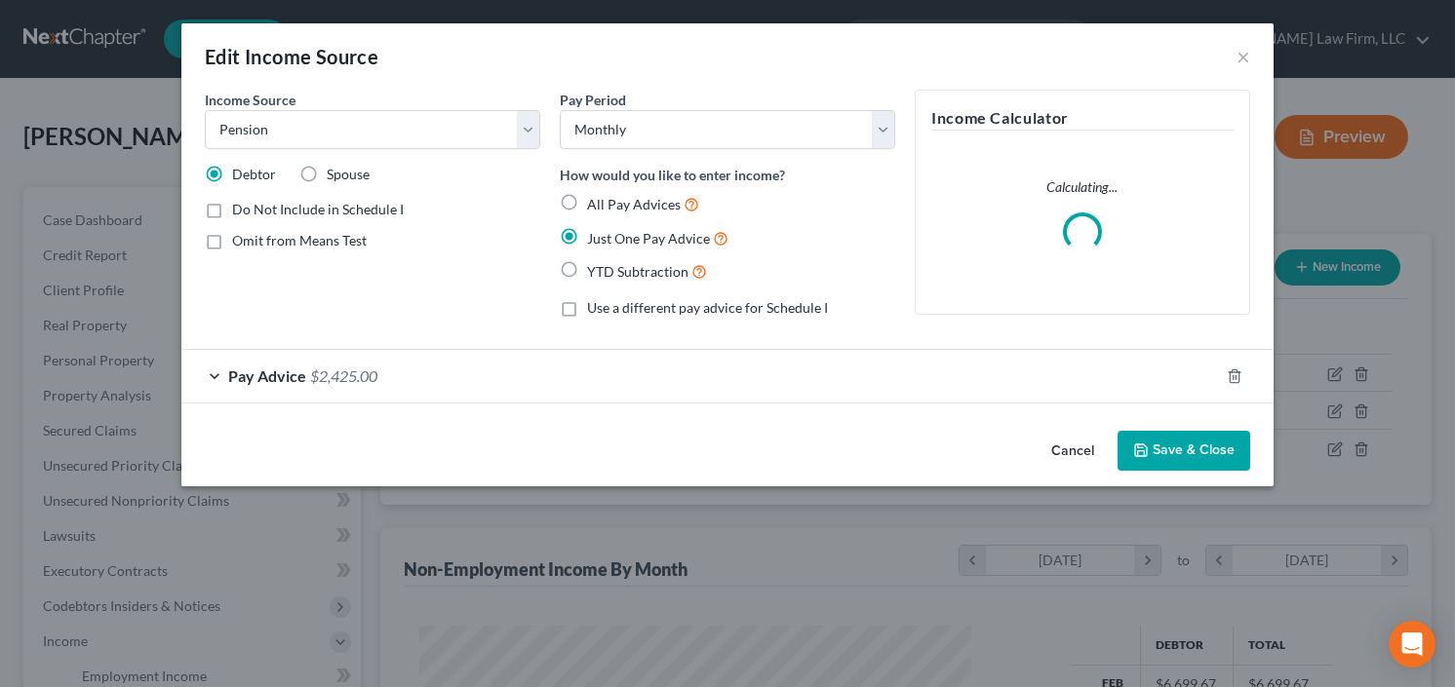
click at [1191, 438] on button "Save & Close" at bounding box center [1183, 451] width 133 height 41
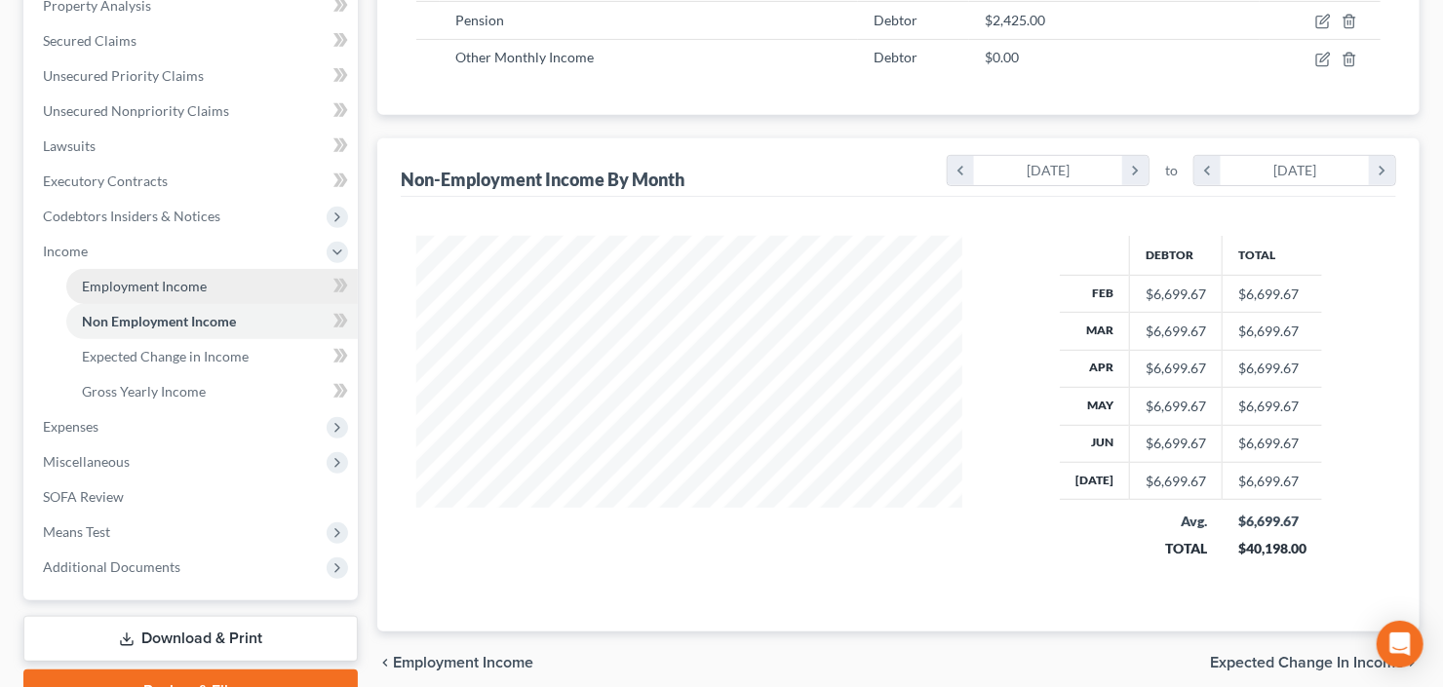
scroll to position [486, 0]
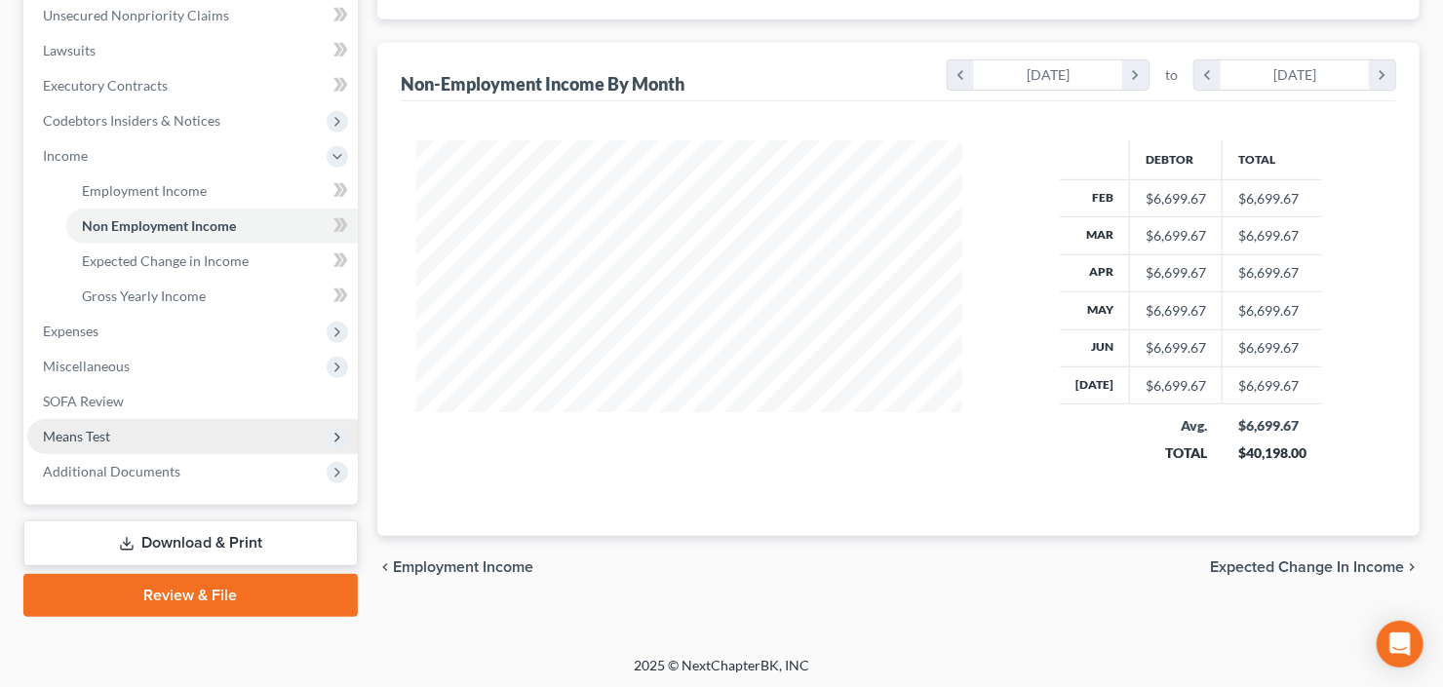
click at [126, 443] on span "Means Test" at bounding box center [192, 436] width 331 height 35
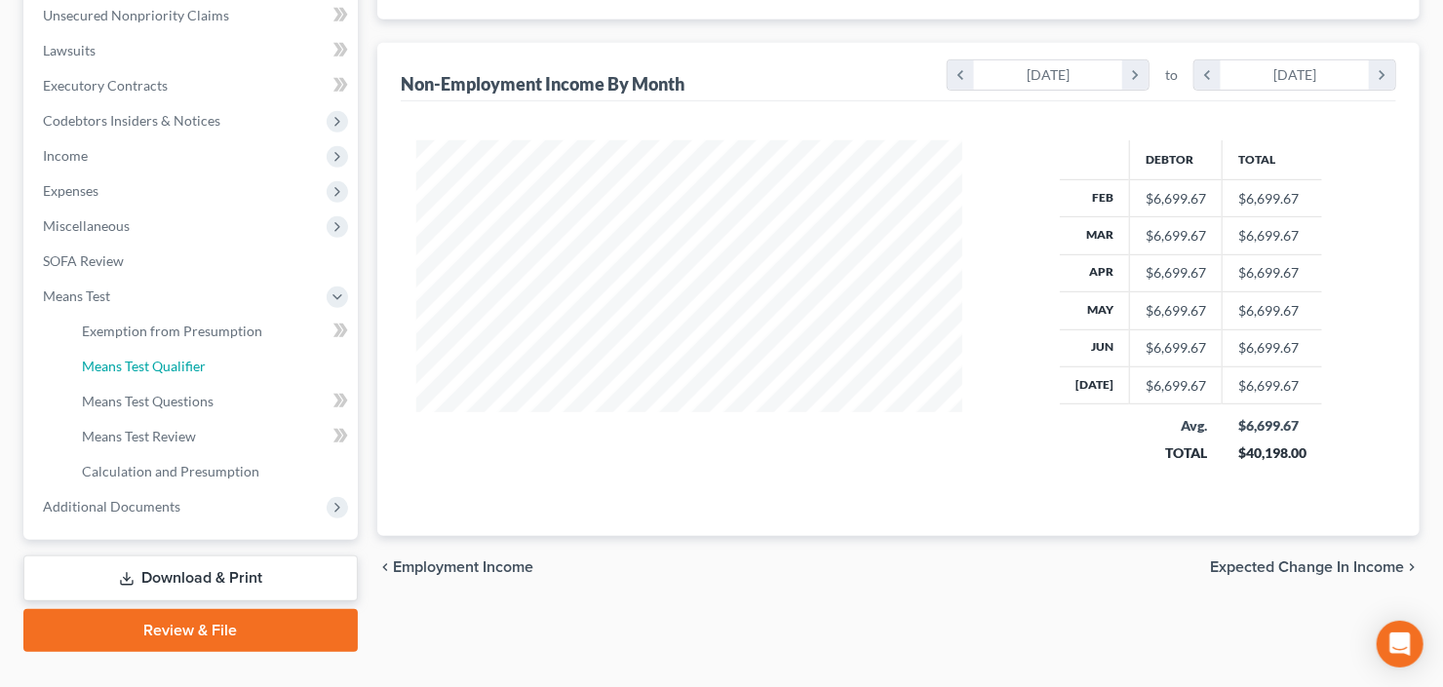
drag, startPoint x: 157, startPoint y: 370, endPoint x: 344, endPoint y: 345, distance: 188.8
click at [157, 369] on span "Means Test Qualifier" at bounding box center [144, 366] width 124 height 17
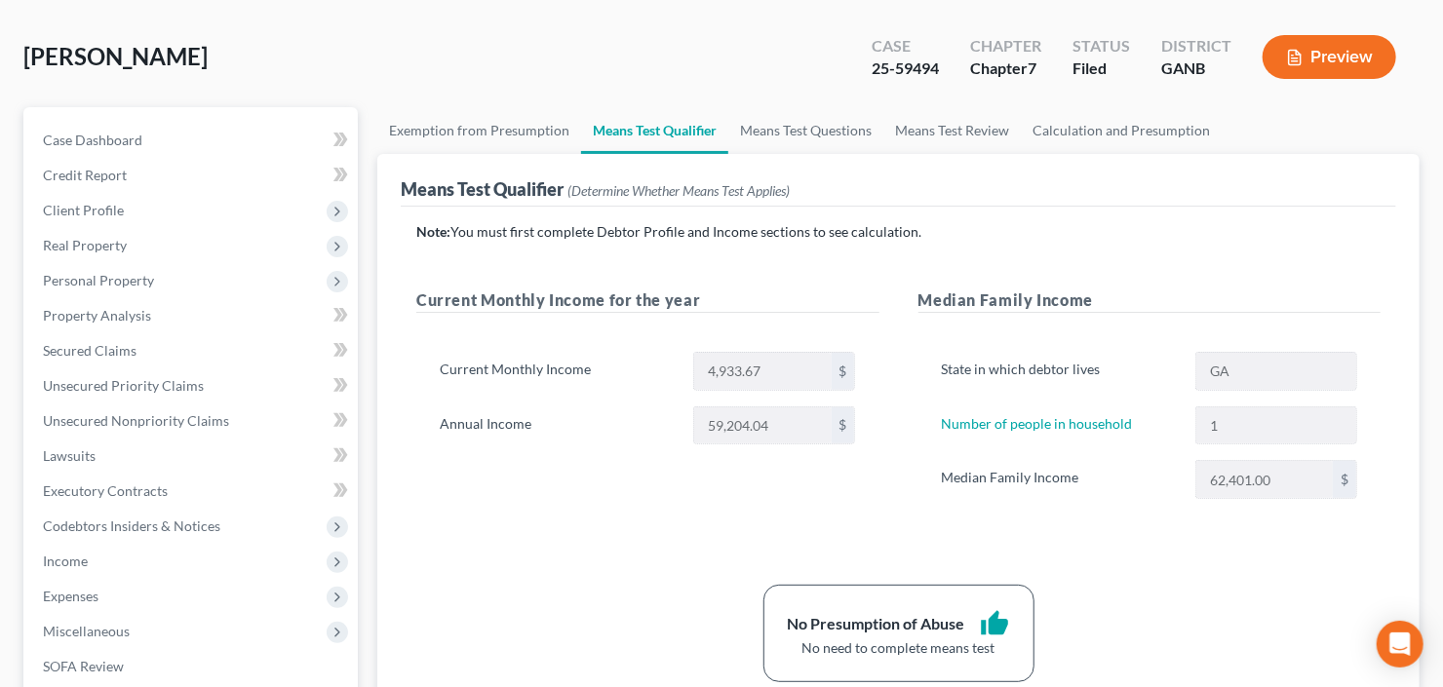
scroll to position [78, 0]
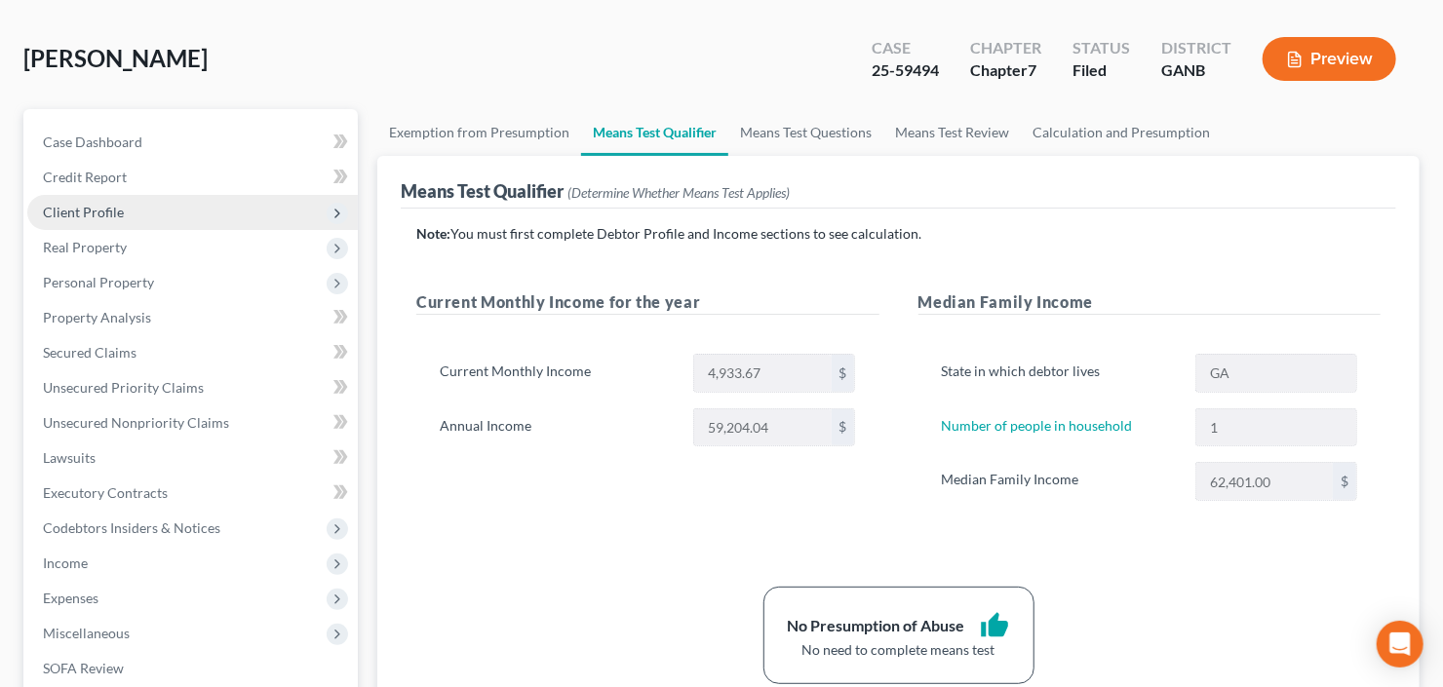
click at [94, 211] on span "Client Profile" at bounding box center [83, 212] width 81 height 17
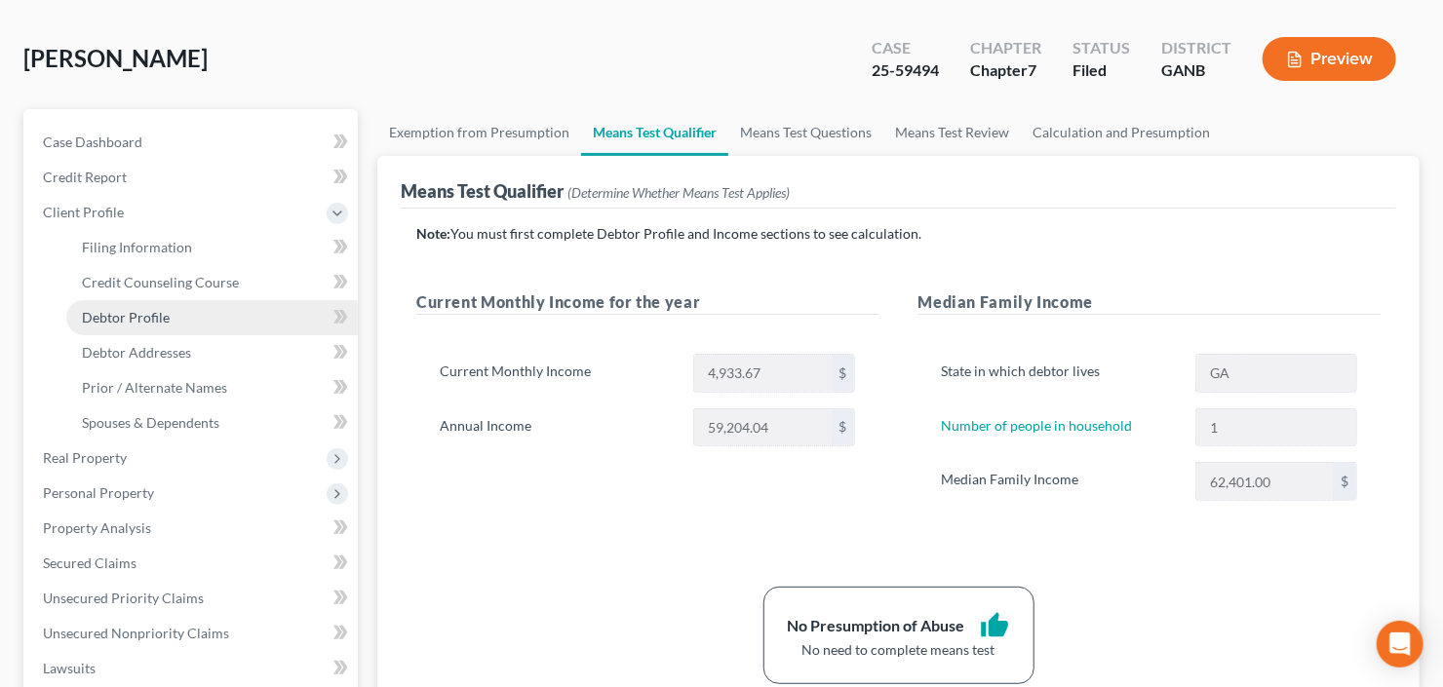
click at [122, 309] on span "Debtor Profile" at bounding box center [126, 317] width 88 height 17
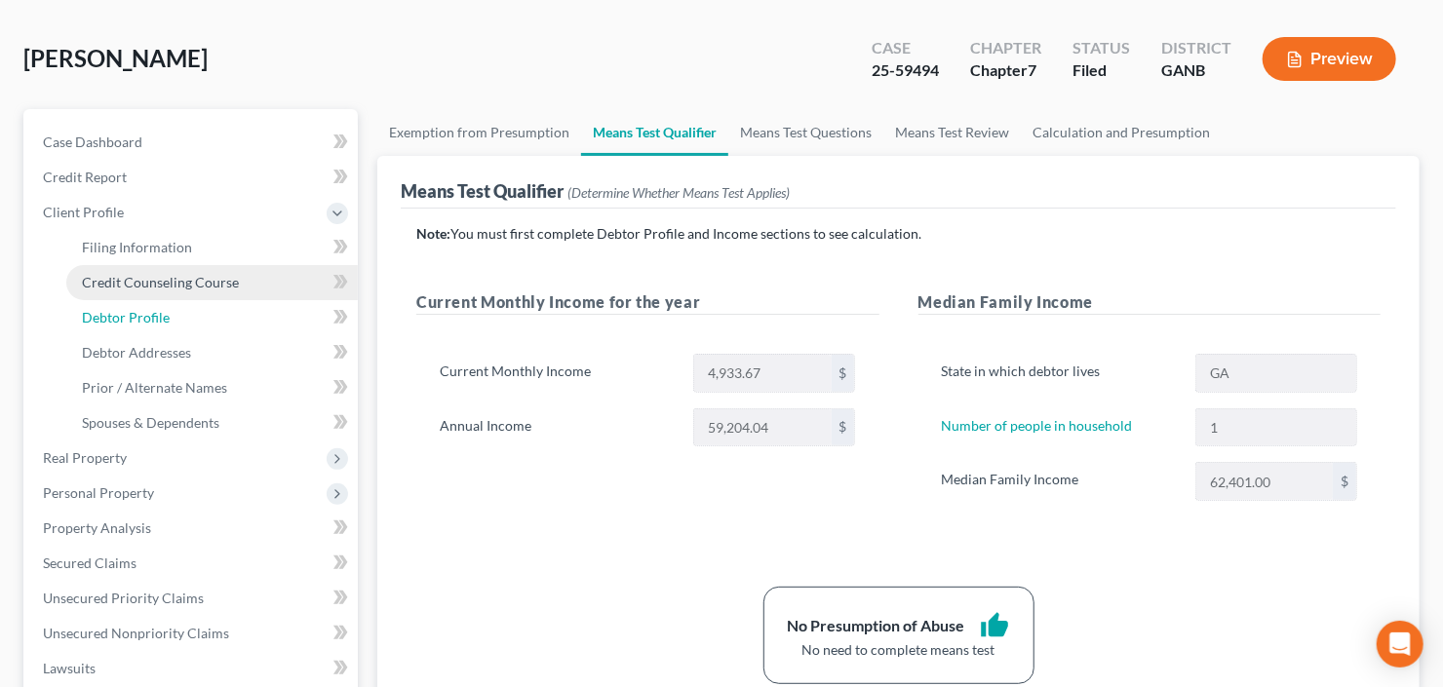
select select "1"
select select "0"
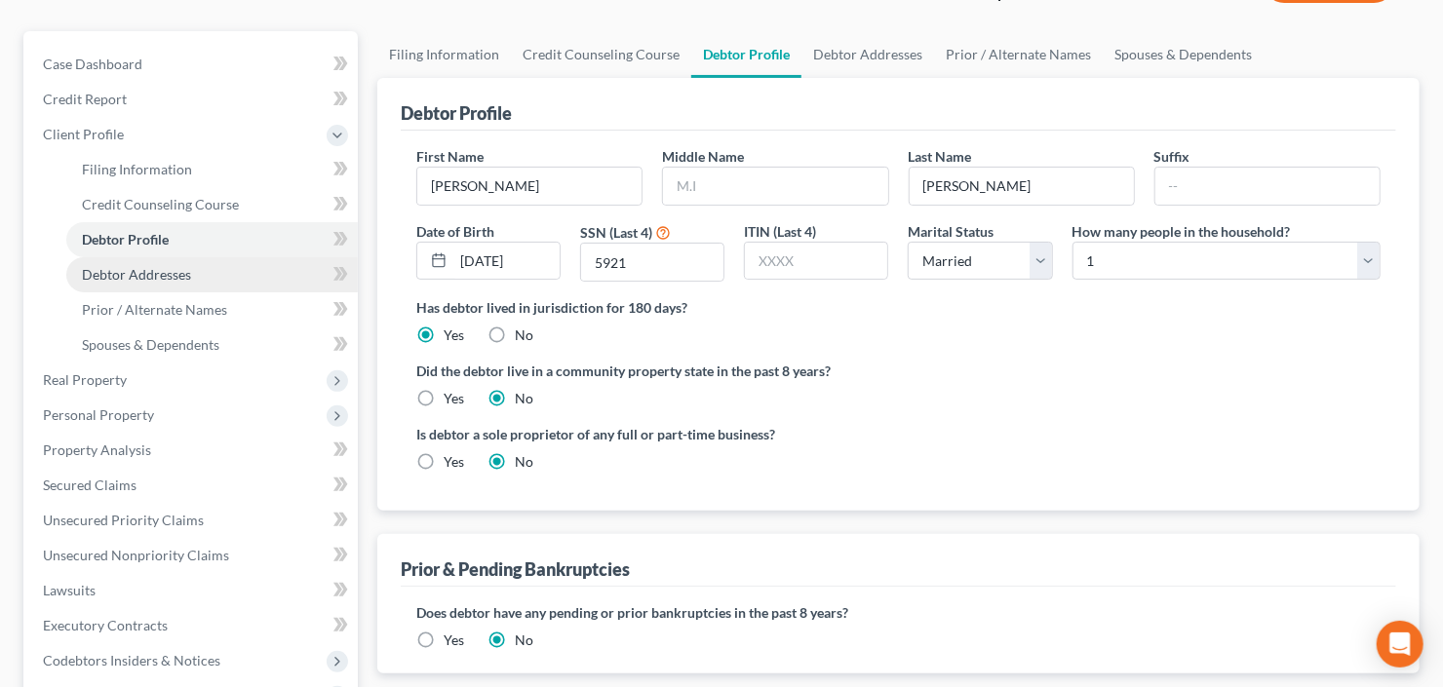
click at [122, 266] on span "Debtor Addresses" at bounding box center [136, 274] width 109 height 17
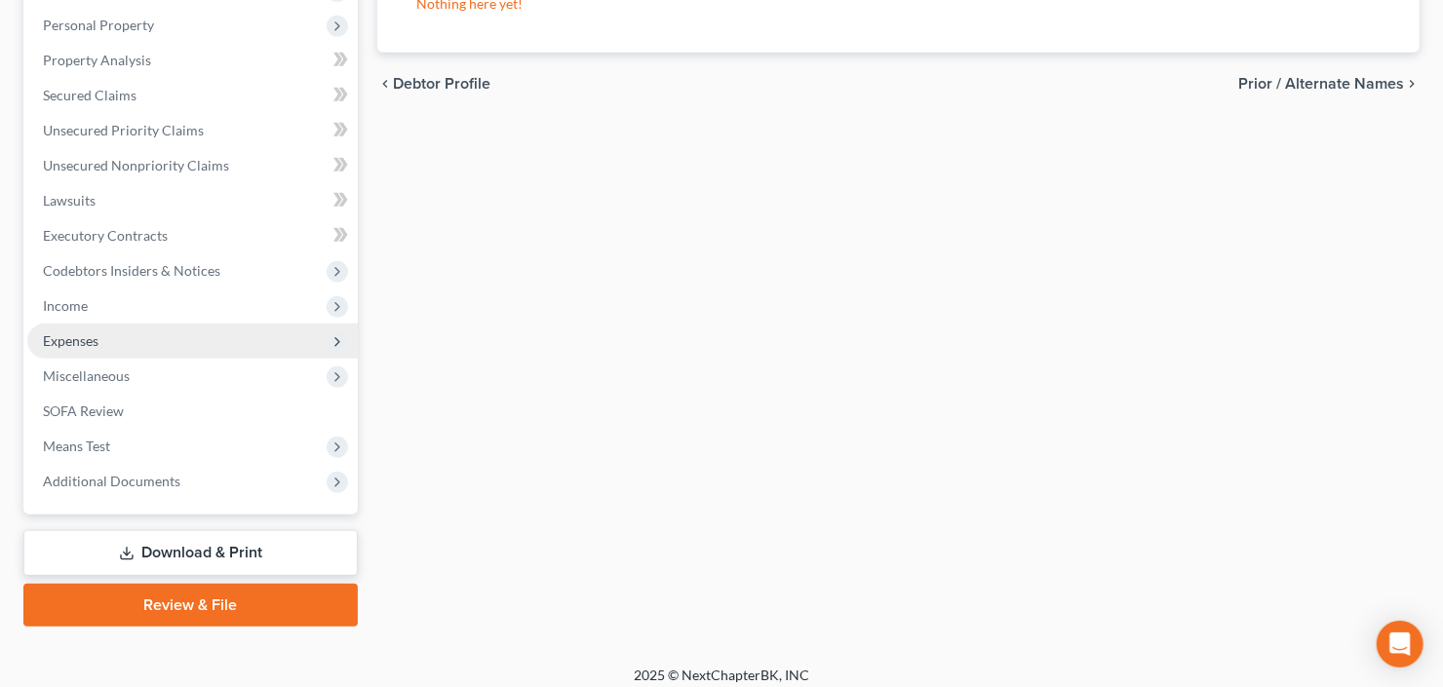
click at [118, 336] on span "Expenses" at bounding box center [192, 341] width 331 height 35
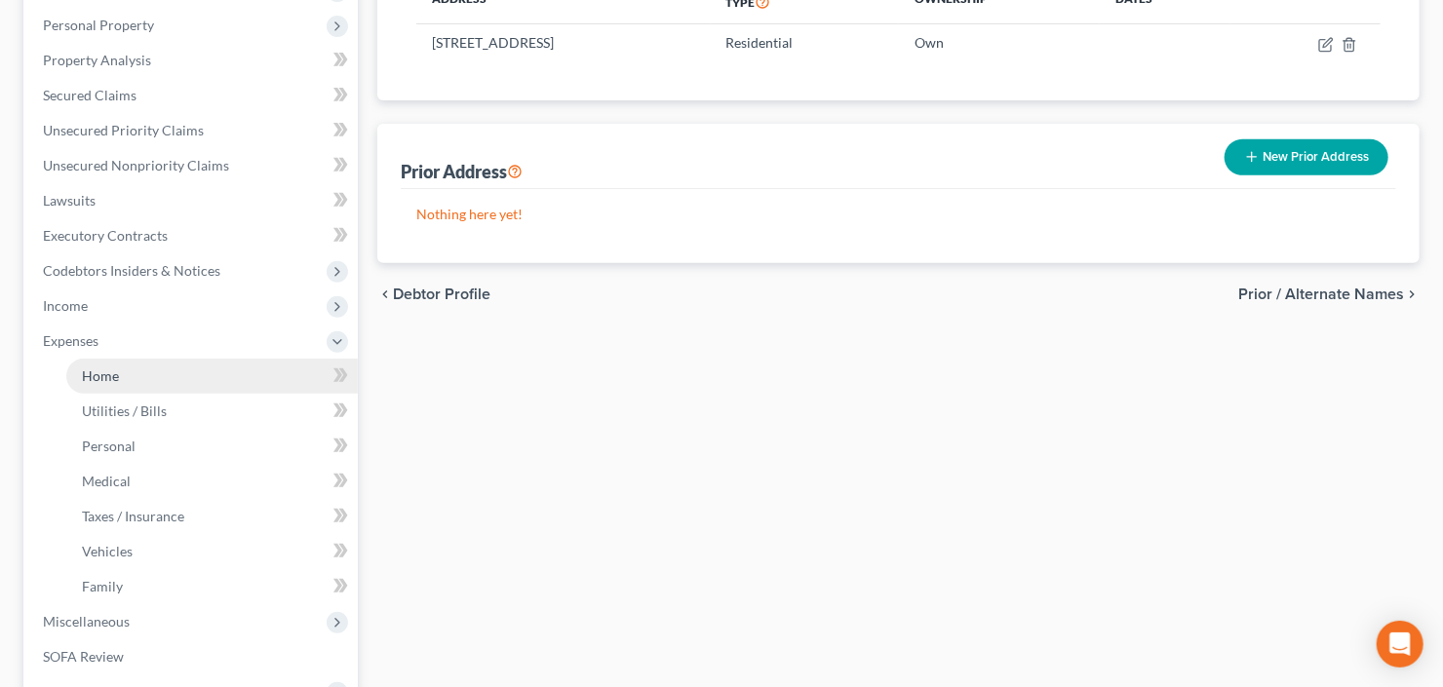
click at [145, 373] on link "Home" at bounding box center [212, 376] width 292 height 35
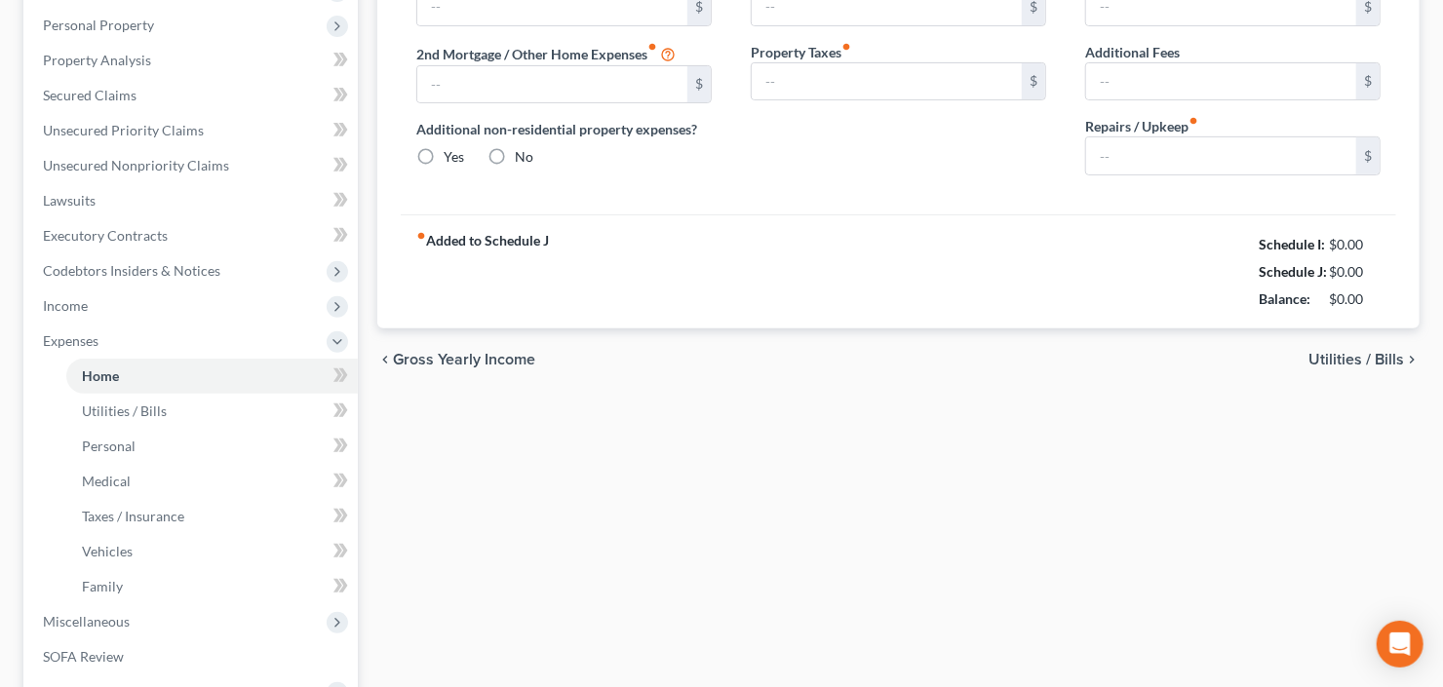
type input "2,160.00"
type input "0.00"
radio input "true"
type input "0.00"
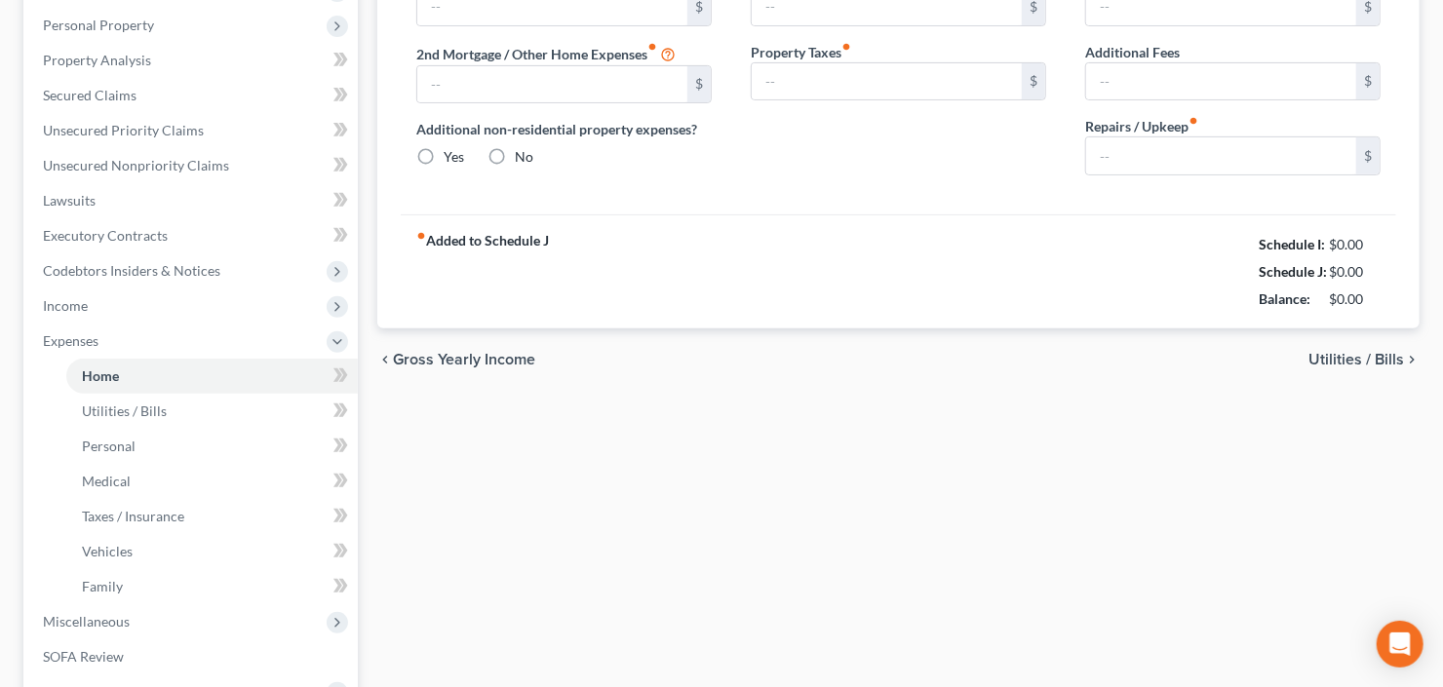
type input "0.00"
type input "75.00"
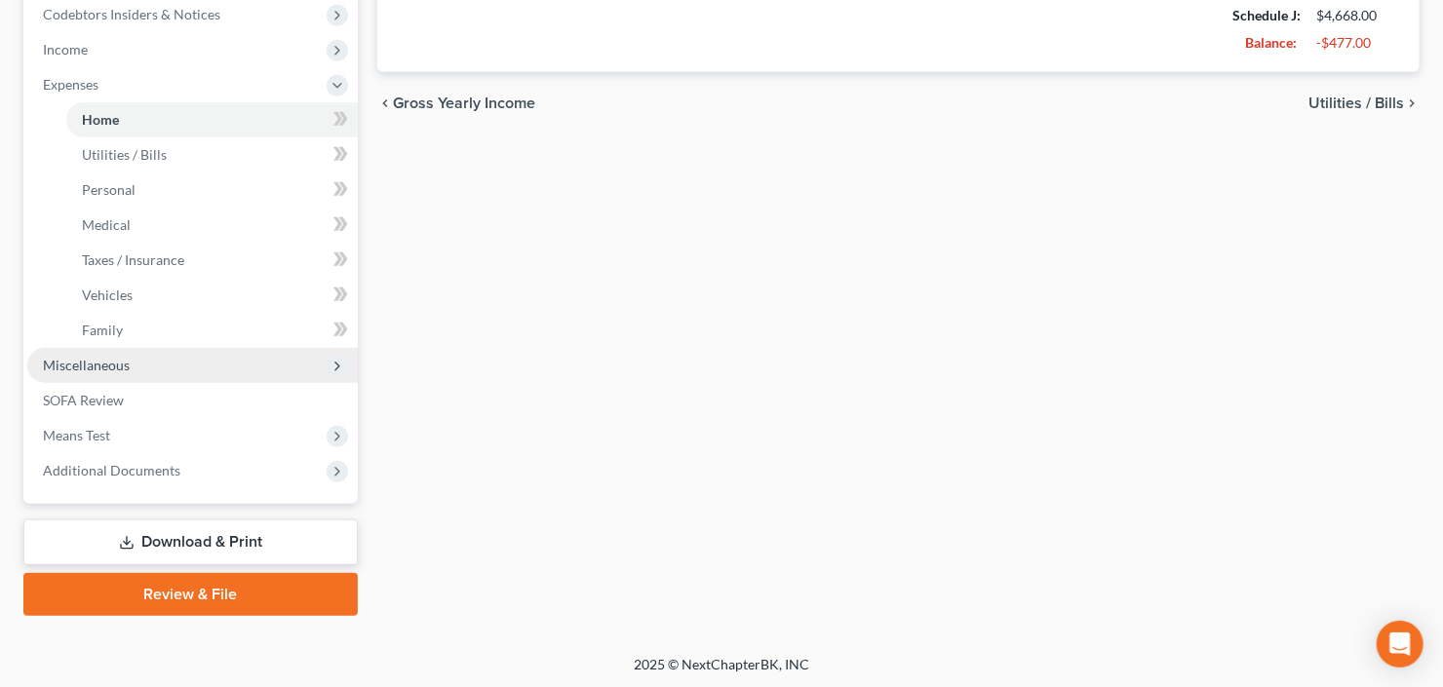
click at [136, 349] on span "Miscellaneous" at bounding box center [192, 365] width 331 height 35
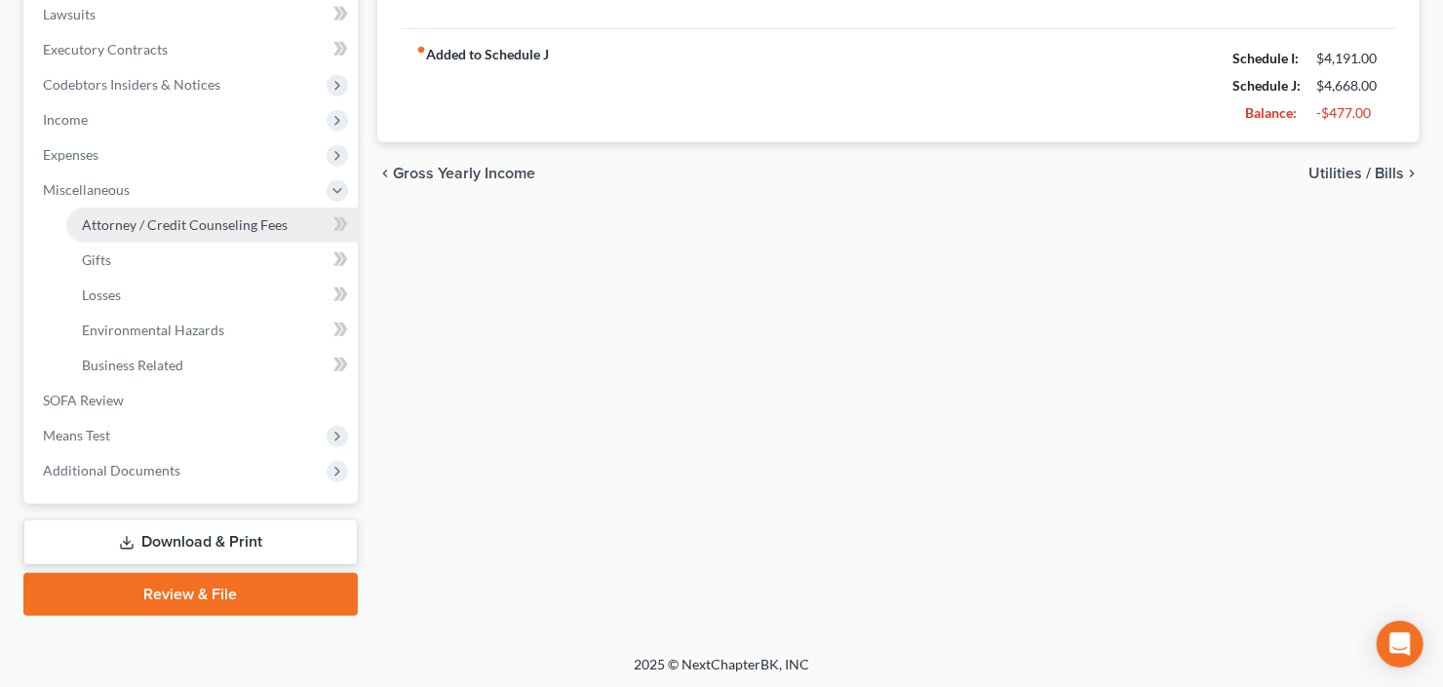
click at [159, 222] on span "Attorney / Credit Counseling Fees" at bounding box center [185, 224] width 206 height 17
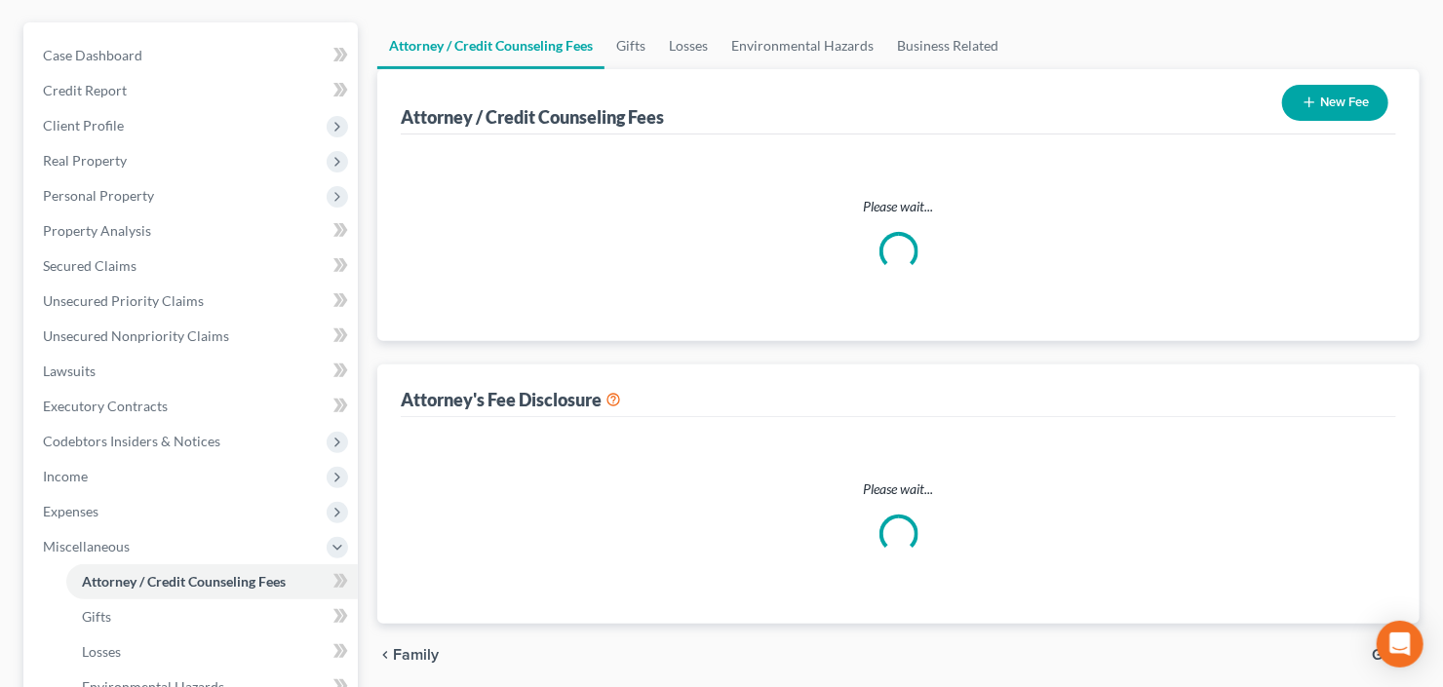
select select "3"
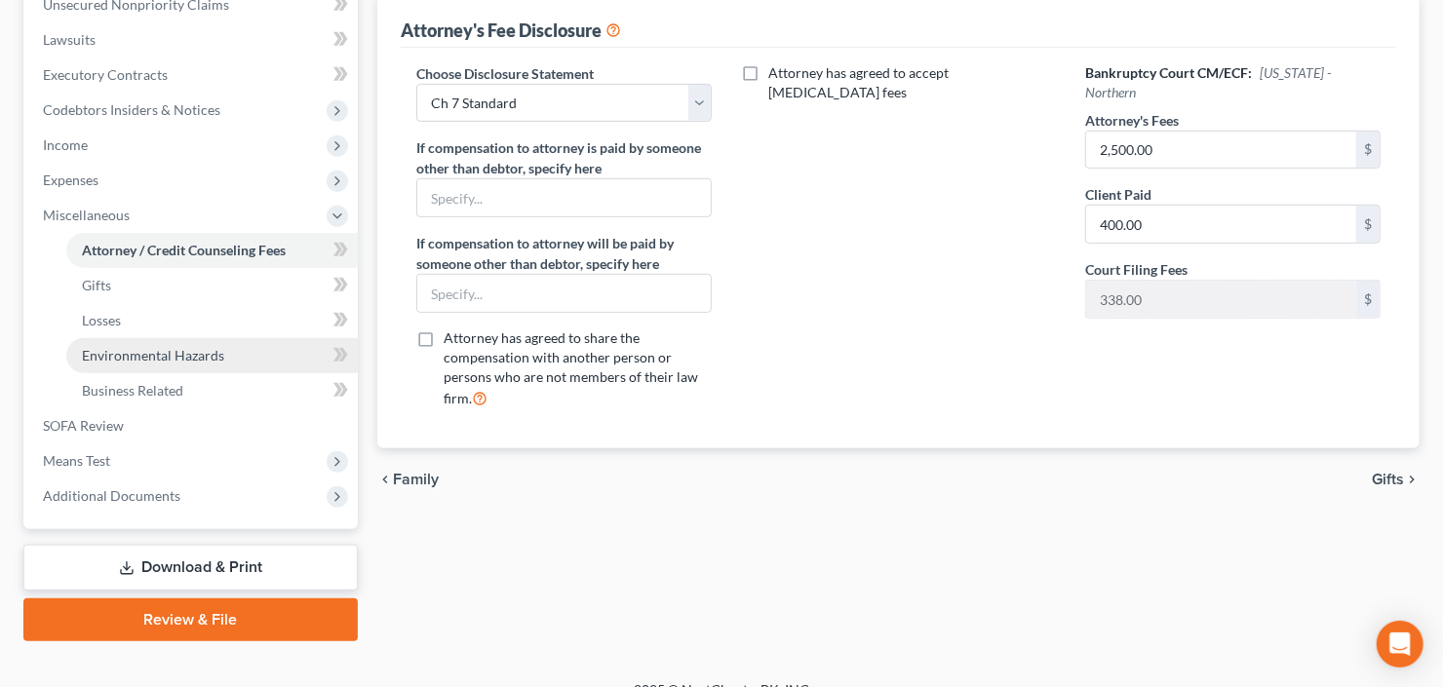
scroll to position [522, 0]
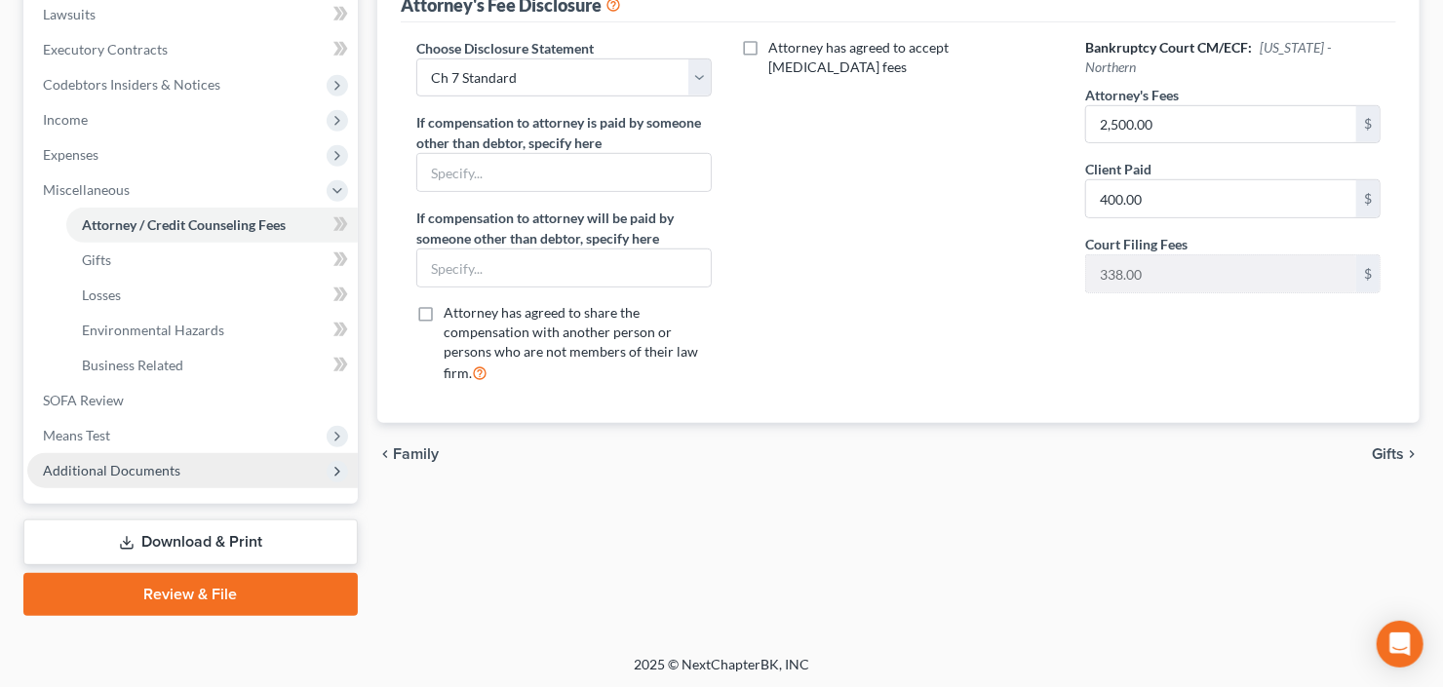
click at [139, 477] on span "Additional Documents" at bounding box center [192, 470] width 331 height 35
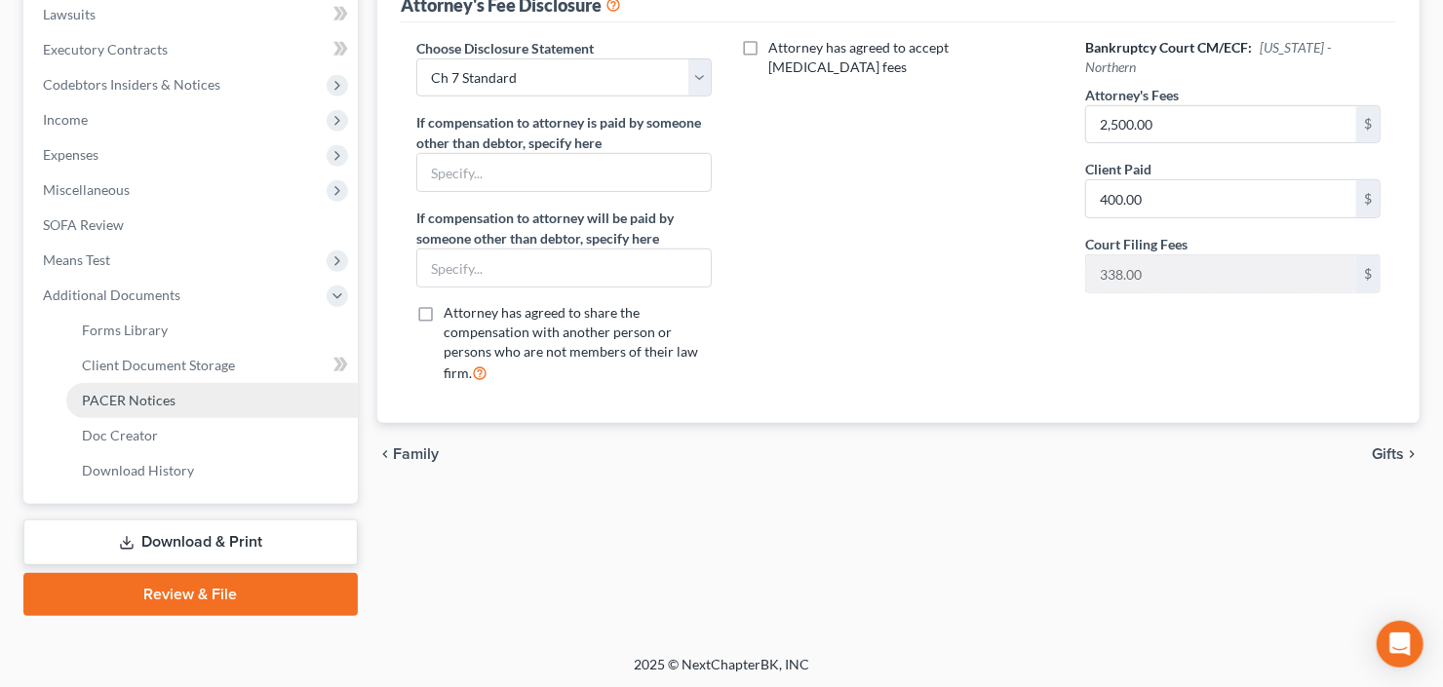
click at [139, 408] on link "PACER Notices" at bounding box center [212, 400] width 292 height 35
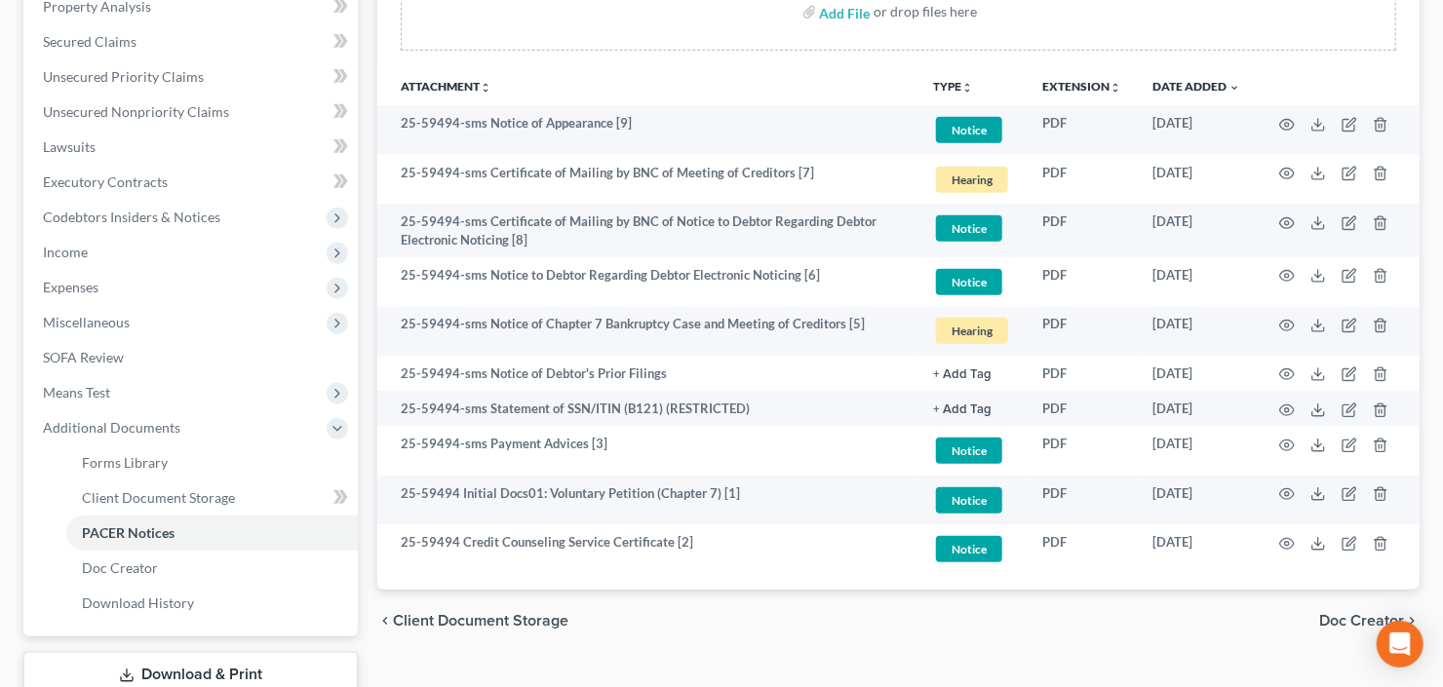
scroll to position [390, 0]
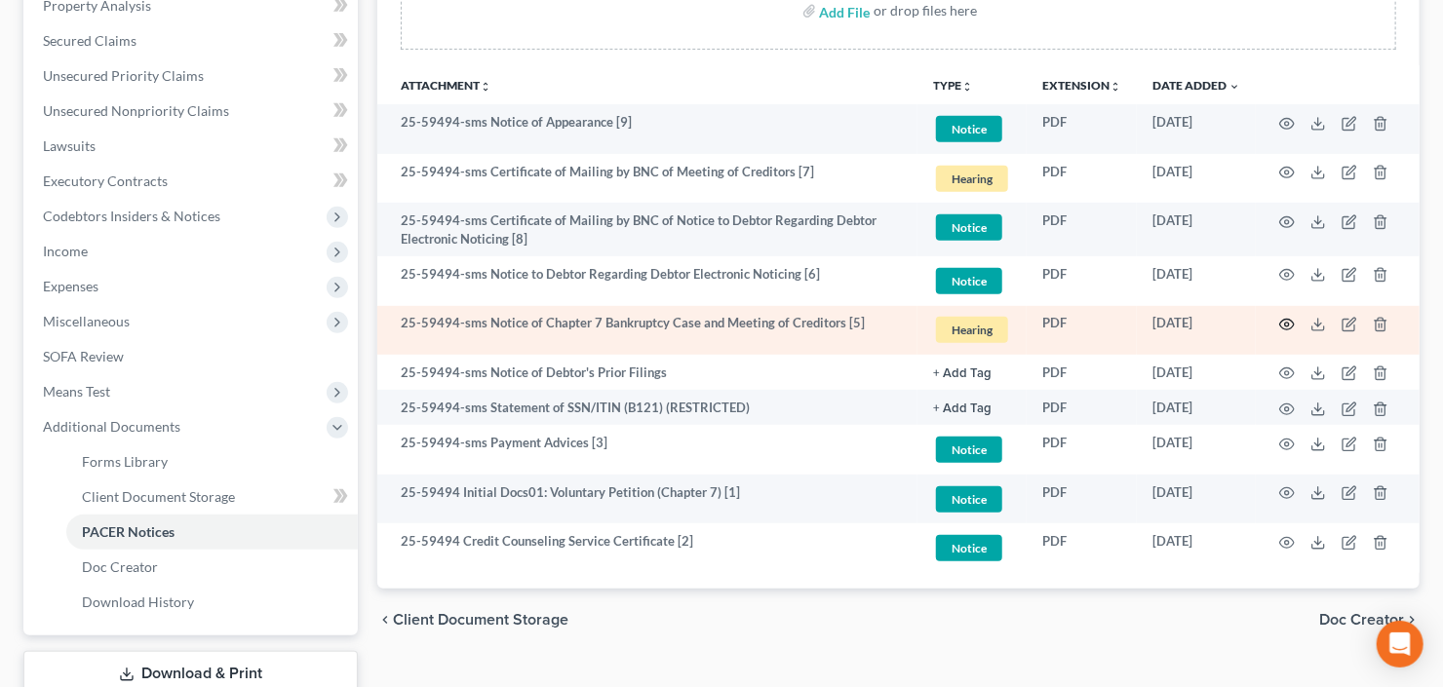
click at [1282, 330] on icon "button" at bounding box center [1287, 325] width 16 height 16
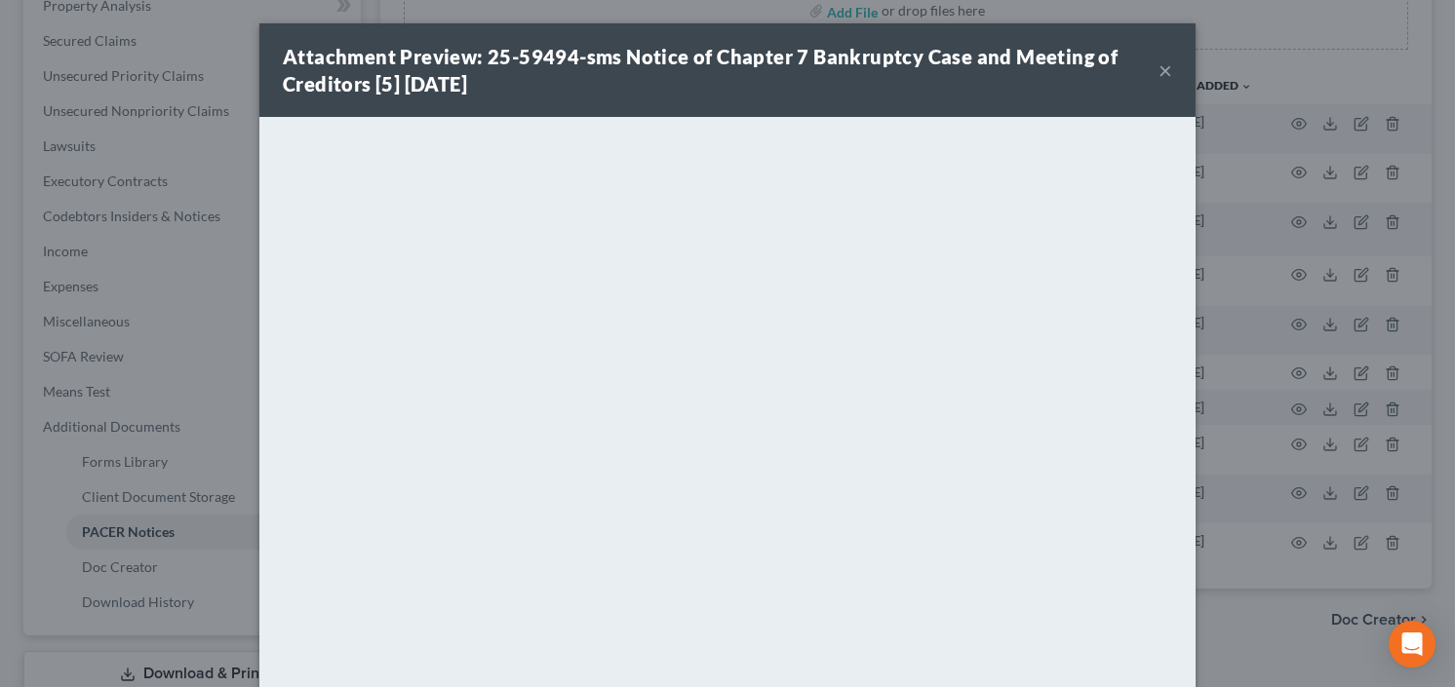
click at [1161, 70] on button "×" at bounding box center [1165, 70] width 14 height 23
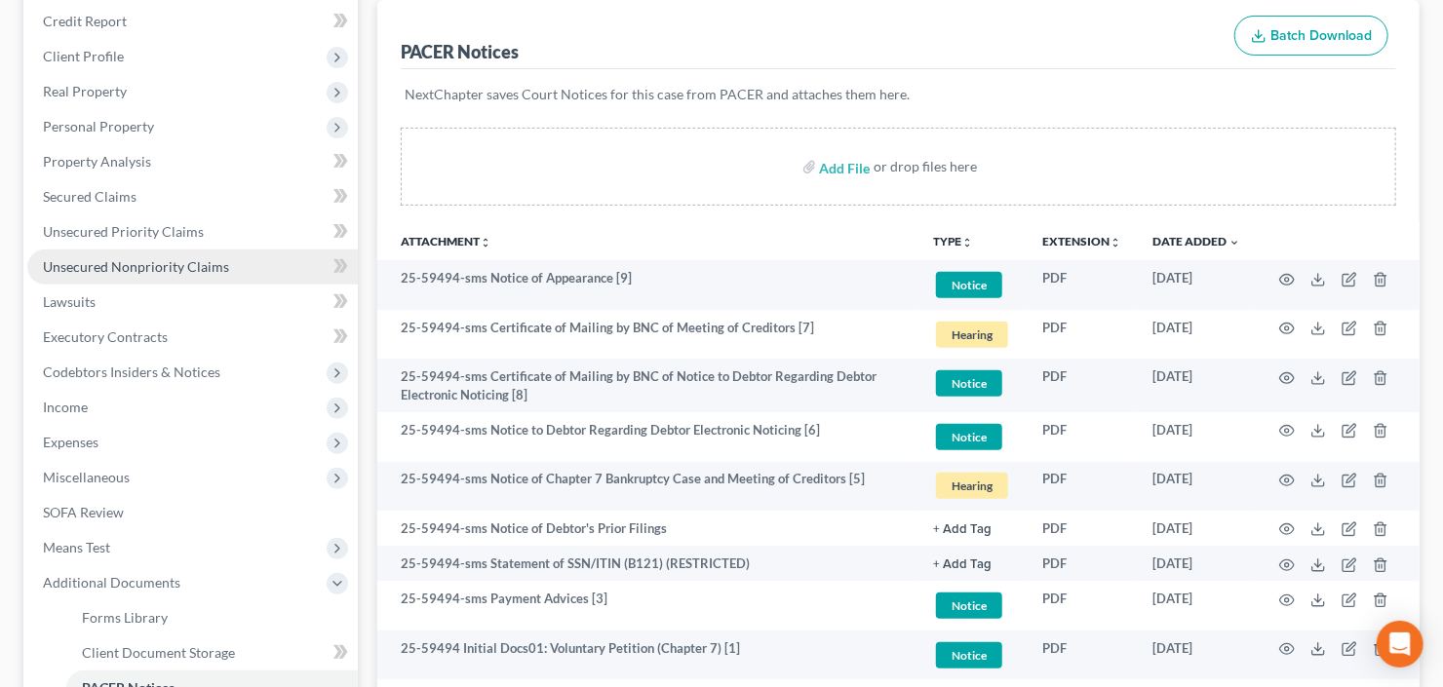
click at [104, 260] on span "Unsecured Nonpriority Claims" at bounding box center [136, 266] width 186 height 17
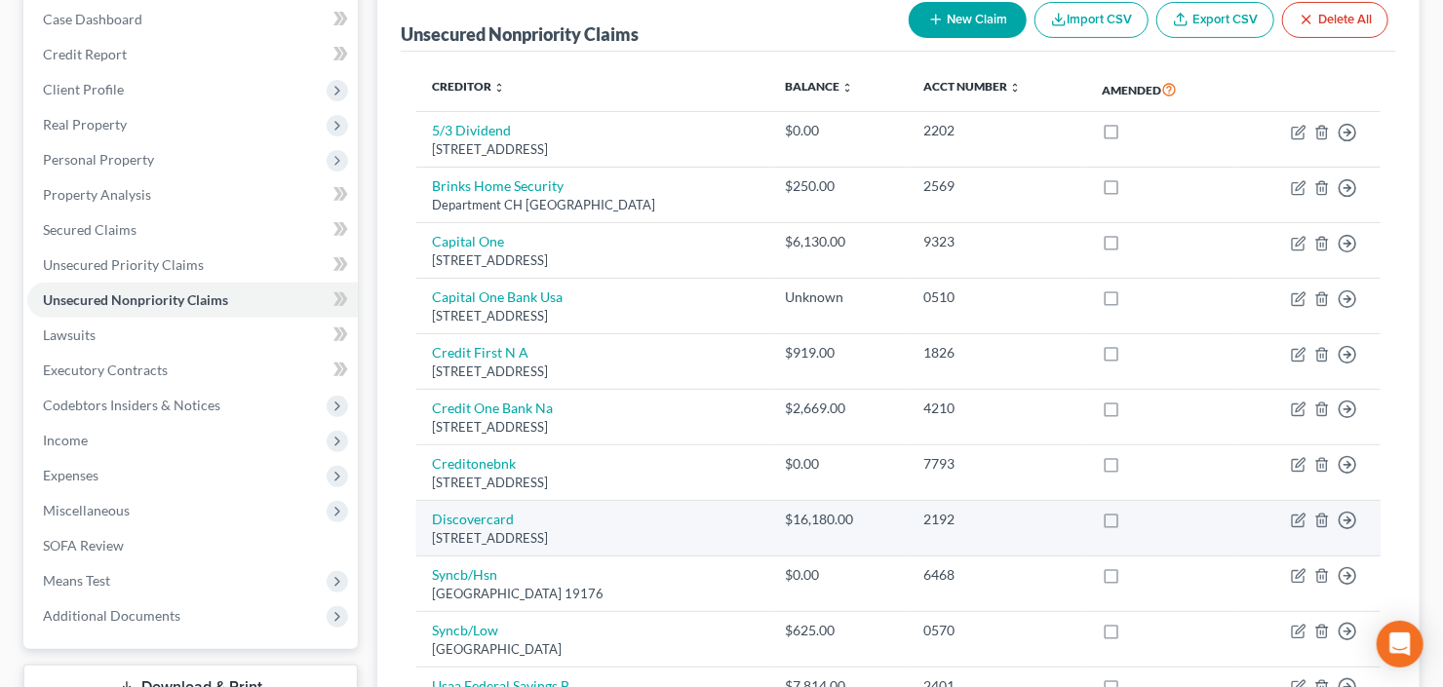
scroll to position [78, 0]
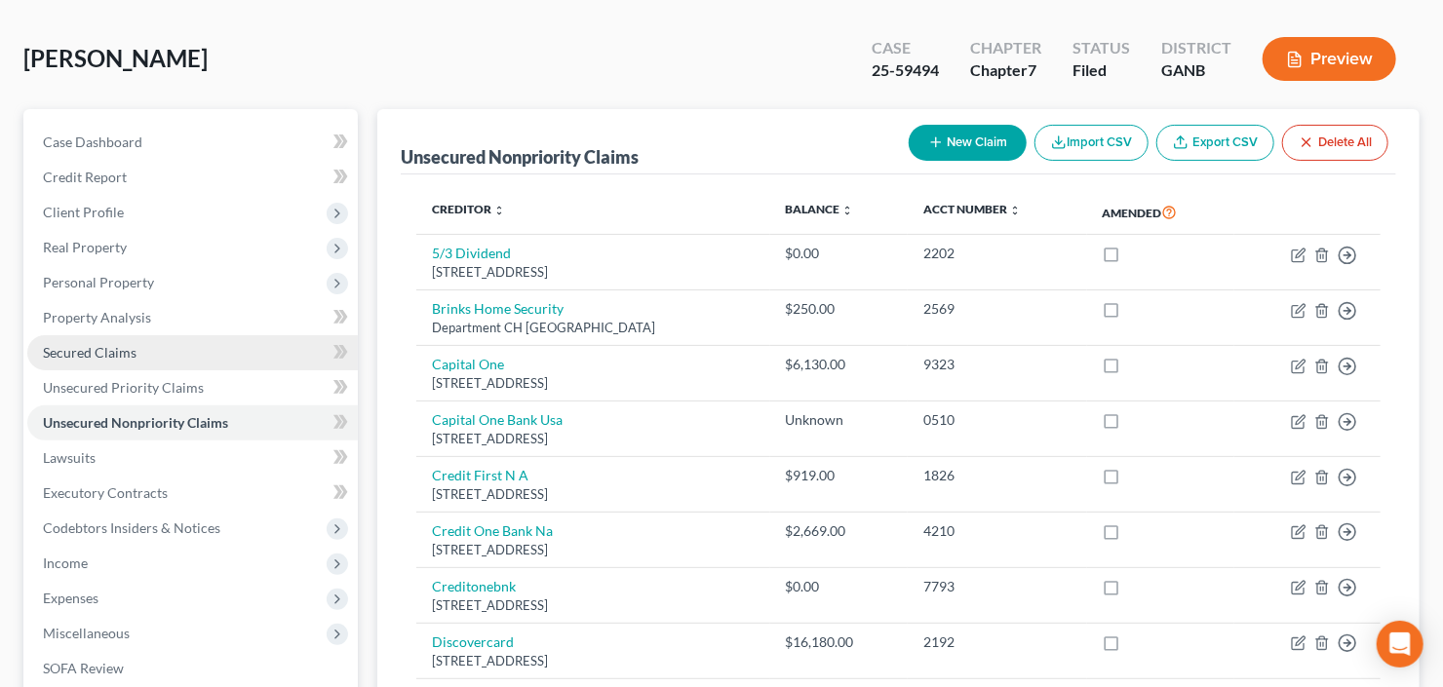
click at [98, 362] on link "Secured Claims" at bounding box center [192, 352] width 331 height 35
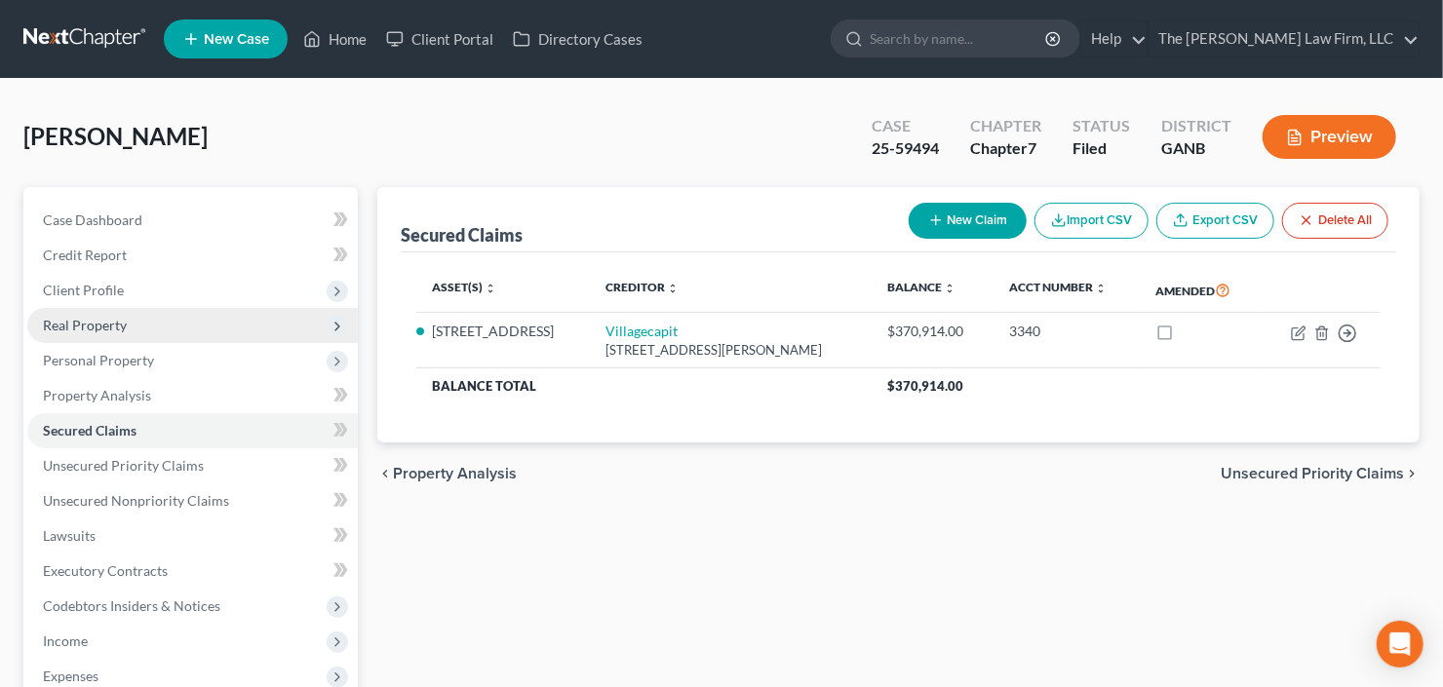
click at [139, 316] on span "Real Property" at bounding box center [192, 325] width 331 height 35
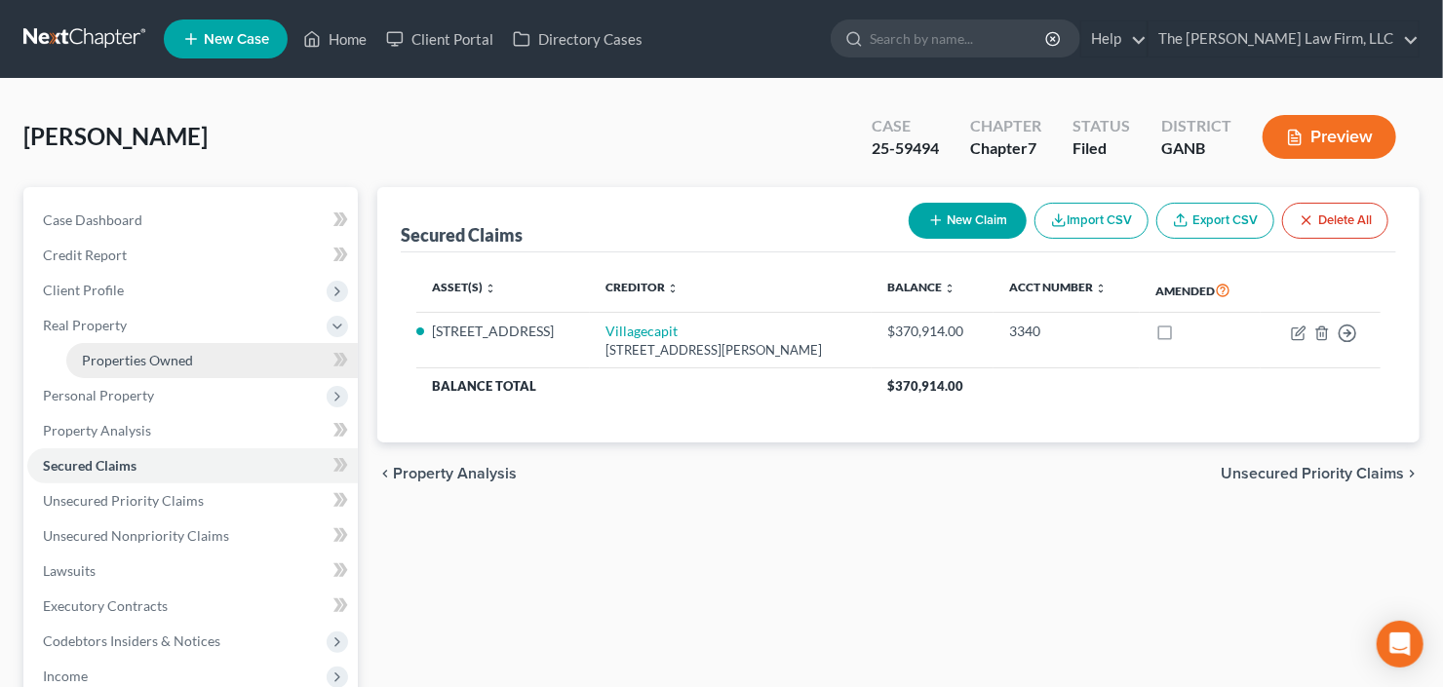
click at [157, 359] on span "Properties Owned" at bounding box center [137, 360] width 111 height 17
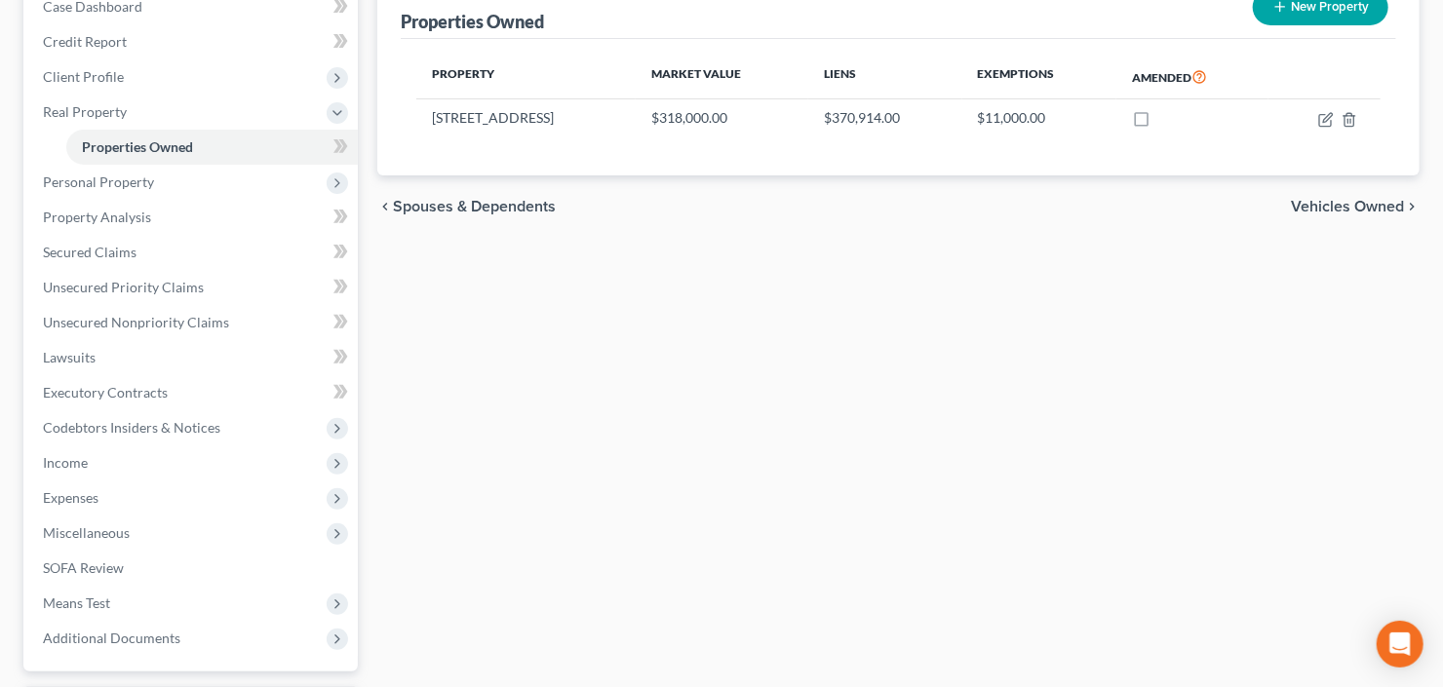
scroll to position [234, 0]
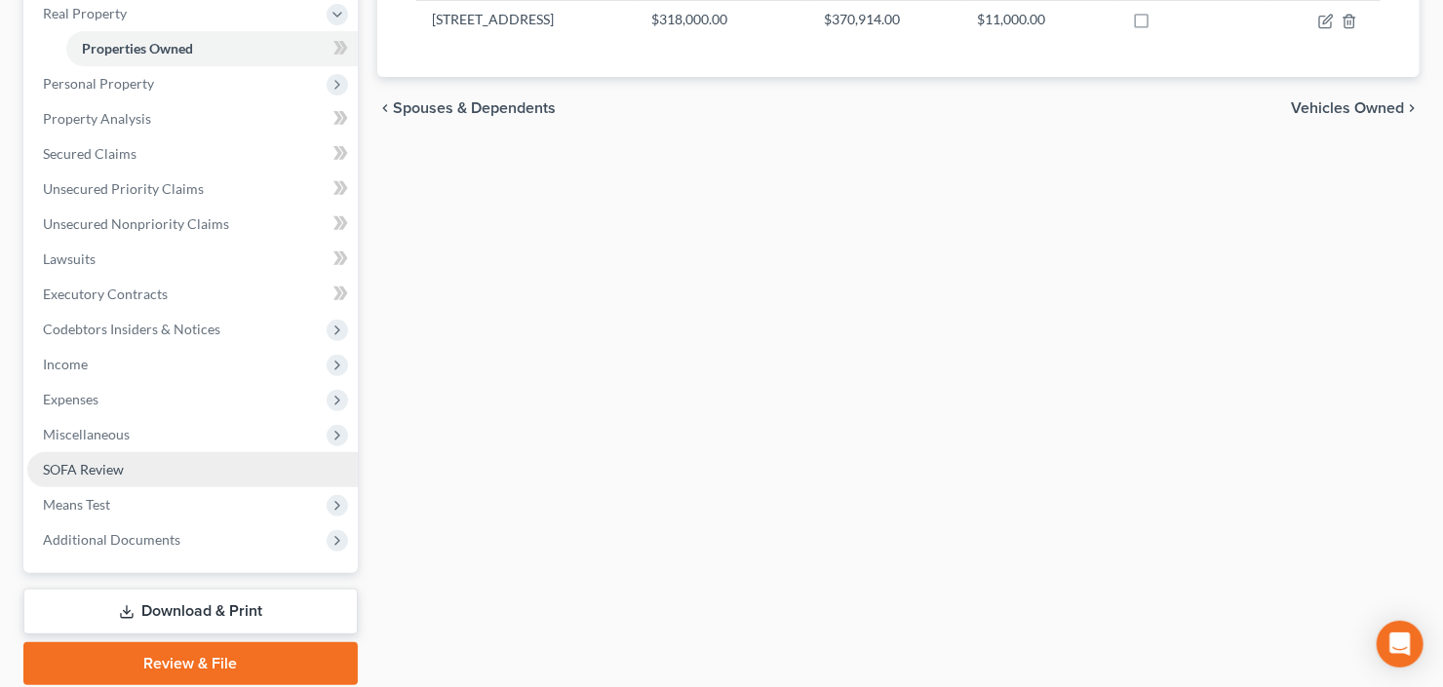
click at [121, 479] on link "SOFA Review" at bounding box center [192, 469] width 331 height 35
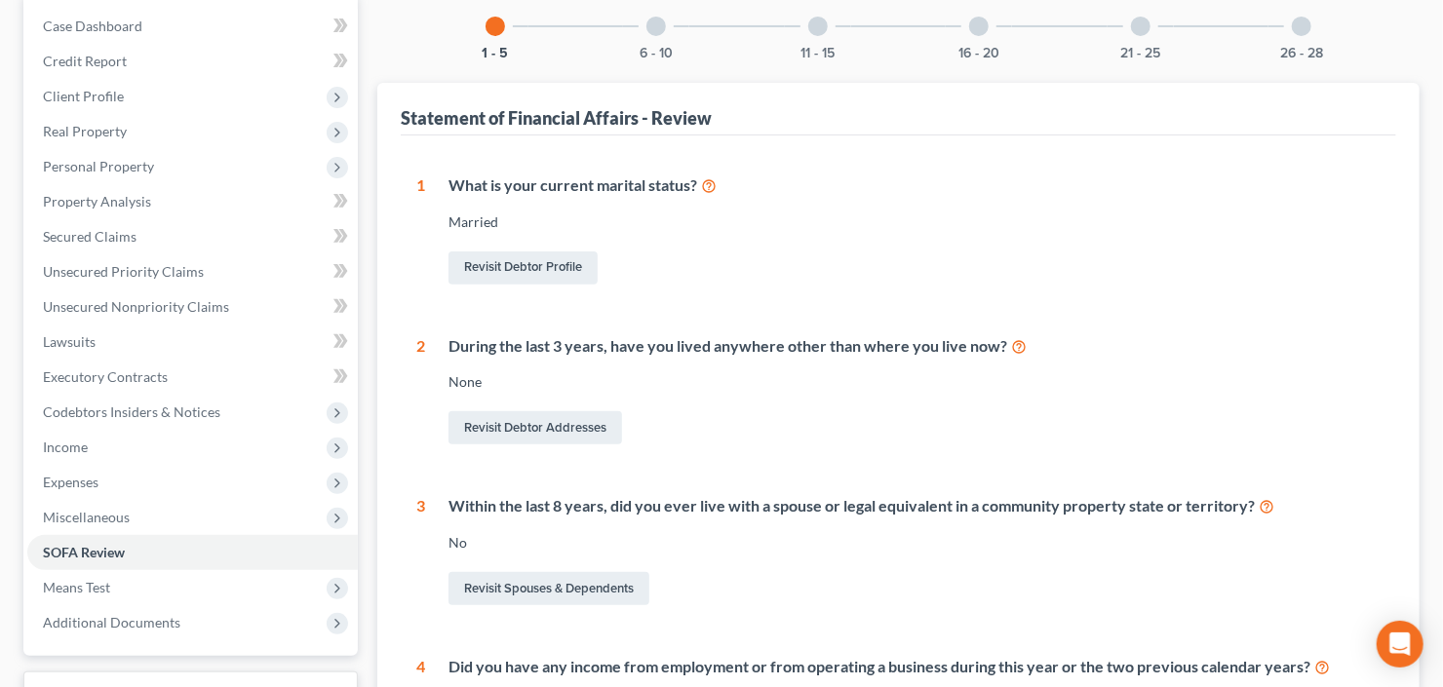
scroll to position [78, 0]
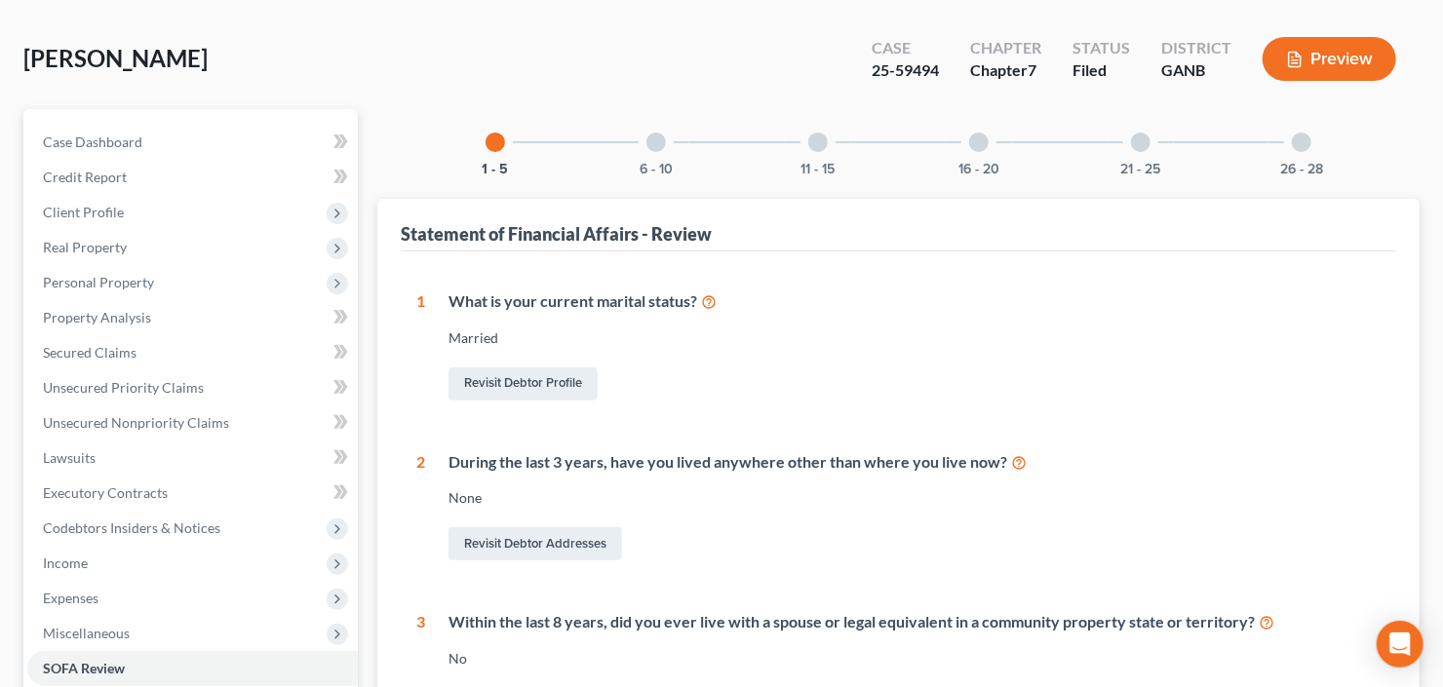
click at [654, 147] on div at bounding box center [656, 143] width 20 height 20
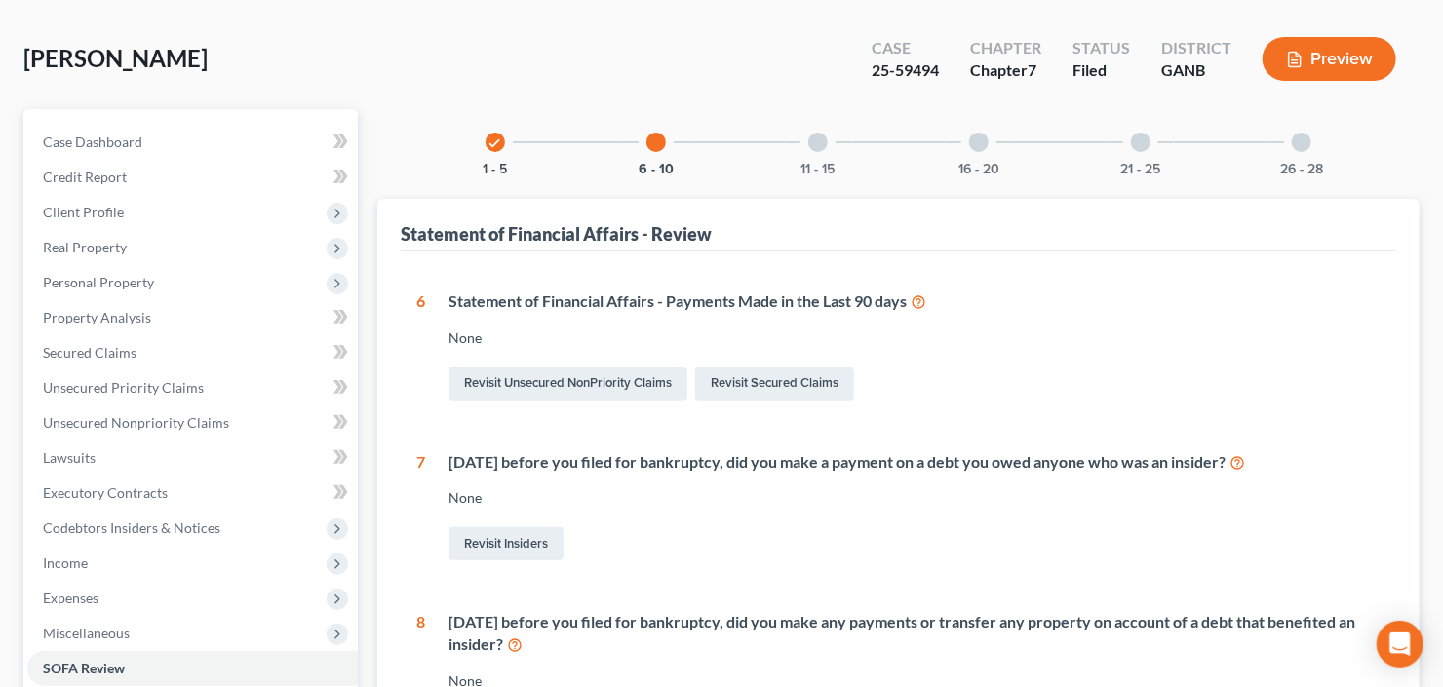
click at [820, 147] on div at bounding box center [818, 143] width 20 height 20
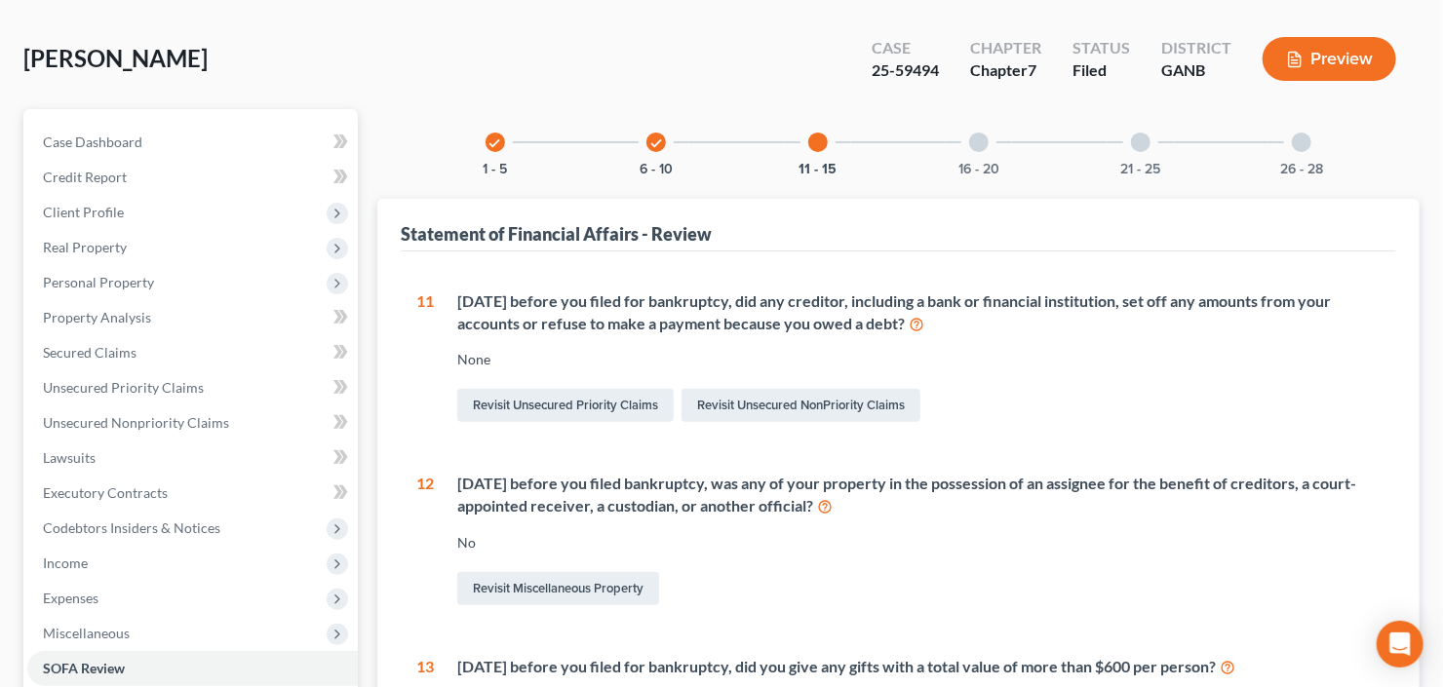
click at [922, 148] on div "check 1 - 5 check 6 - 10 11 - 15 16 - 20 21 - 25 26 - 28" at bounding box center [899, 142] width 874 height 66
click at [983, 147] on div at bounding box center [979, 143] width 20 height 20
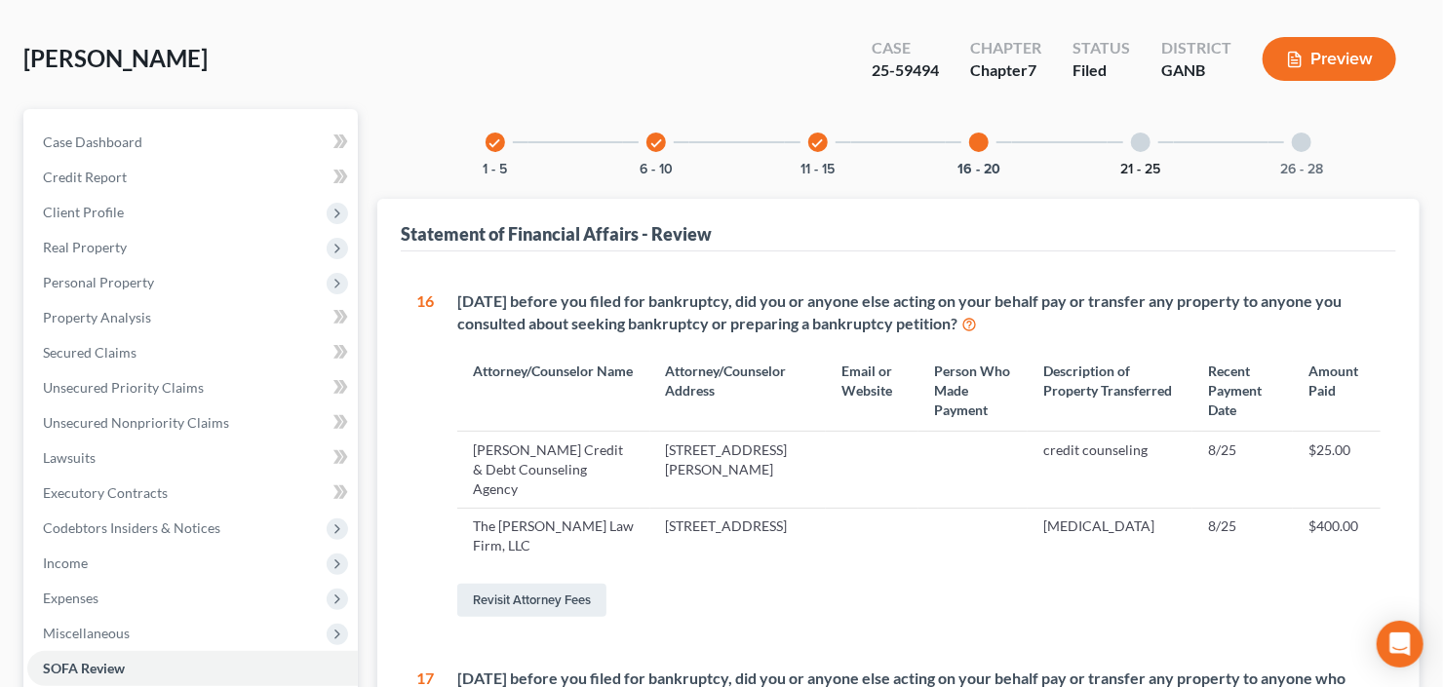
click at [1128, 163] on button "21 - 25" at bounding box center [1140, 170] width 40 height 14
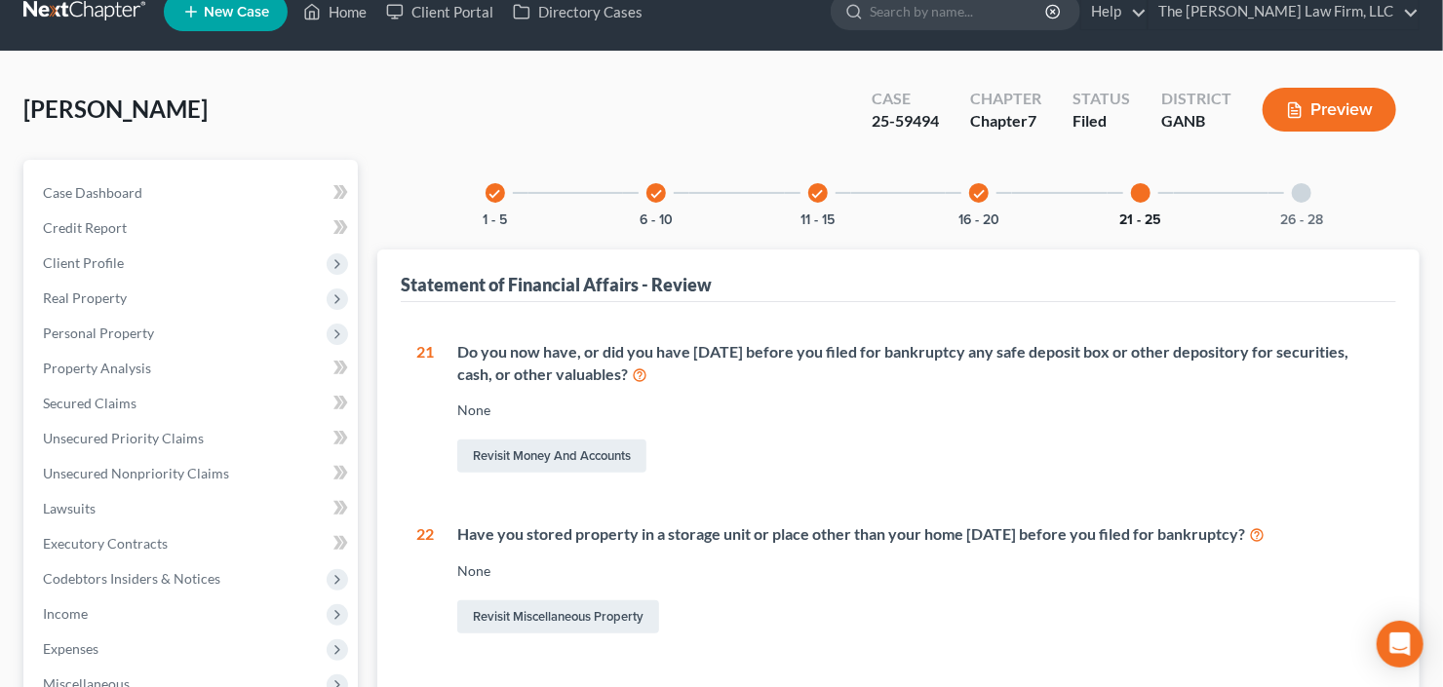
scroll to position [0, 0]
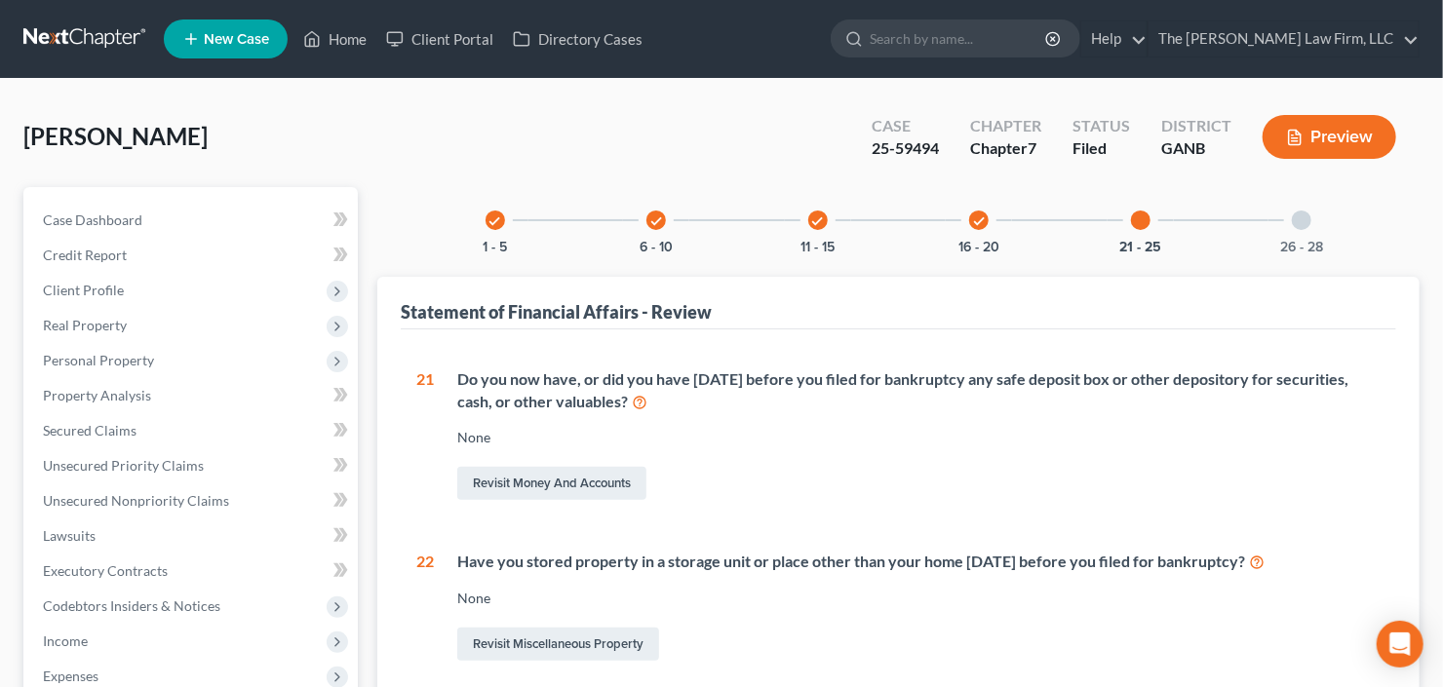
click at [1308, 215] on div at bounding box center [1302, 221] width 20 height 20
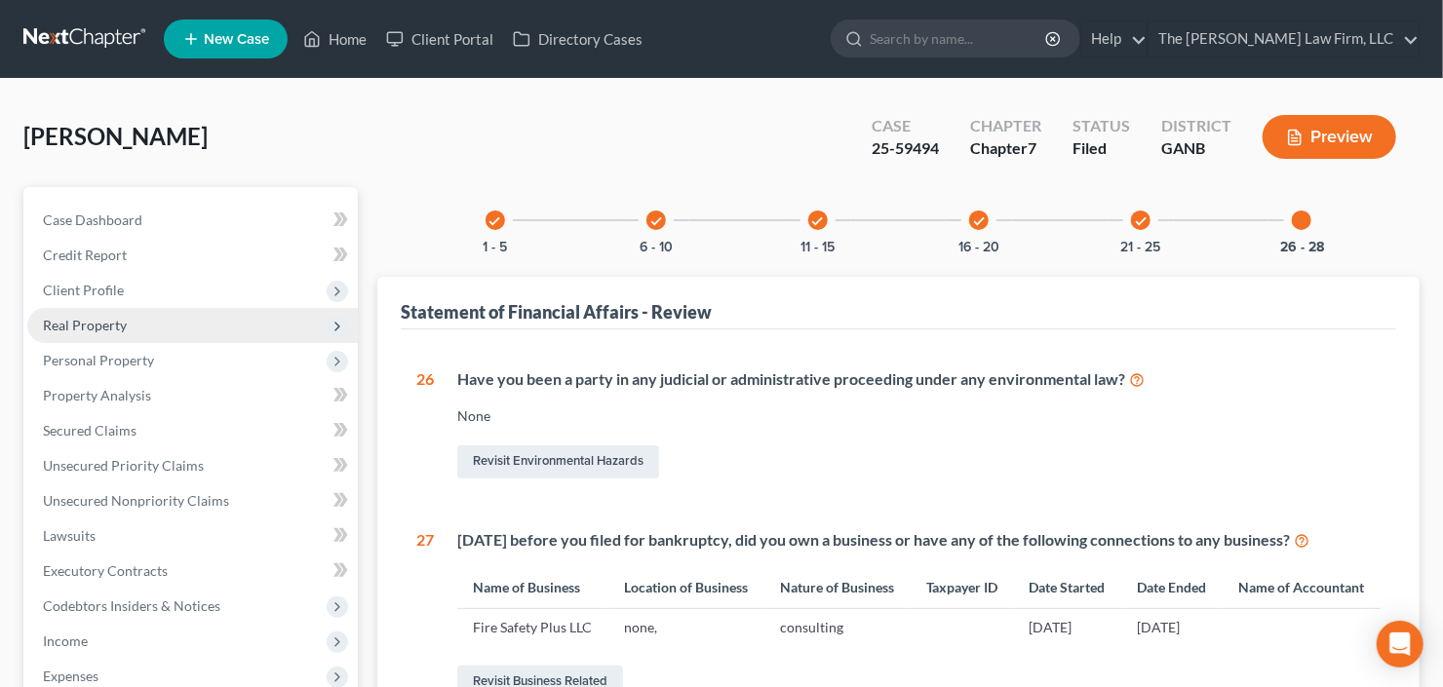
click at [120, 325] on span "Real Property" at bounding box center [85, 325] width 84 height 17
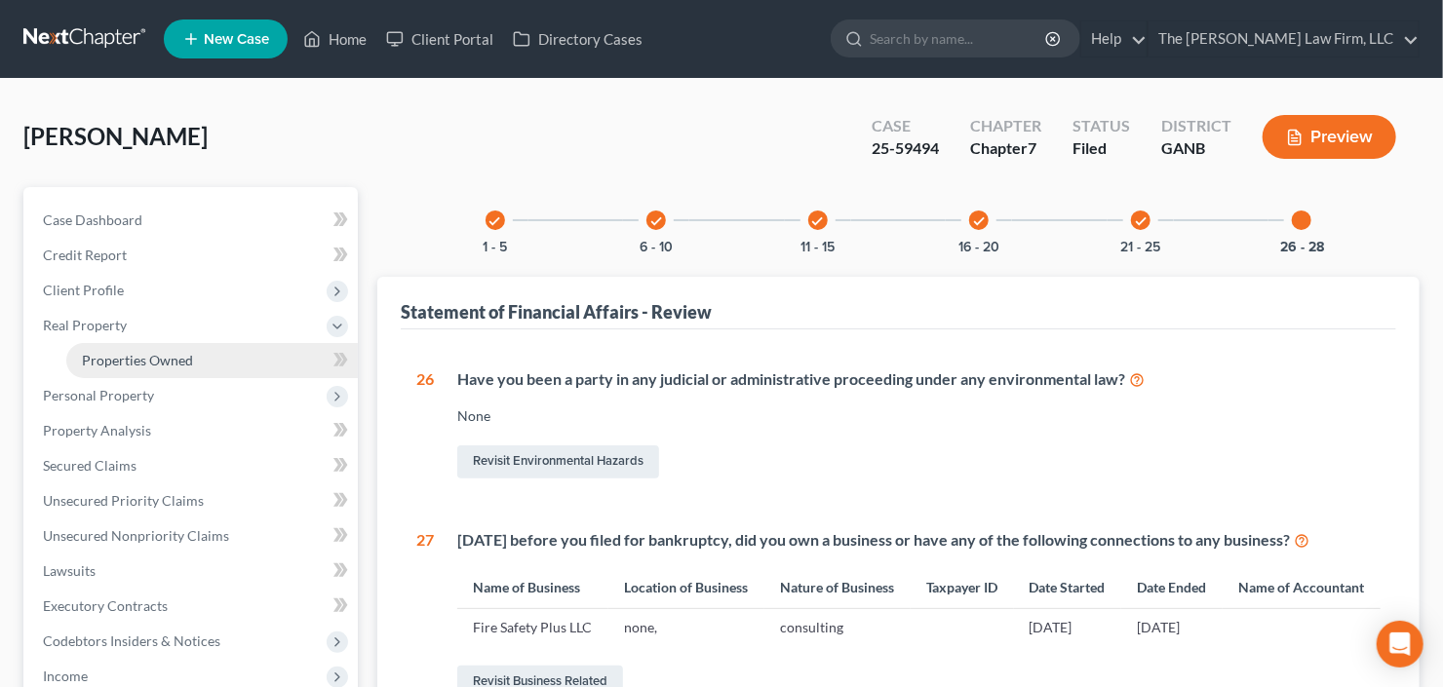
click at [132, 360] on span "Properties Owned" at bounding box center [137, 360] width 111 height 17
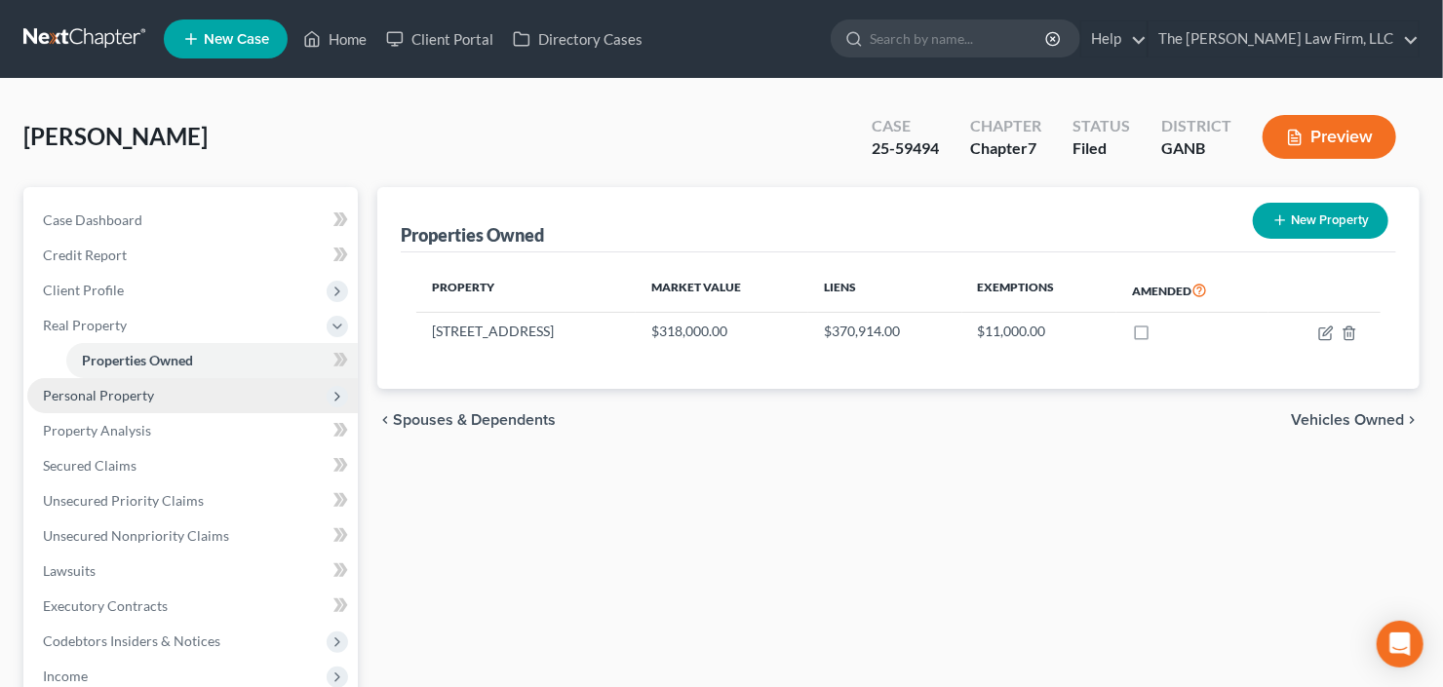
click at [151, 387] on span "Personal Property" at bounding box center [98, 395] width 111 height 17
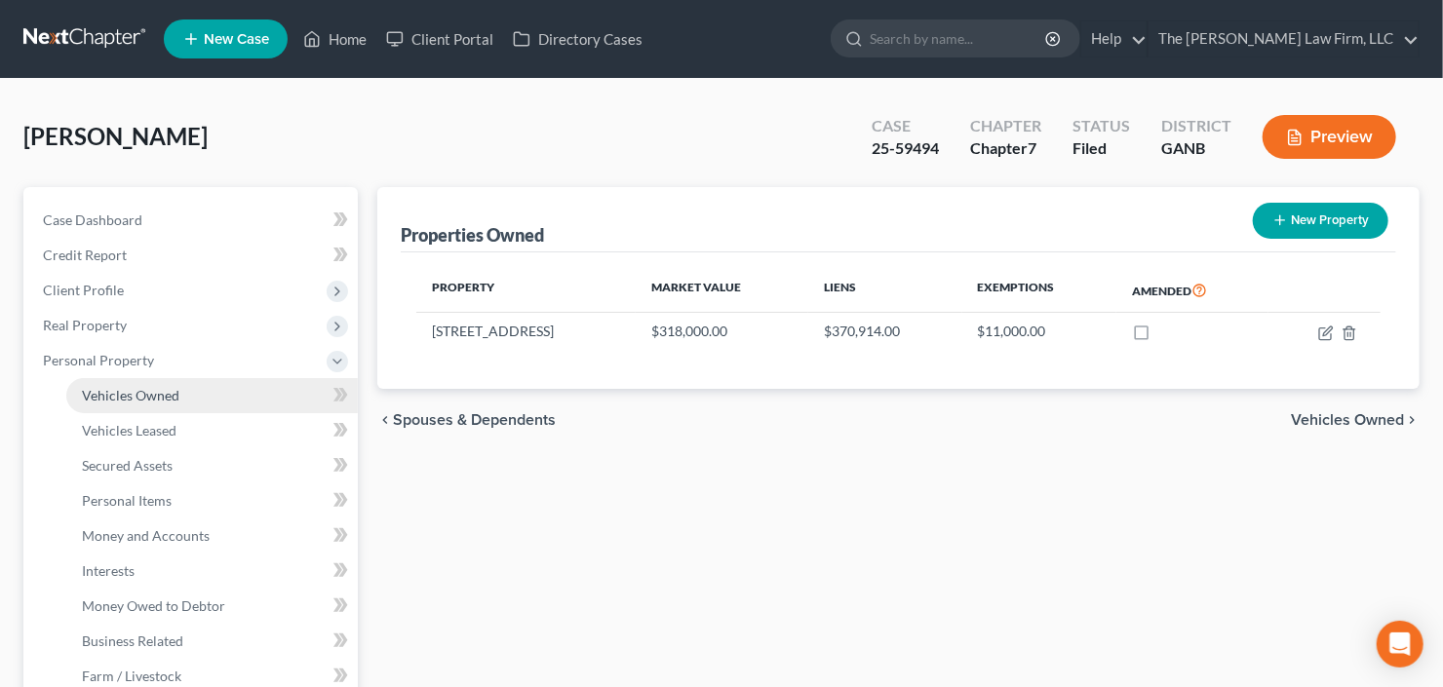
click at [185, 398] on link "Vehicles Owned" at bounding box center [212, 395] width 292 height 35
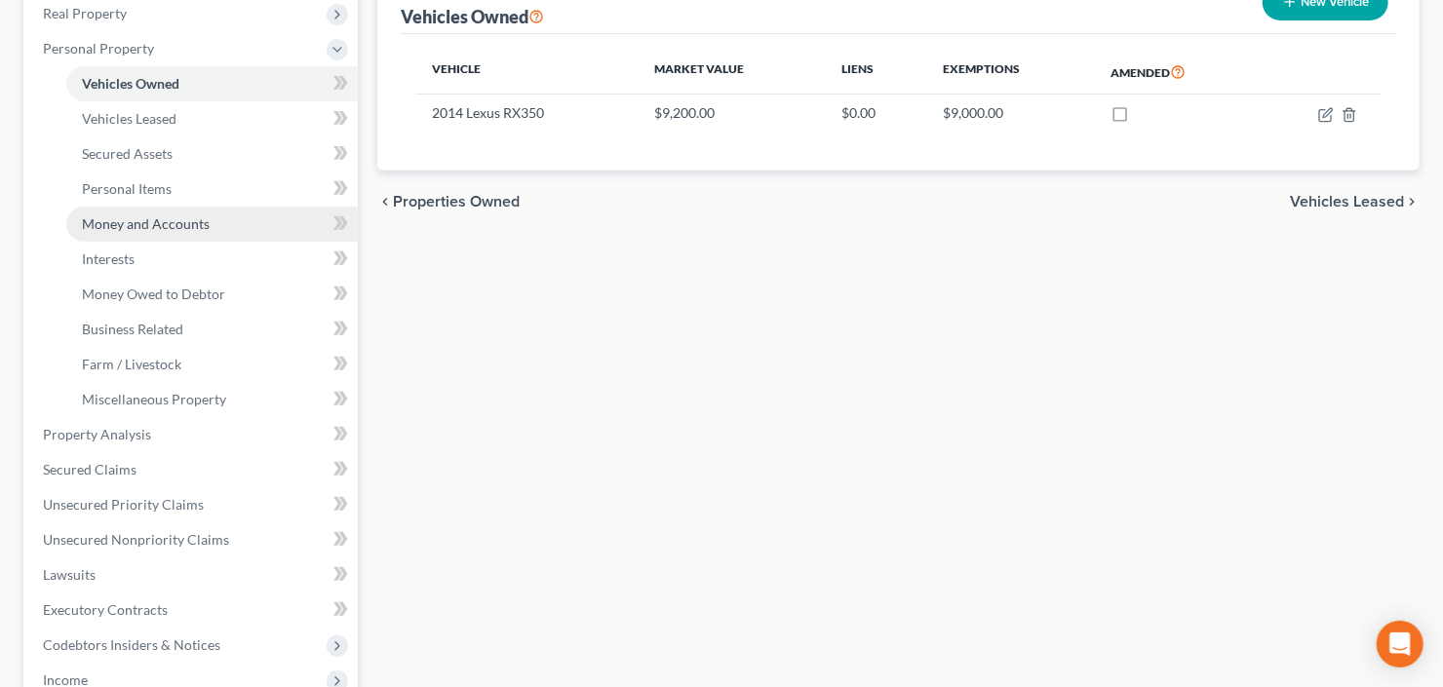
click at [125, 224] on span "Money and Accounts" at bounding box center [146, 223] width 128 height 17
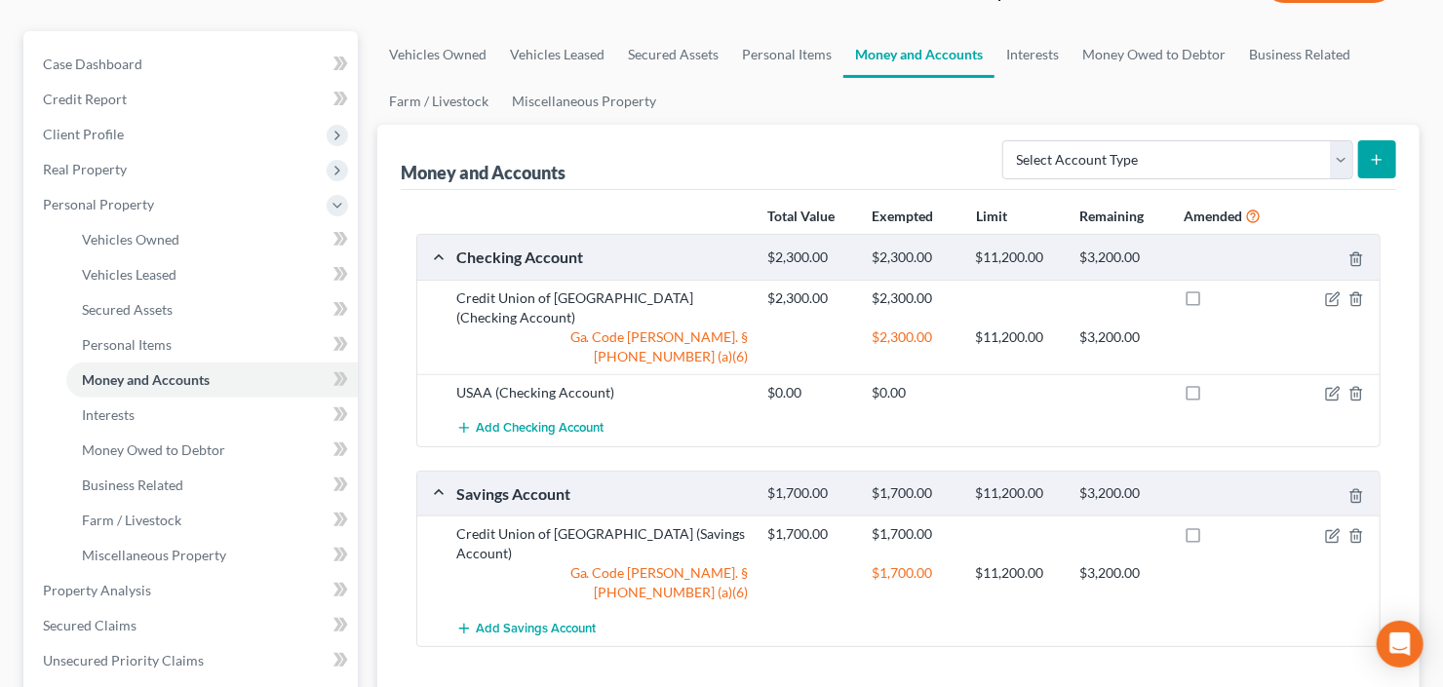
scroll to position [234, 0]
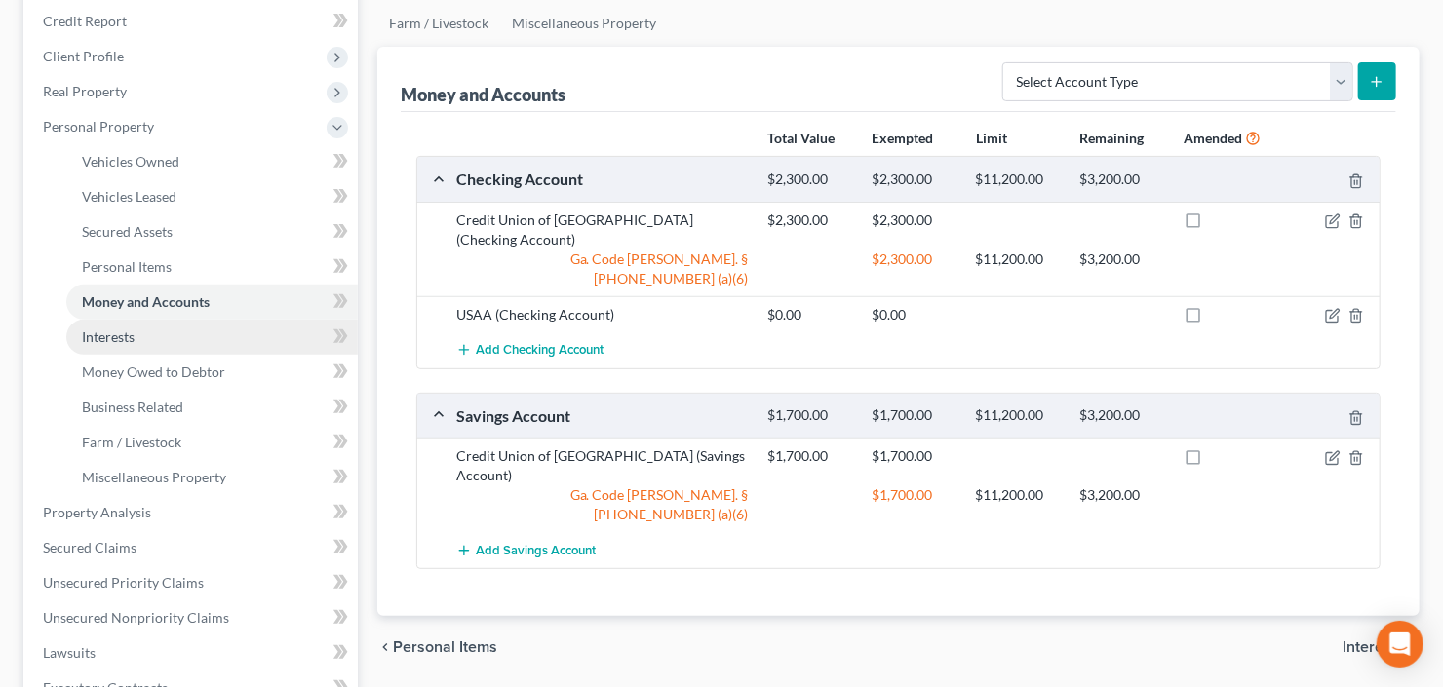
click at [129, 339] on span "Interests" at bounding box center [108, 337] width 53 height 17
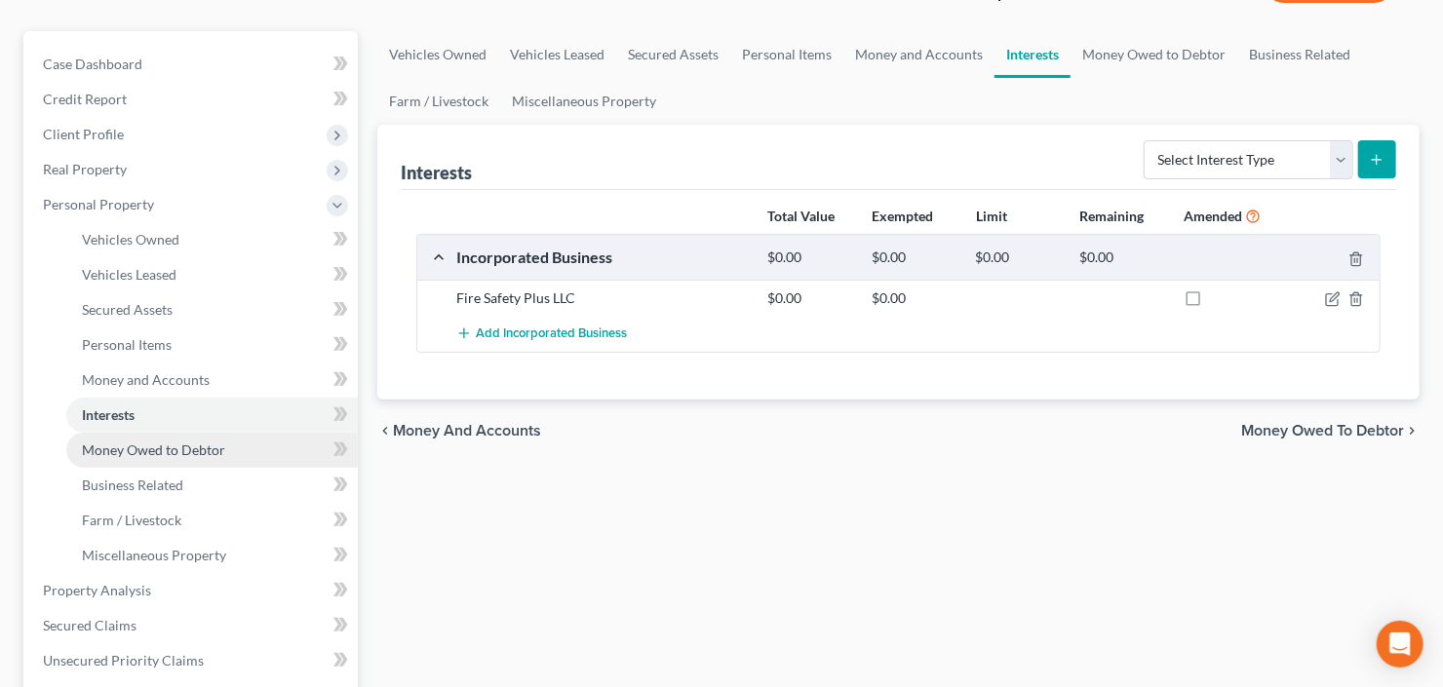
click at [137, 449] on span "Money Owed to Debtor" at bounding box center [153, 450] width 143 height 17
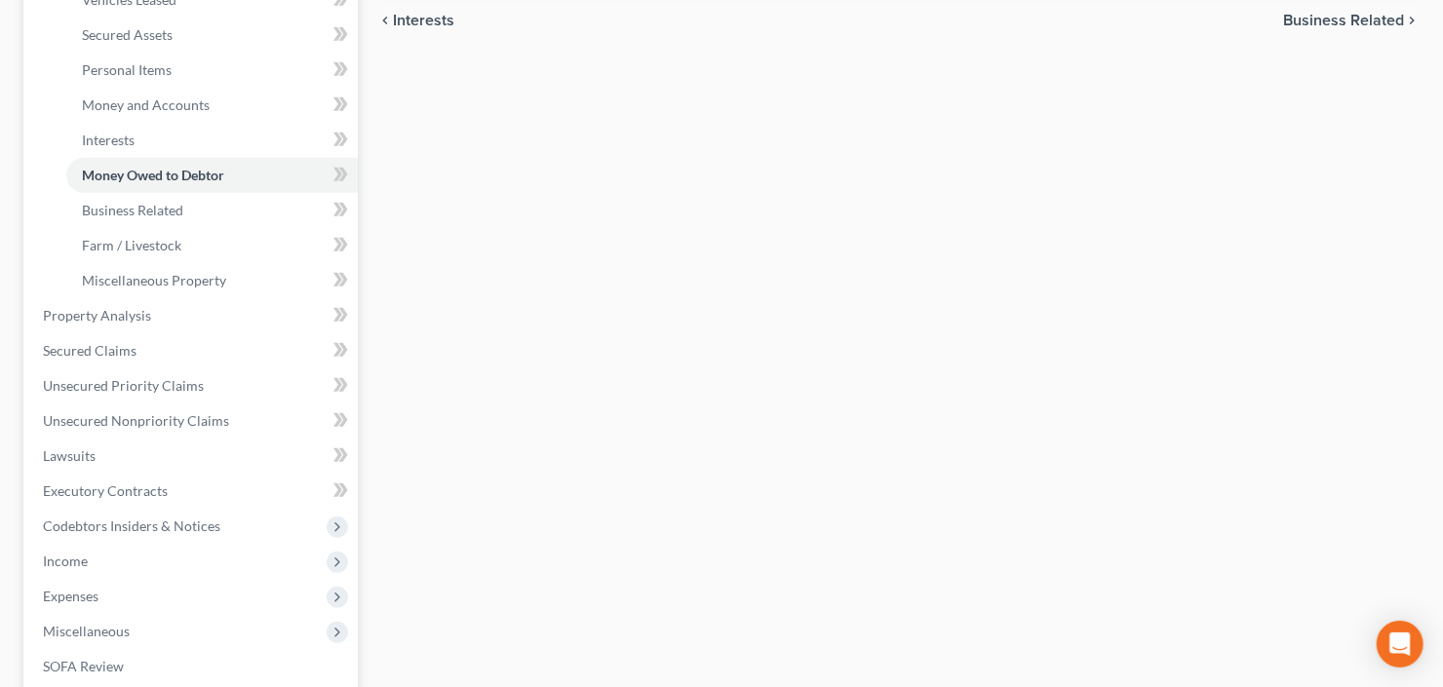
scroll to position [546, 0]
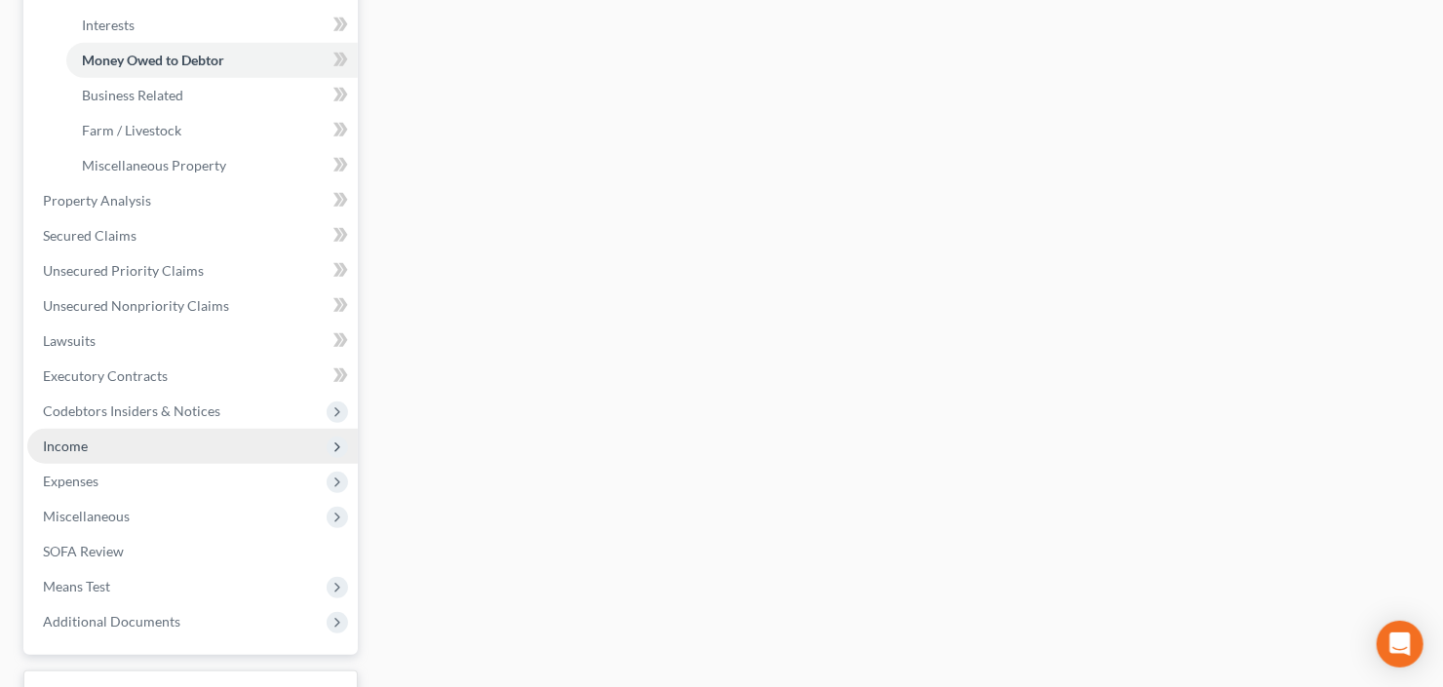
click at [104, 448] on span "Income" at bounding box center [192, 446] width 331 height 35
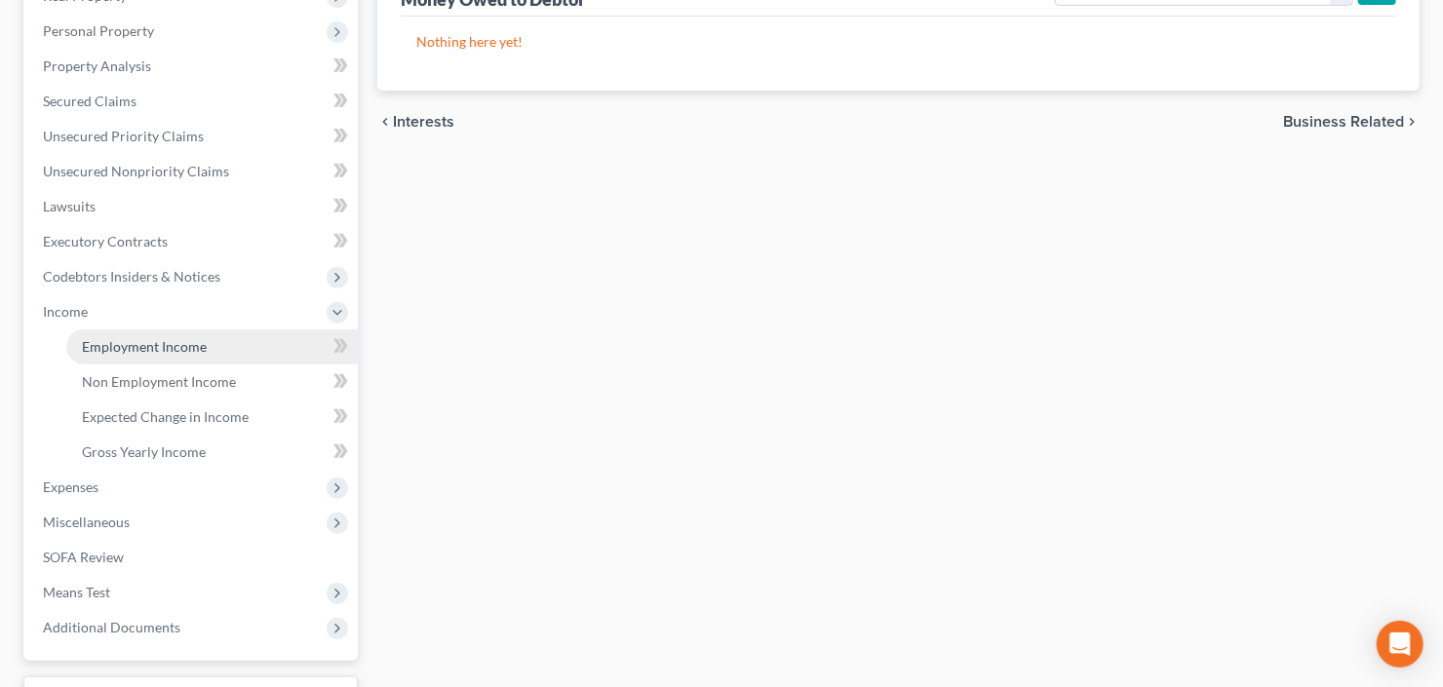
click at [129, 340] on span "Employment Income" at bounding box center [144, 346] width 125 height 17
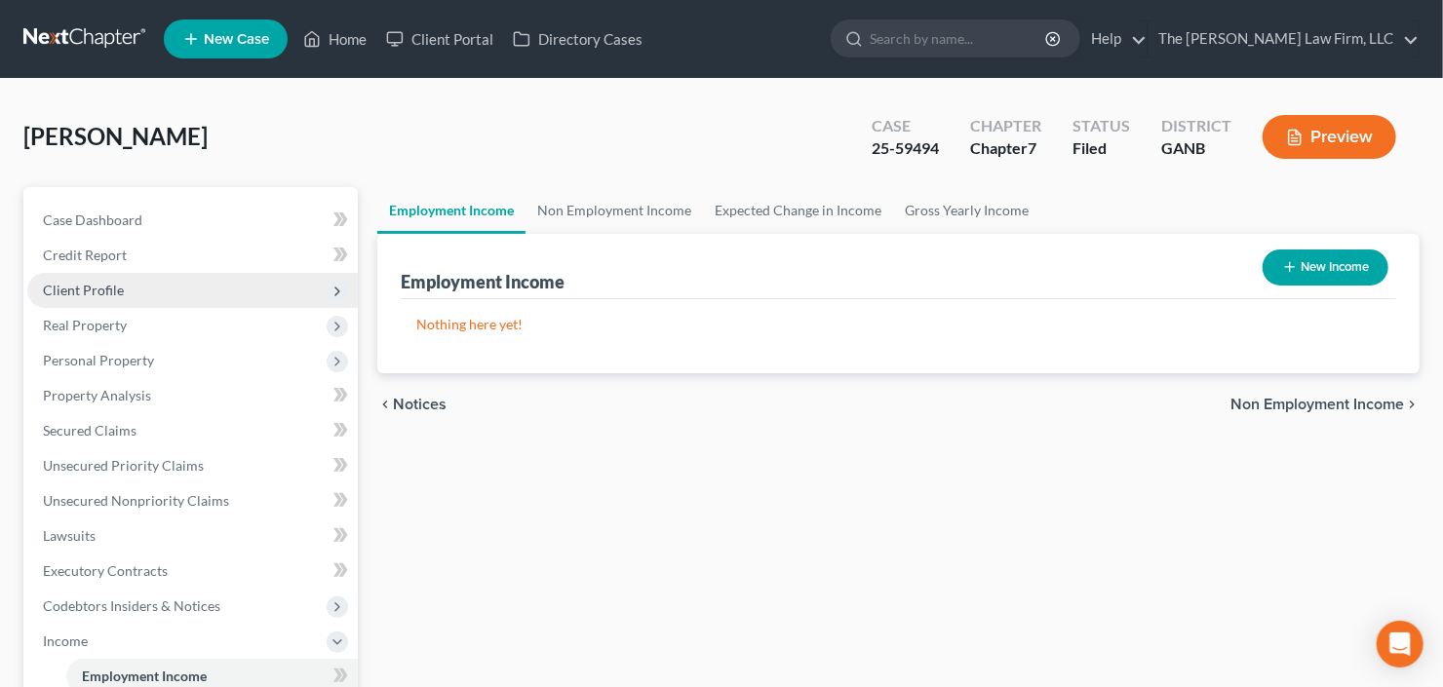
click at [152, 291] on span "Client Profile" at bounding box center [192, 290] width 331 height 35
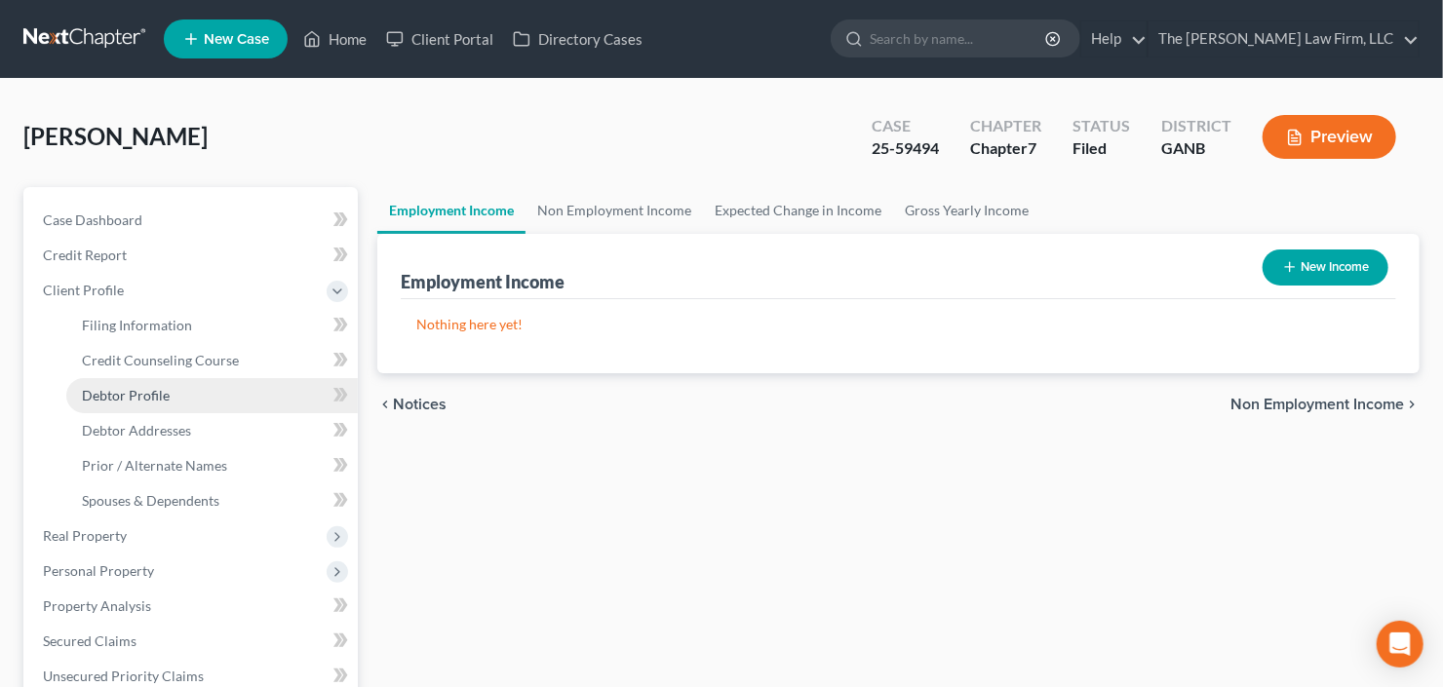
click at [148, 396] on span "Debtor Profile" at bounding box center [126, 395] width 88 height 17
select select "1"
select select "0"
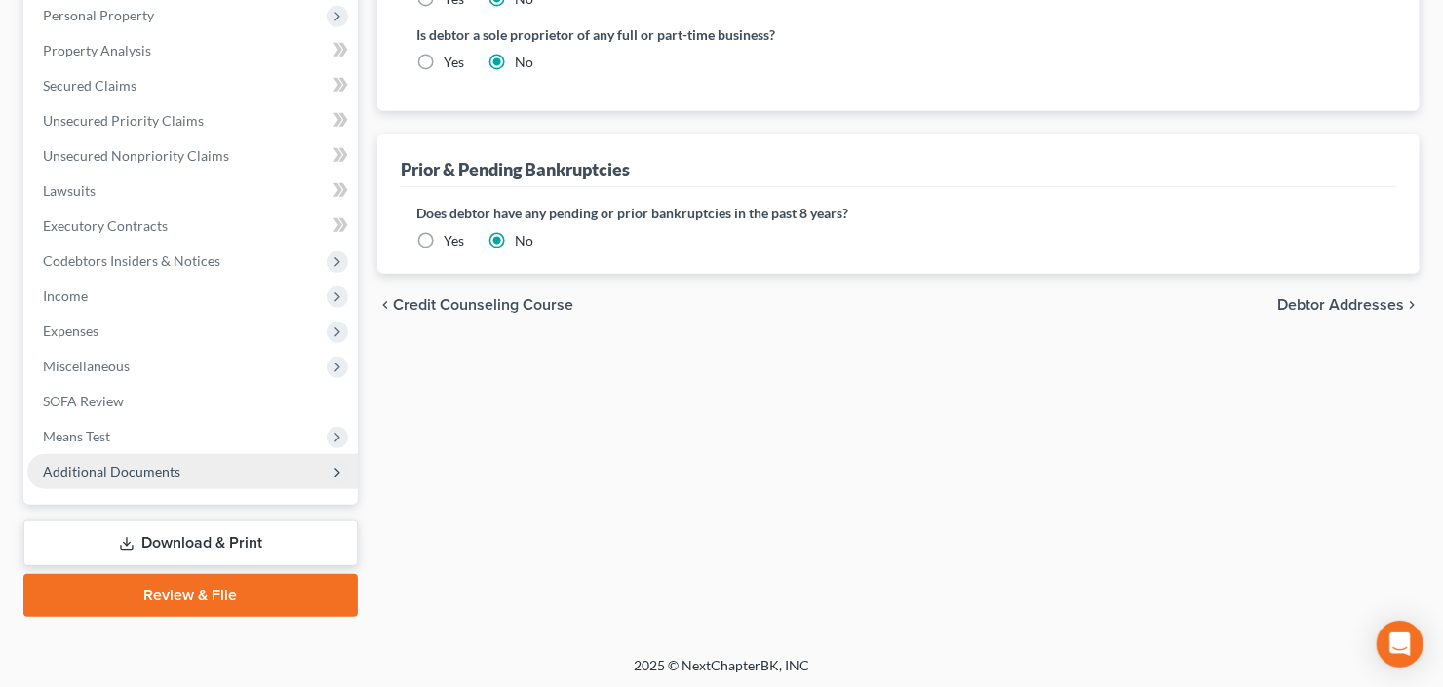
click at [81, 483] on span "Additional Documents" at bounding box center [192, 471] width 331 height 35
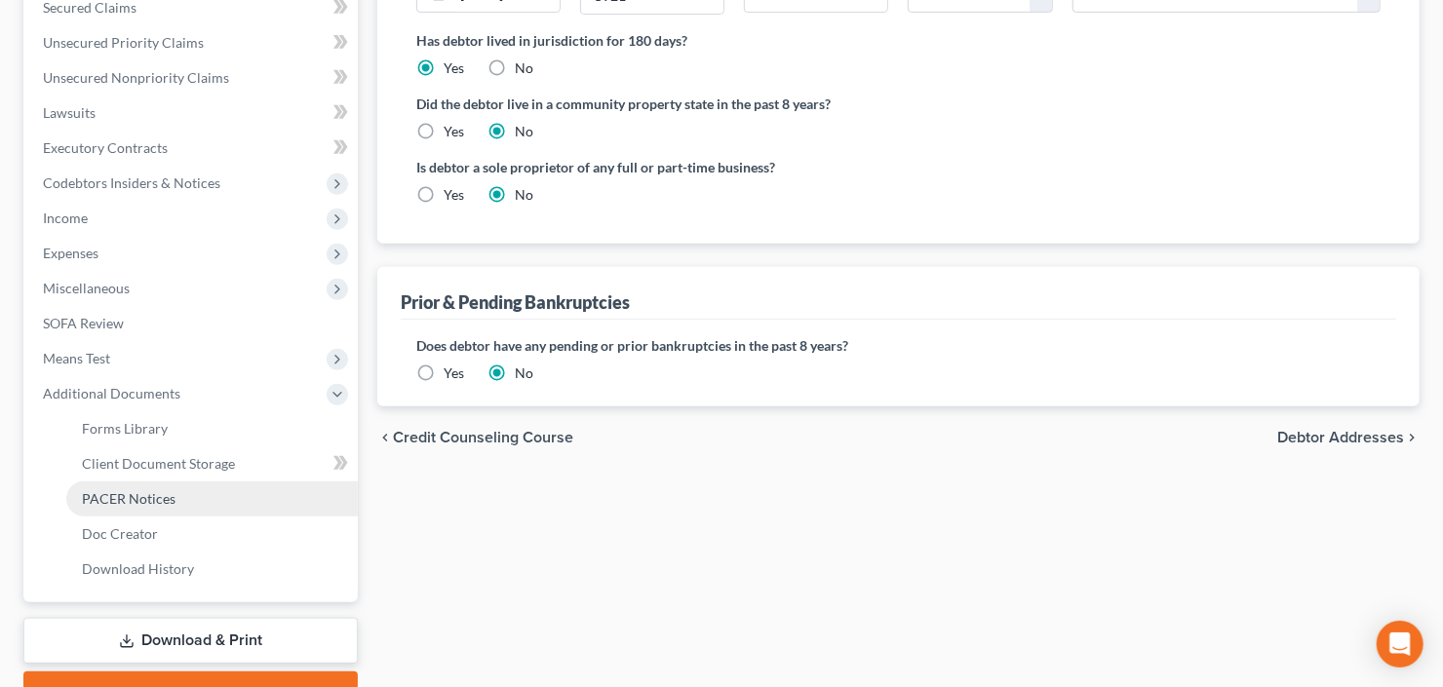
click at [147, 492] on span "PACER Notices" at bounding box center [129, 498] width 94 height 17
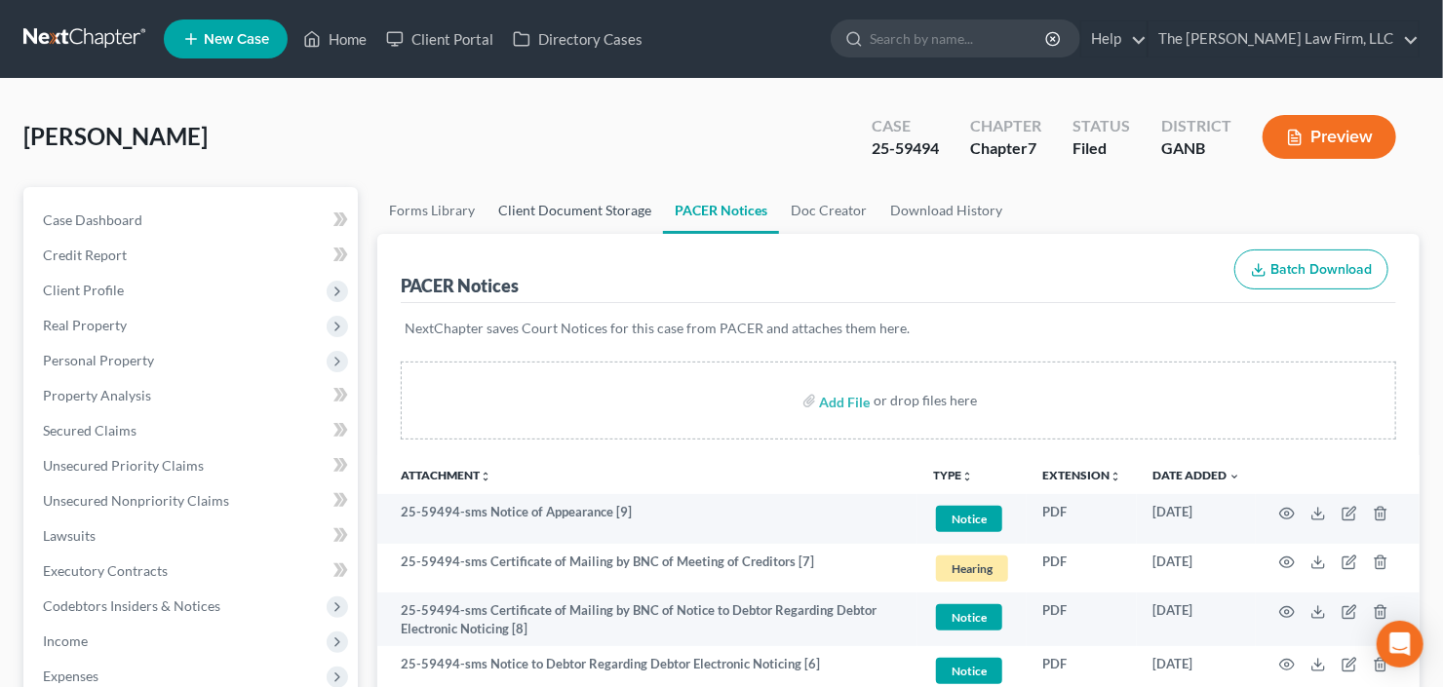
select select "1"
select select "0"
